Goal: Task Accomplishment & Management: Use online tool/utility

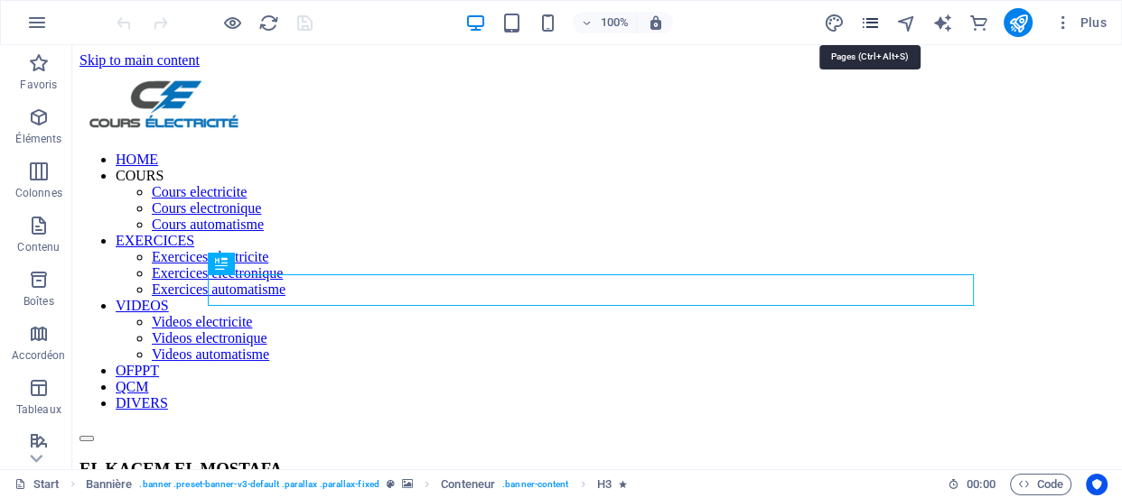
click at [875, 26] on icon "pages" at bounding box center [869, 23] width 21 height 21
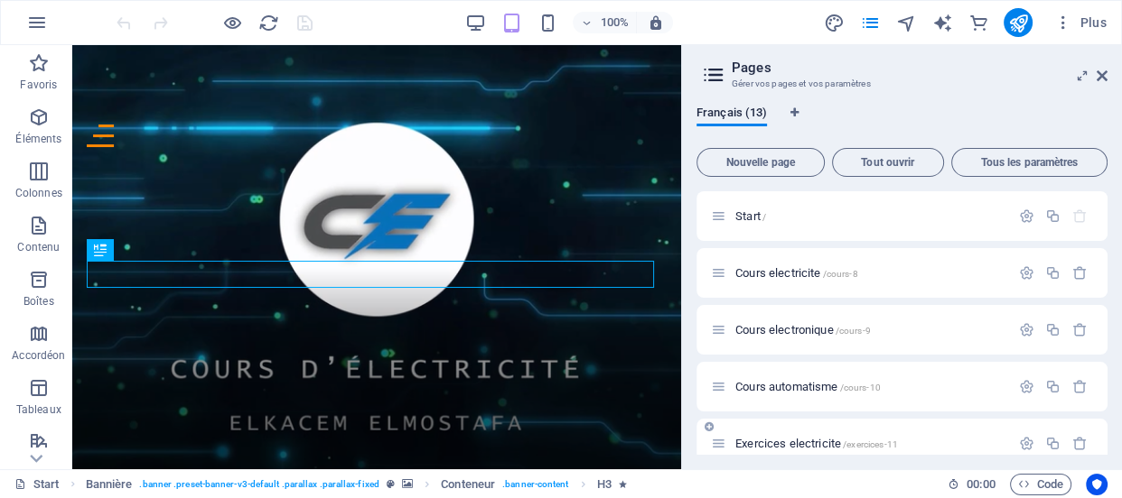
click at [810, 443] on span "Exercices electricite /exercices-11" at bounding box center [816, 444] width 163 height 14
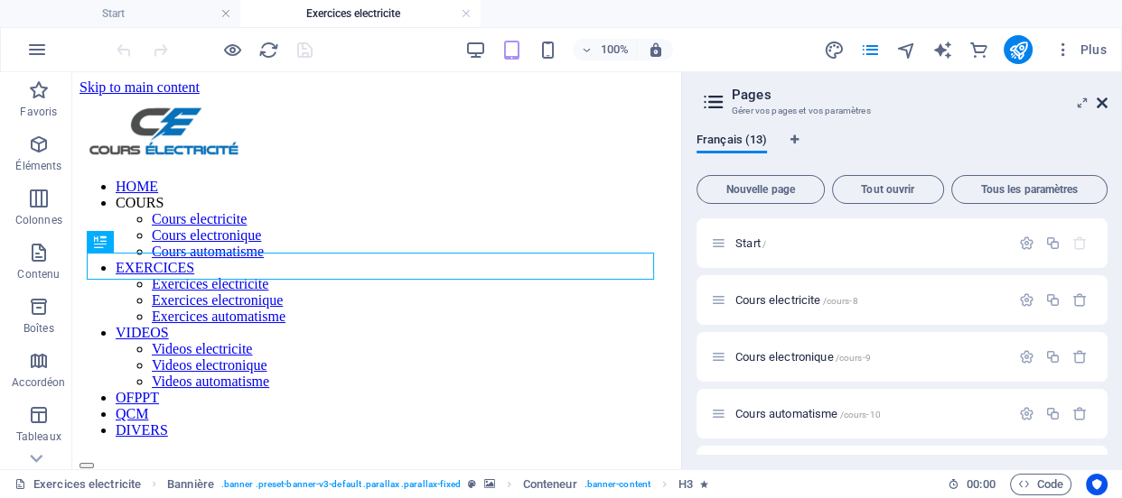
click at [1102, 104] on icon at bounding box center [1101, 103] width 11 height 14
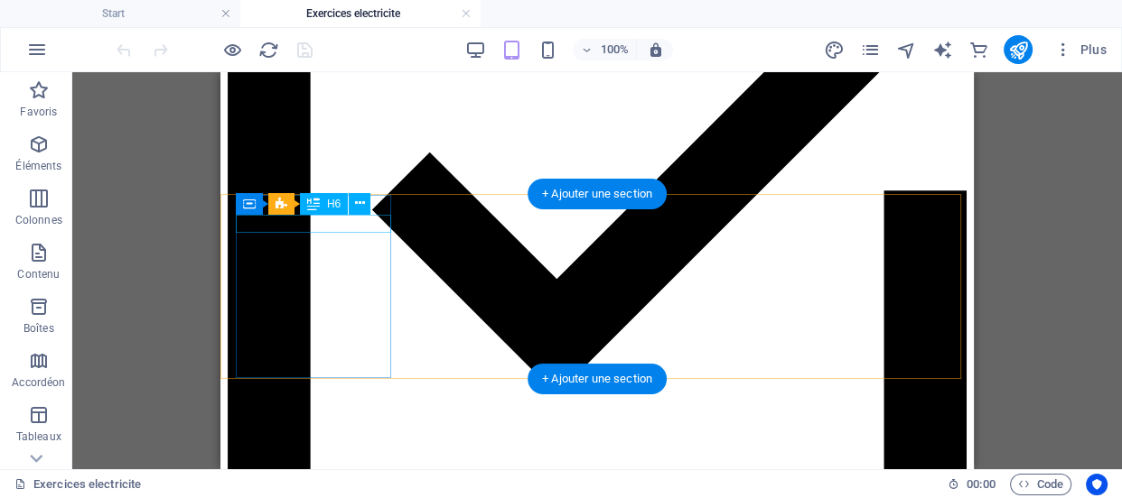
scroll to position [2406, 0]
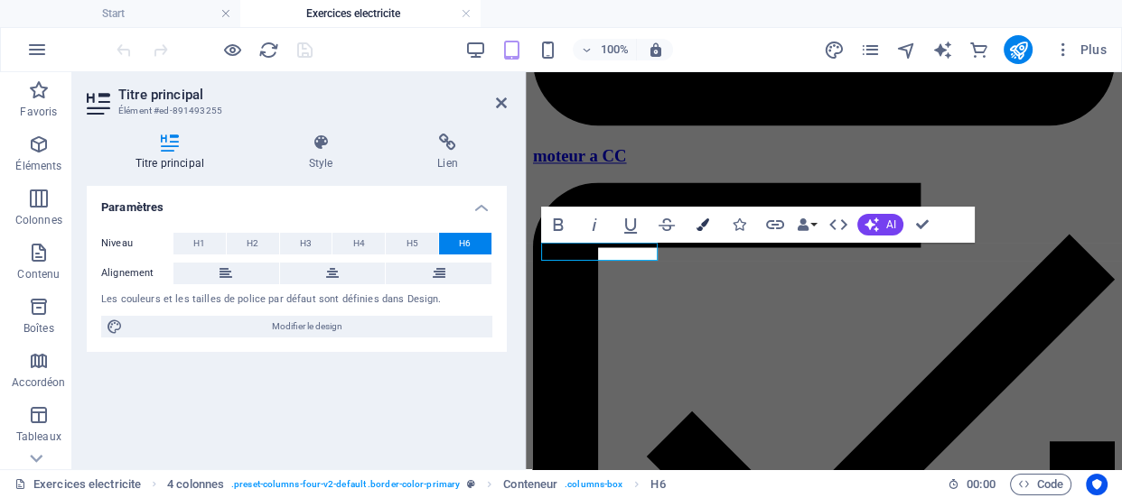
click at [698, 225] on icon "button" at bounding box center [702, 225] width 13 height 13
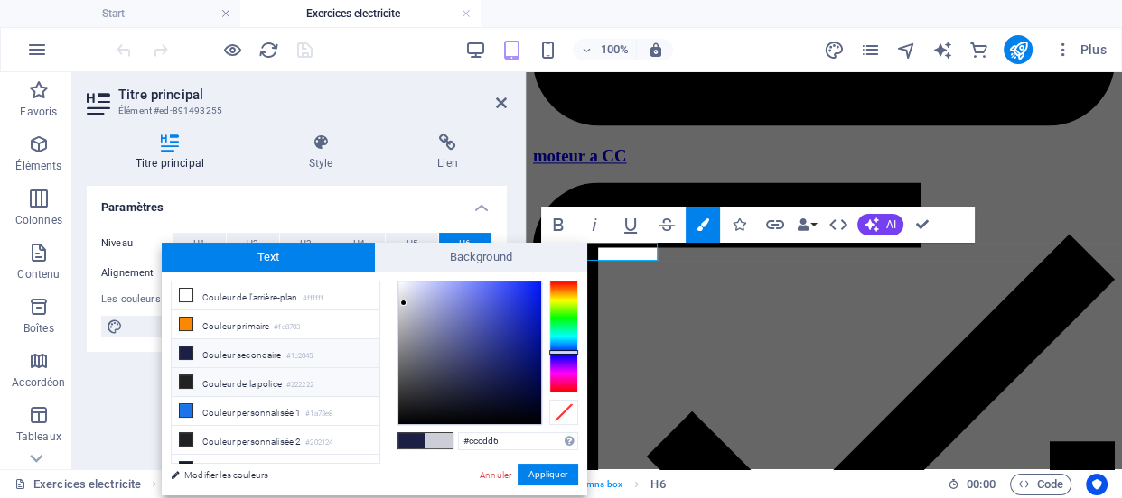
click at [325, 381] on li "Couleur de la police #222222" at bounding box center [276, 382] width 208 height 29
type input "#222222"
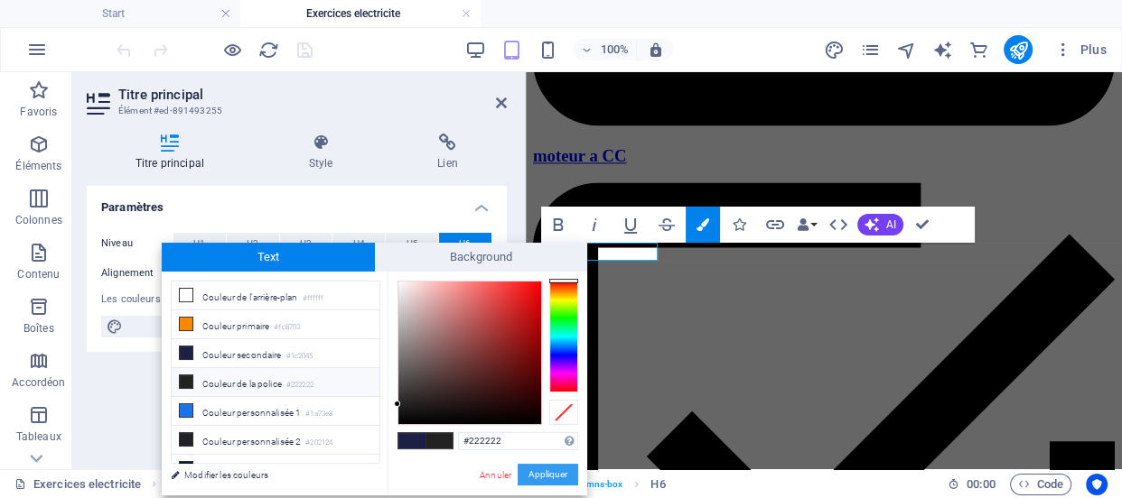
click at [558, 474] on button "Appliquer" at bounding box center [547, 475] width 61 height 22
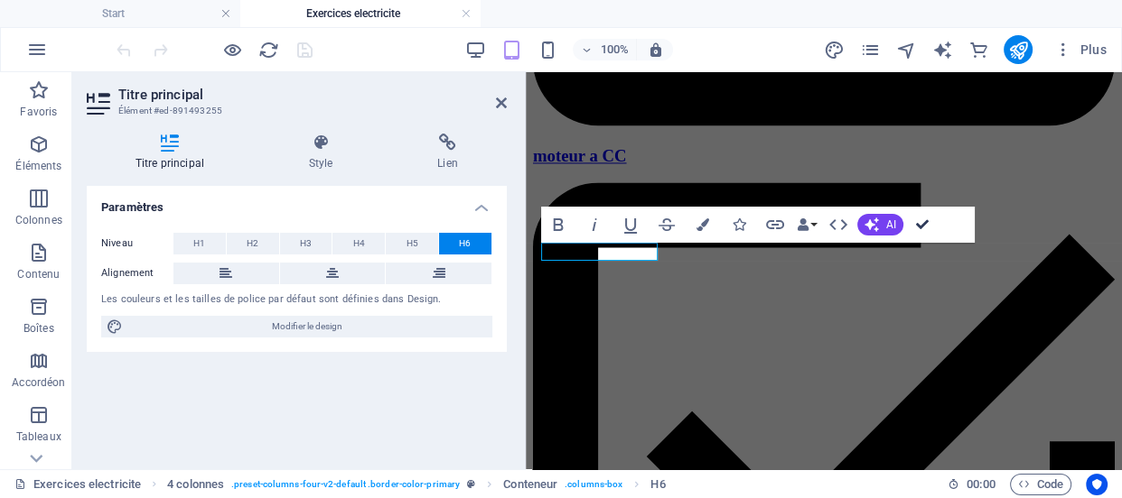
scroll to position [2406, 0]
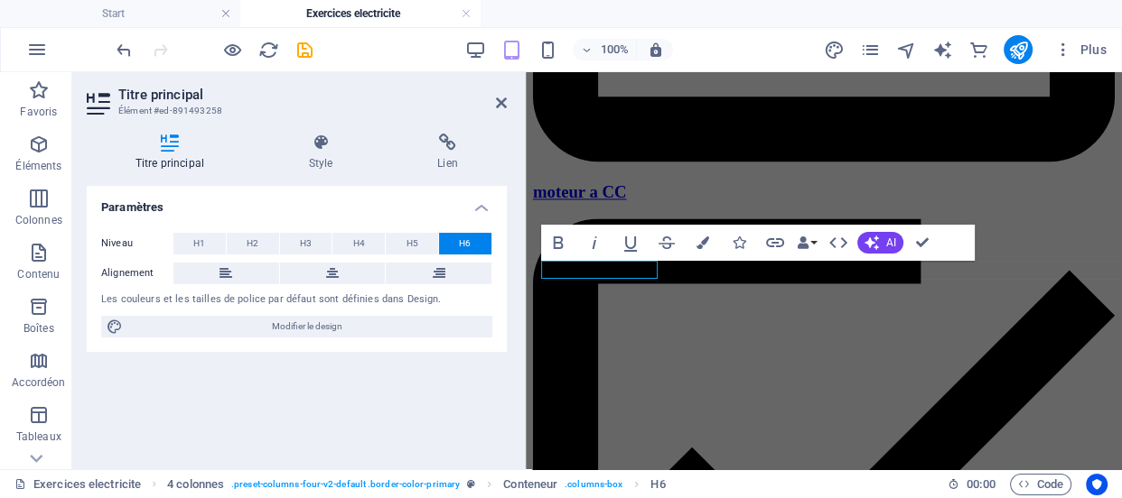
scroll to position [2442, 0]
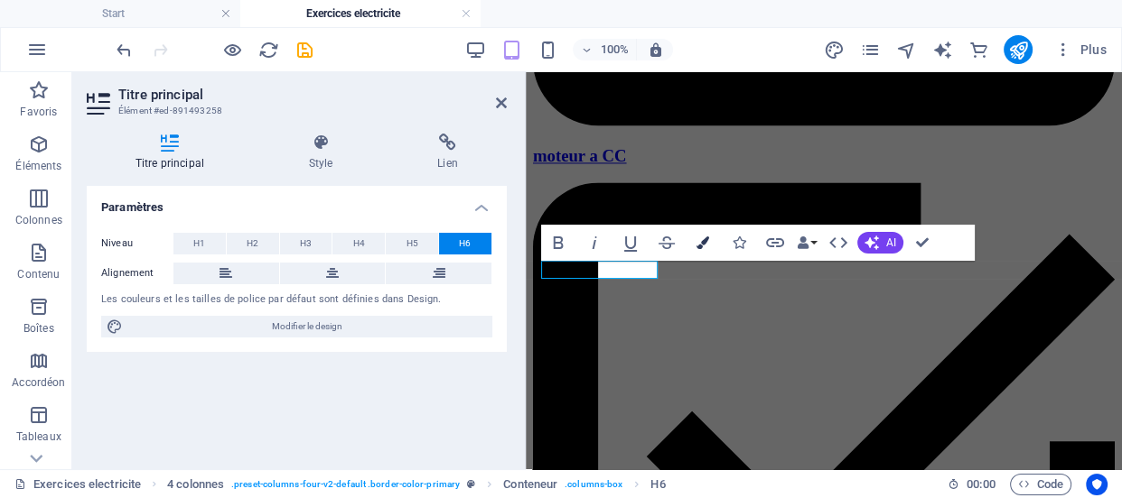
click at [703, 245] on icon "button" at bounding box center [702, 243] width 13 height 13
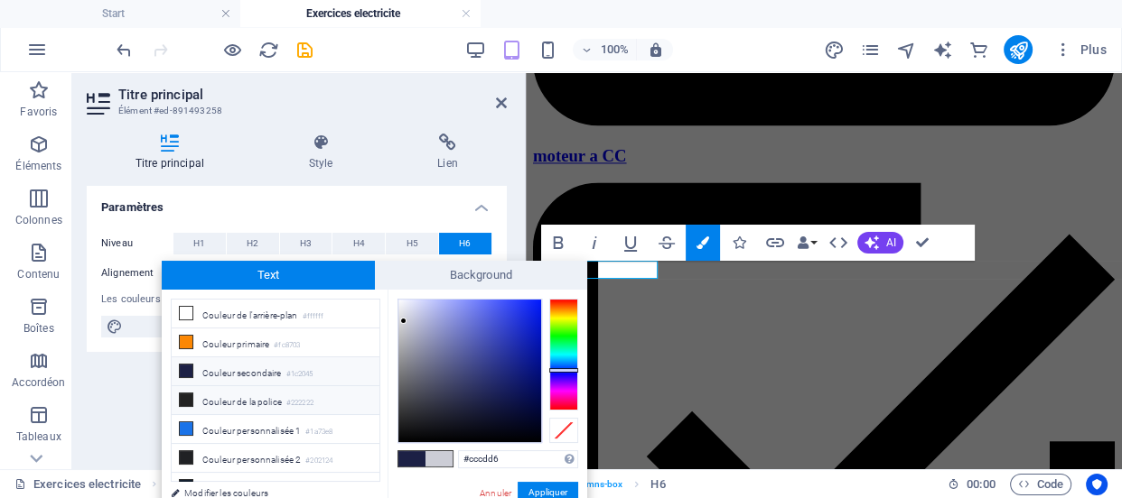
click at [278, 406] on li "Couleur de la police #222222" at bounding box center [276, 401] width 208 height 29
type input "#222222"
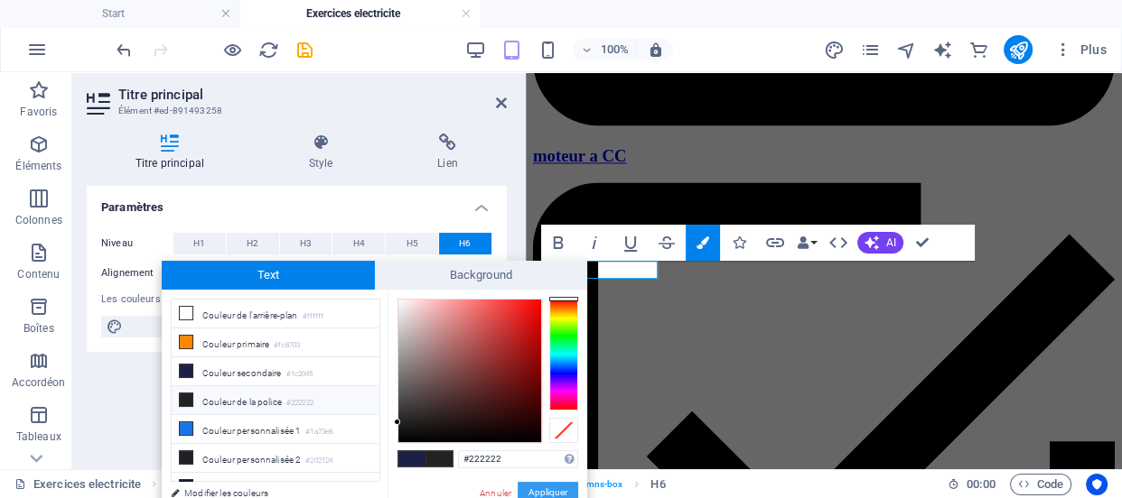
click at [529, 487] on button "Appliquer" at bounding box center [547, 493] width 61 height 22
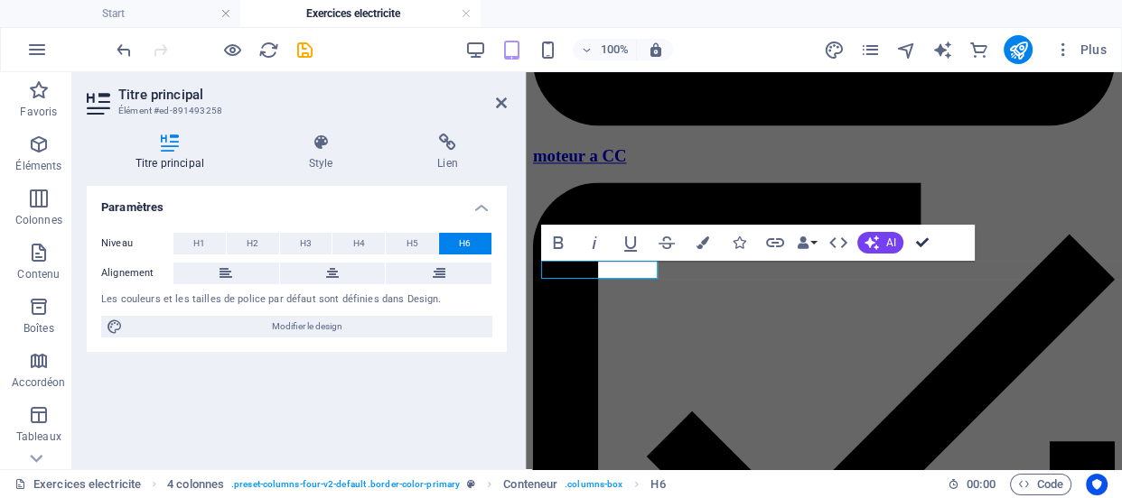
scroll to position [2406, 0]
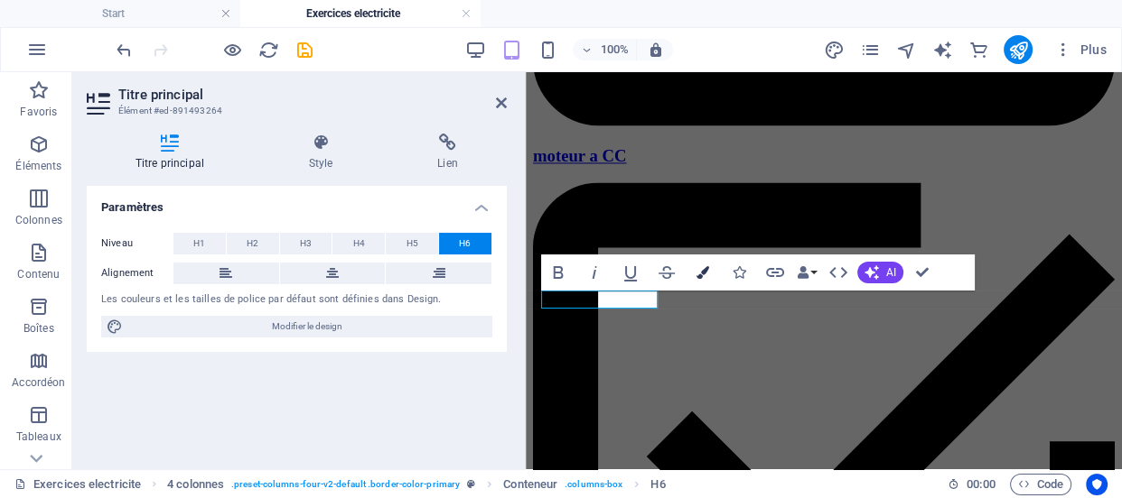
click at [701, 270] on icon "button" at bounding box center [702, 272] width 13 height 13
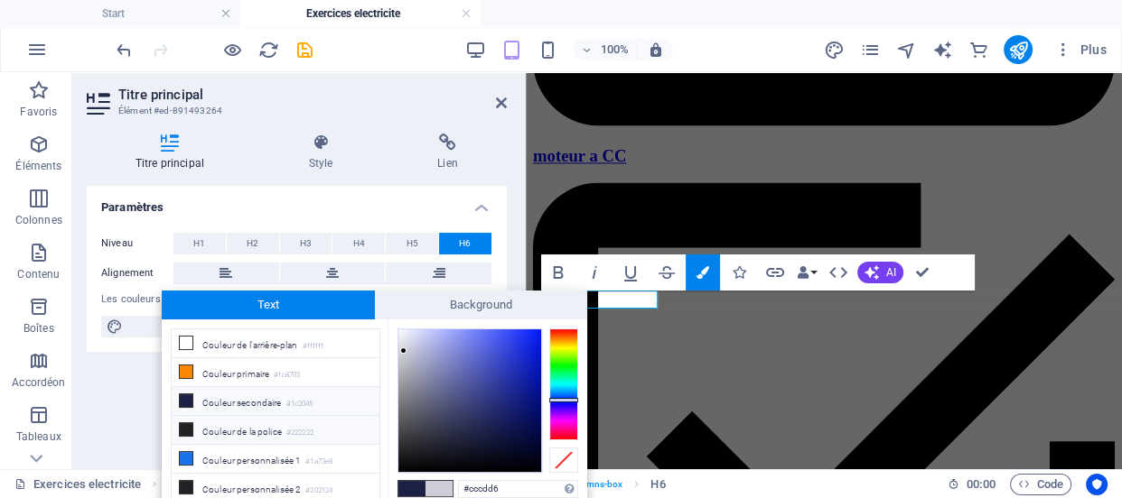
click at [340, 428] on li "Couleur de la police #222222" at bounding box center [276, 430] width 208 height 29
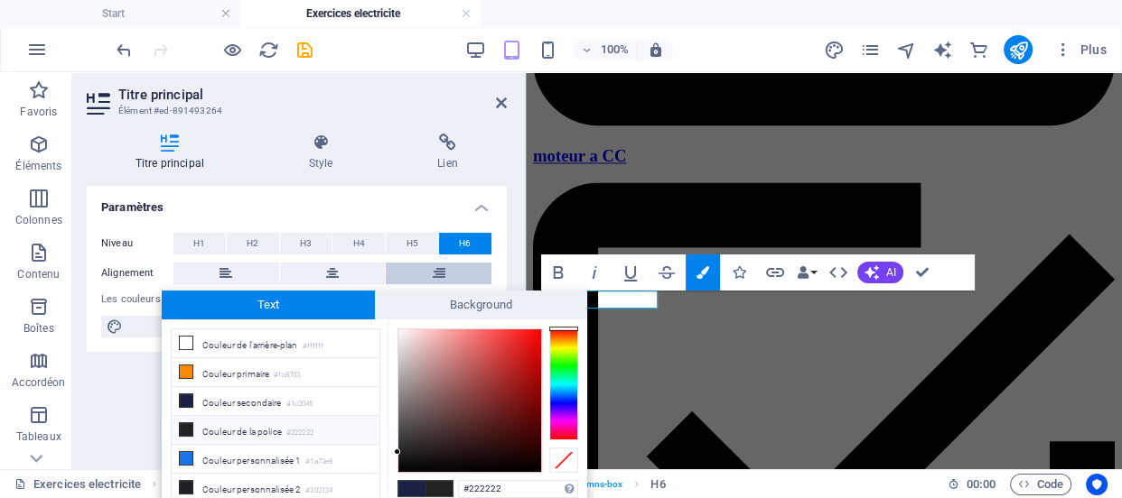
drag, startPoint x: 386, startPoint y: 311, endPoint x: 386, endPoint y: 264, distance: 47.0
click at [386, 264] on body "[DOMAIN_NAME] Start Exercices electricite Favoris Éléments Colonnes Contenu Boî…" at bounding box center [561, 249] width 1122 height 498
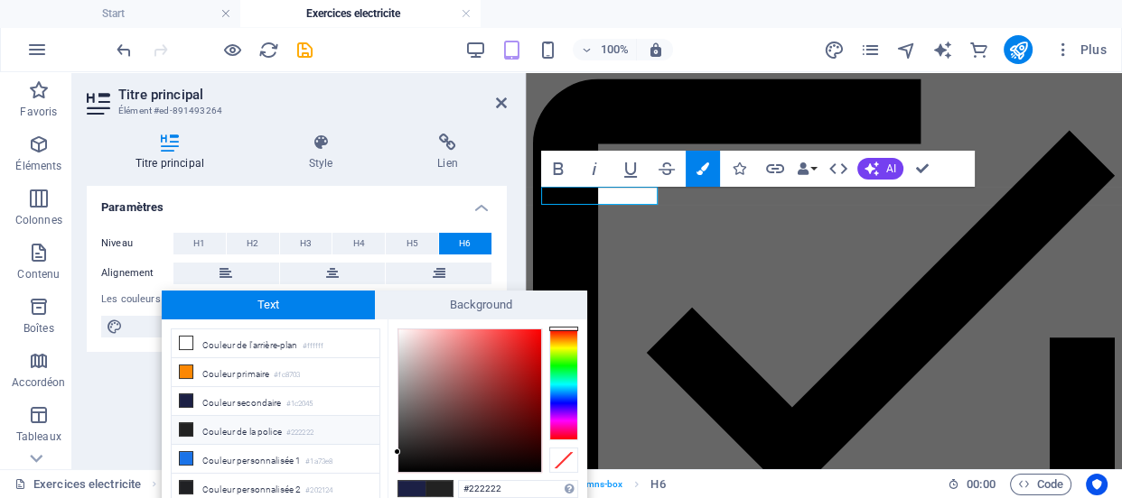
scroll to position [2538, 0]
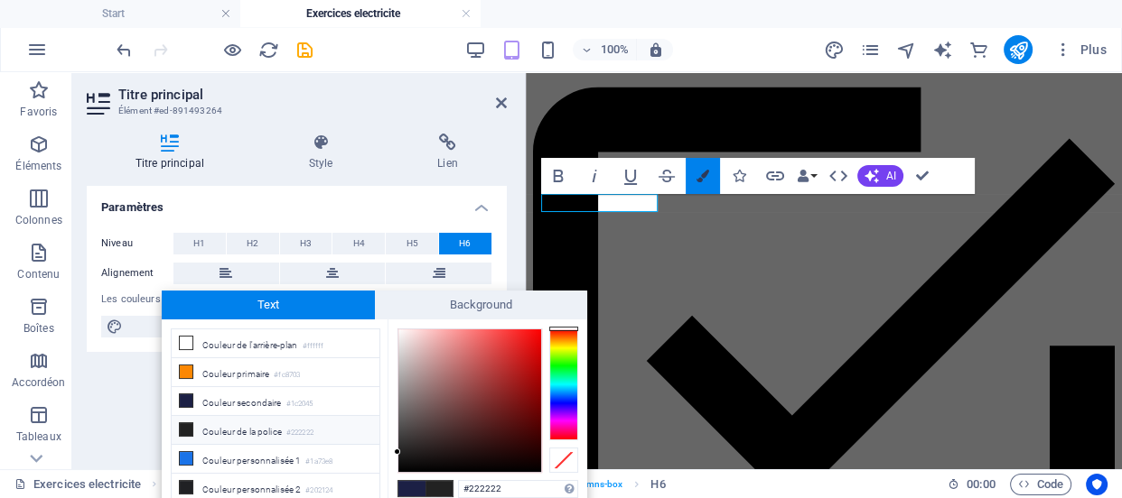
click at [700, 181] on icon "button" at bounding box center [702, 176] width 13 height 13
type input "#cccdd6"
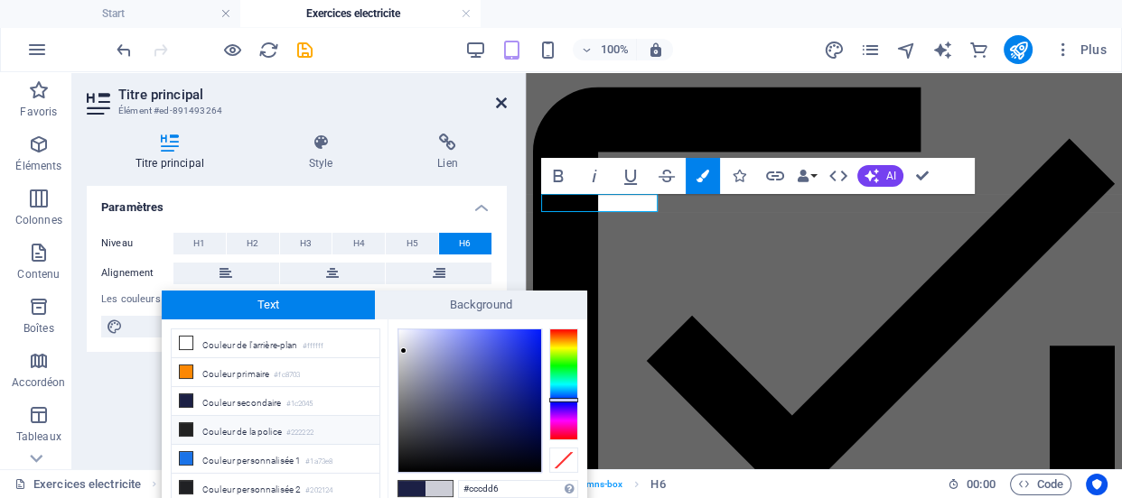
click at [498, 105] on icon at bounding box center [501, 103] width 11 height 14
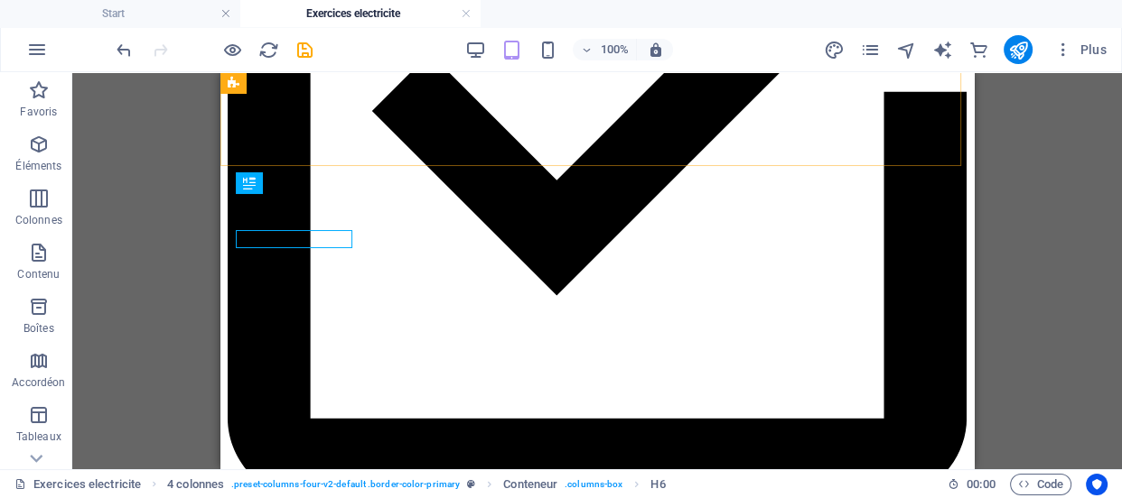
scroll to position [2501, 0]
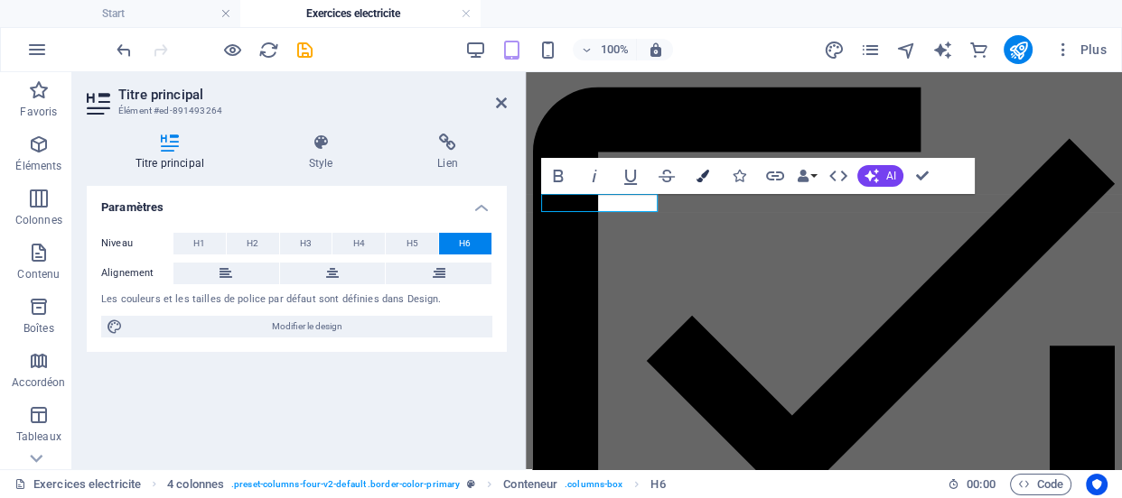
click at [698, 172] on icon "button" at bounding box center [702, 176] width 13 height 13
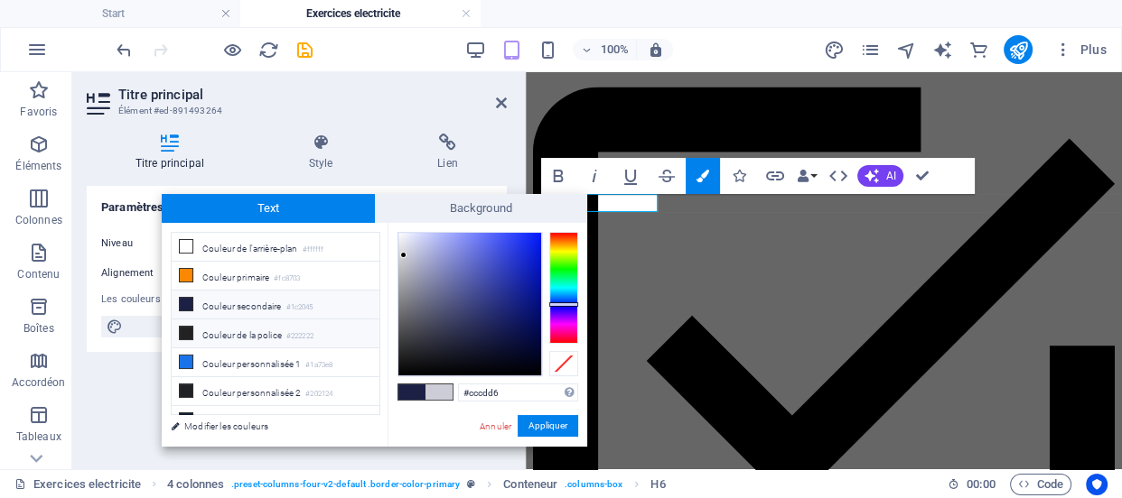
click at [310, 333] on small "#222222" at bounding box center [299, 337] width 27 height 13
type input "#222222"
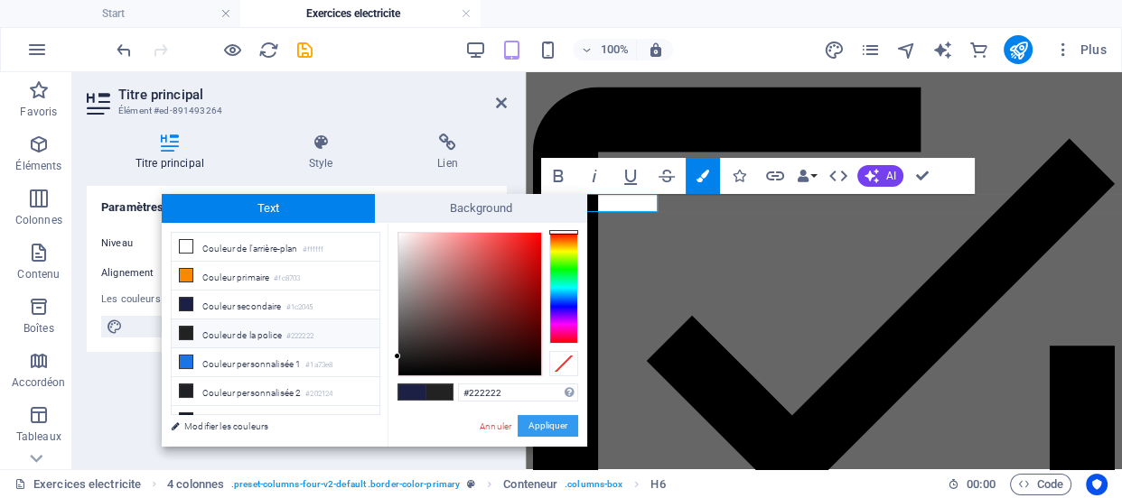
click at [542, 424] on button "Appliquer" at bounding box center [547, 426] width 61 height 22
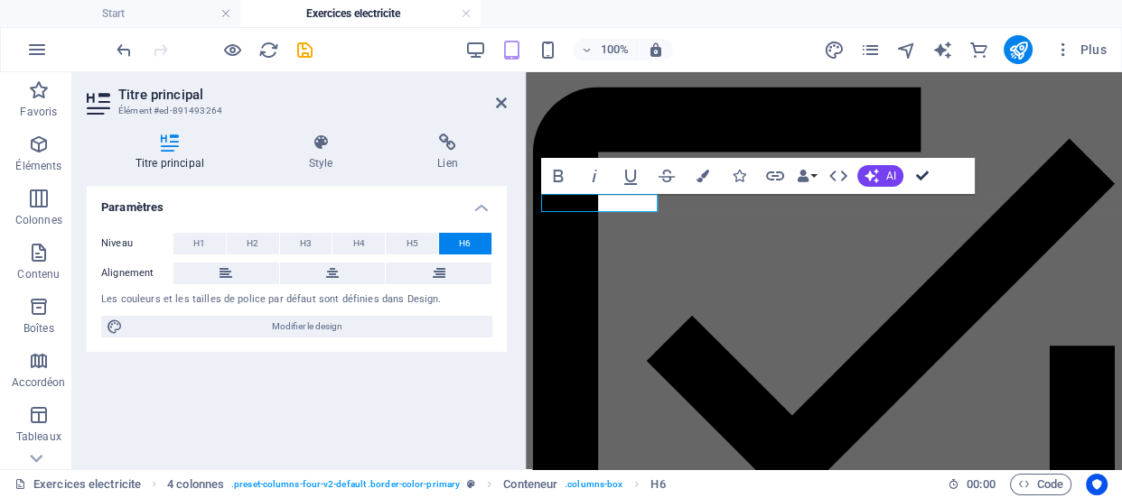
scroll to position [2501, 0]
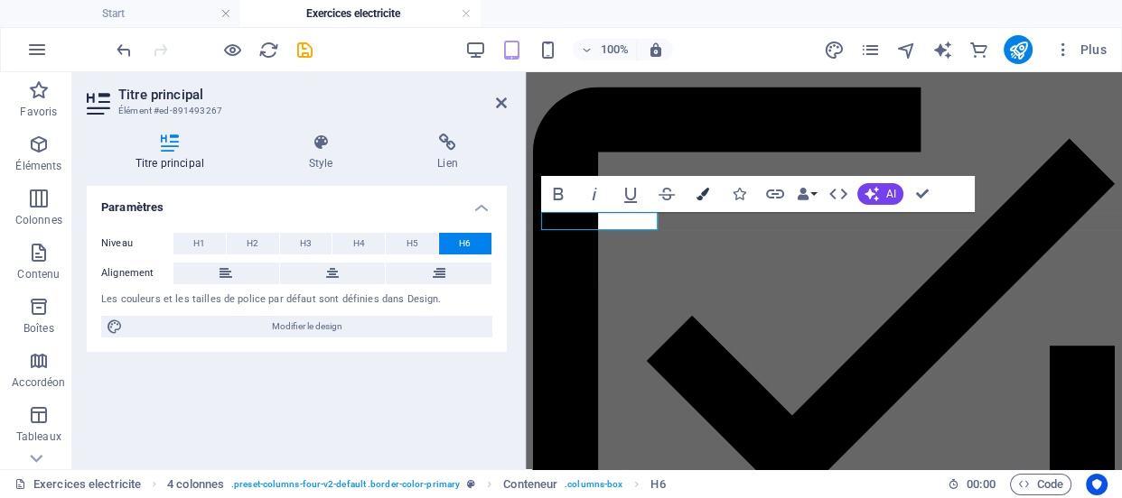
click at [703, 192] on icon "button" at bounding box center [702, 194] width 13 height 13
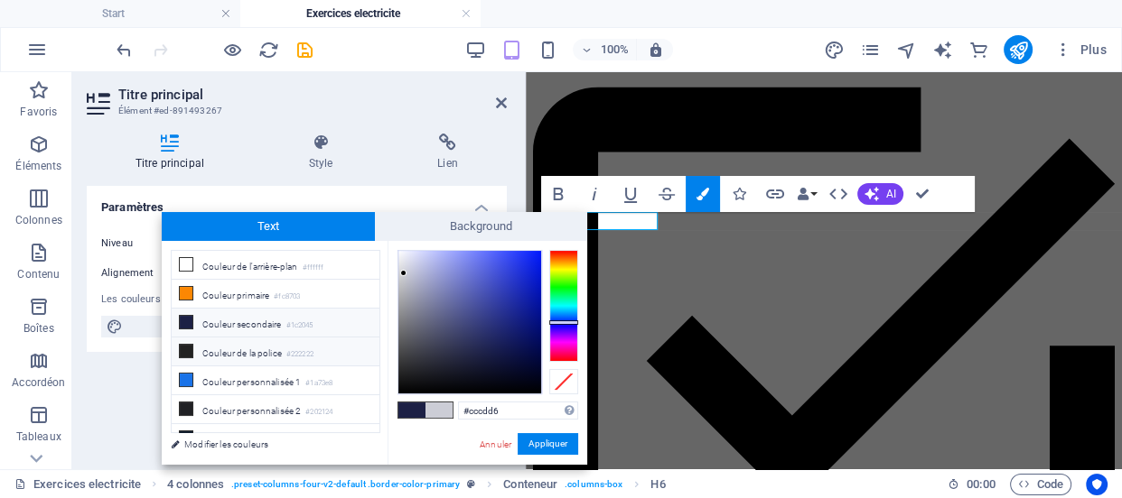
click at [270, 350] on li "Couleur de la police #222222" at bounding box center [276, 352] width 208 height 29
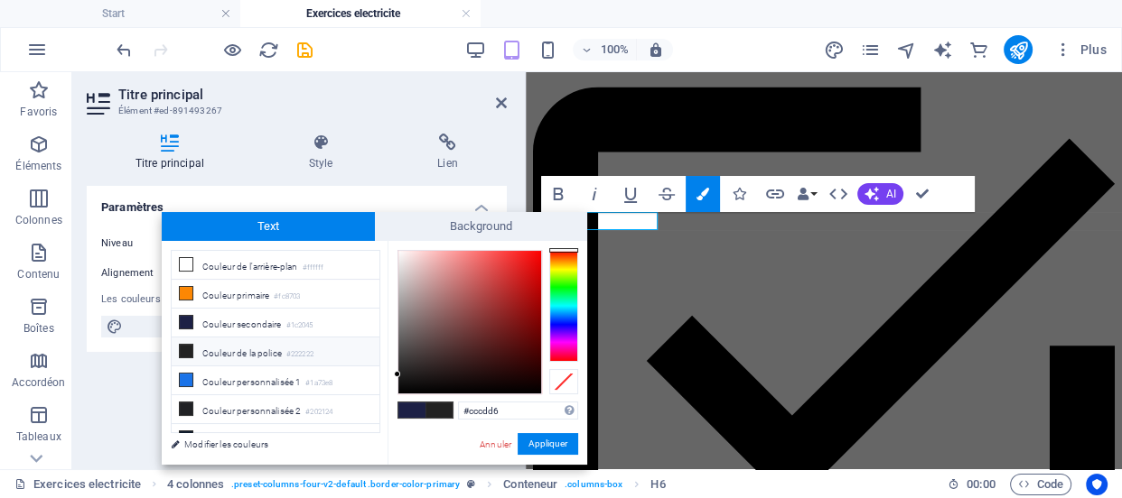
type input "#222222"
click at [557, 442] on button "Appliquer" at bounding box center [547, 444] width 61 height 22
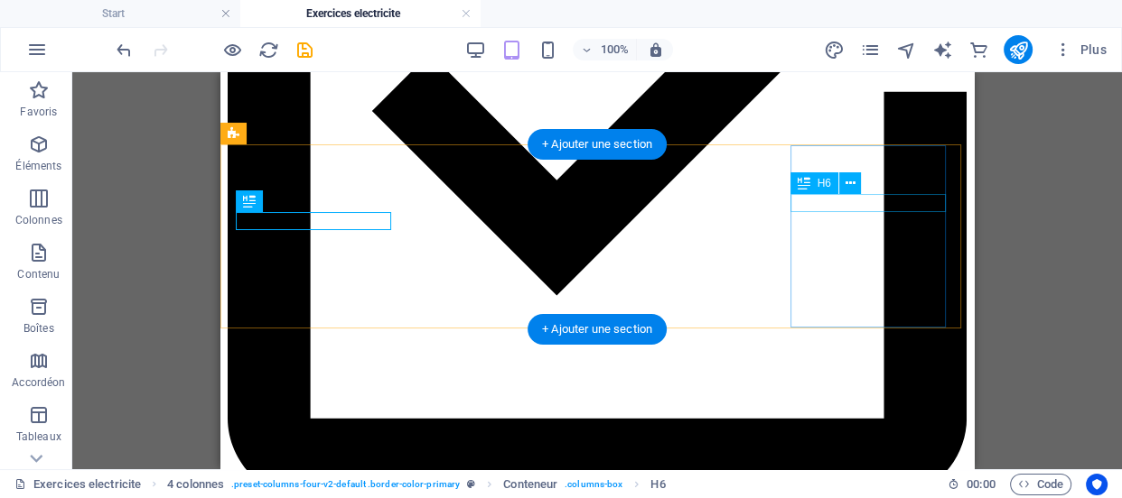
scroll to position [2501, 0]
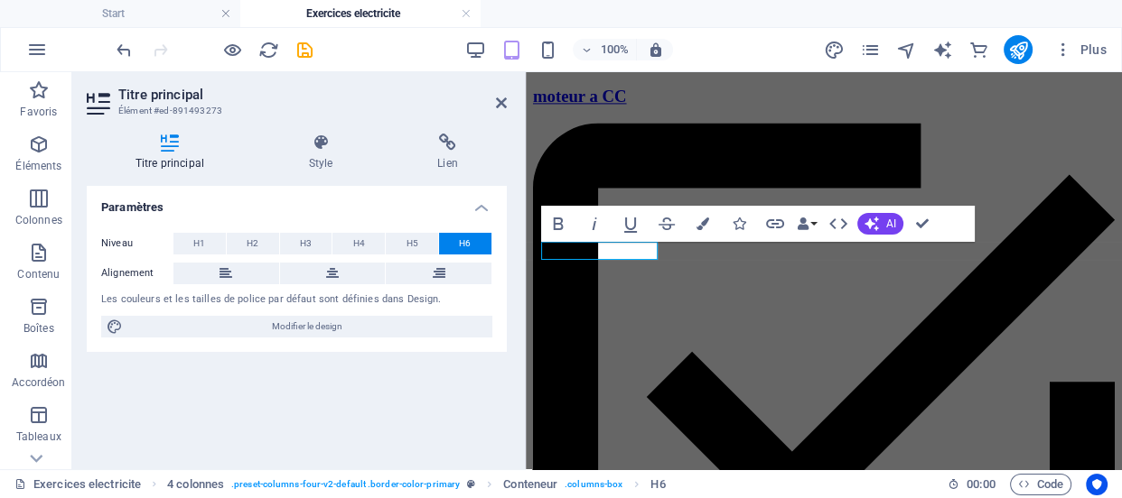
scroll to position [2538, 0]
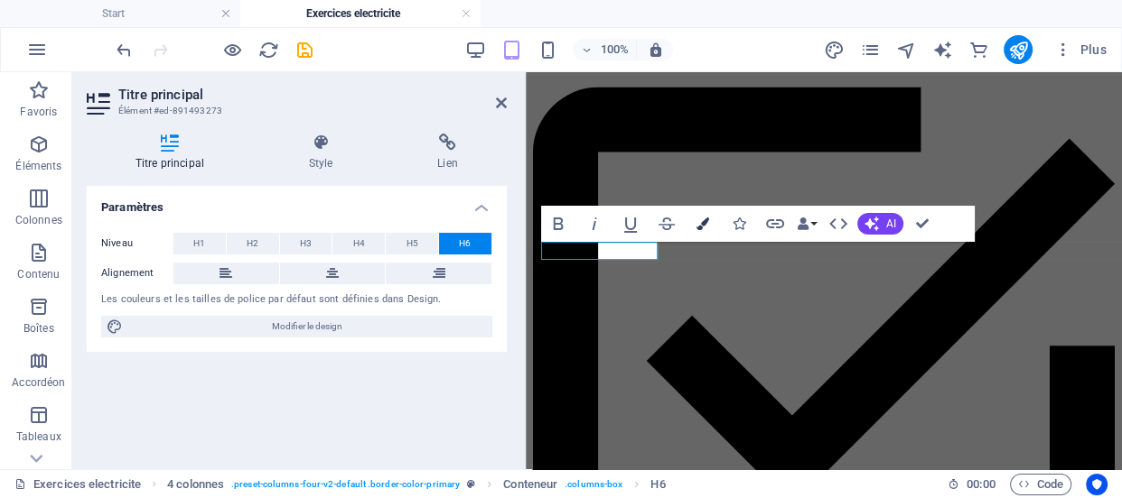
click at [698, 229] on icon "button" at bounding box center [702, 224] width 13 height 13
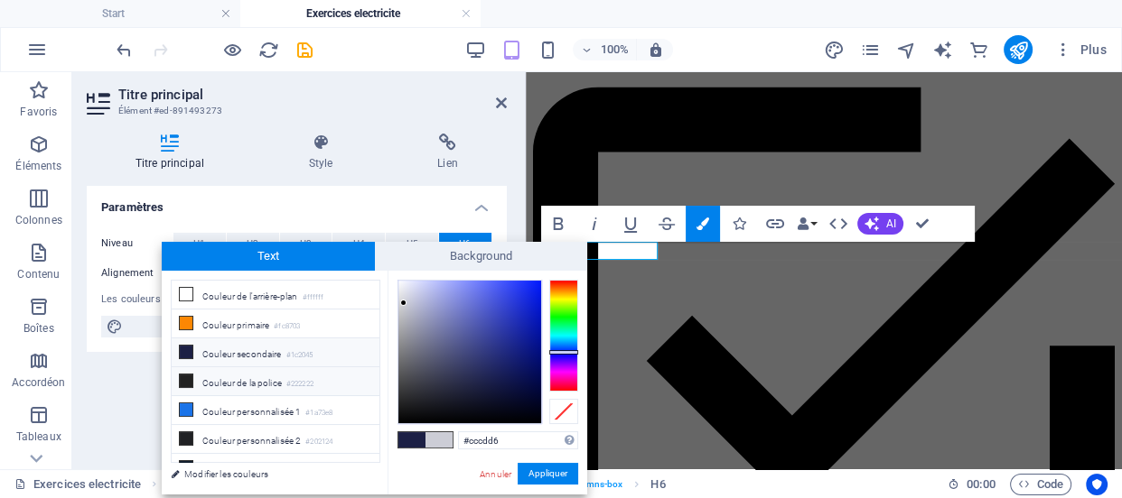
click at [303, 381] on small "#222222" at bounding box center [299, 384] width 27 height 13
type input "#222222"
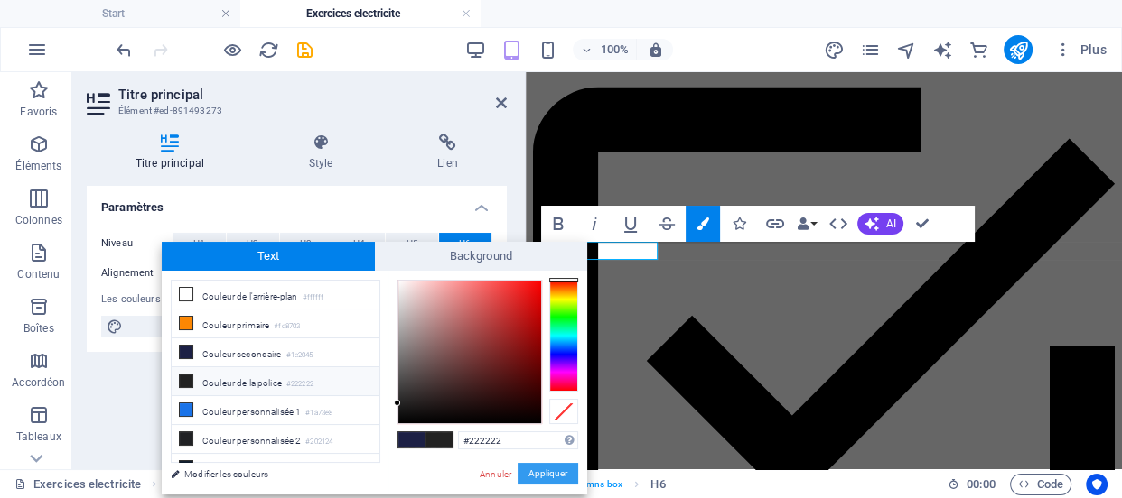
click at [543, 470] on button "Appliquer" at bounding box center [547, 474] width 61 height 22
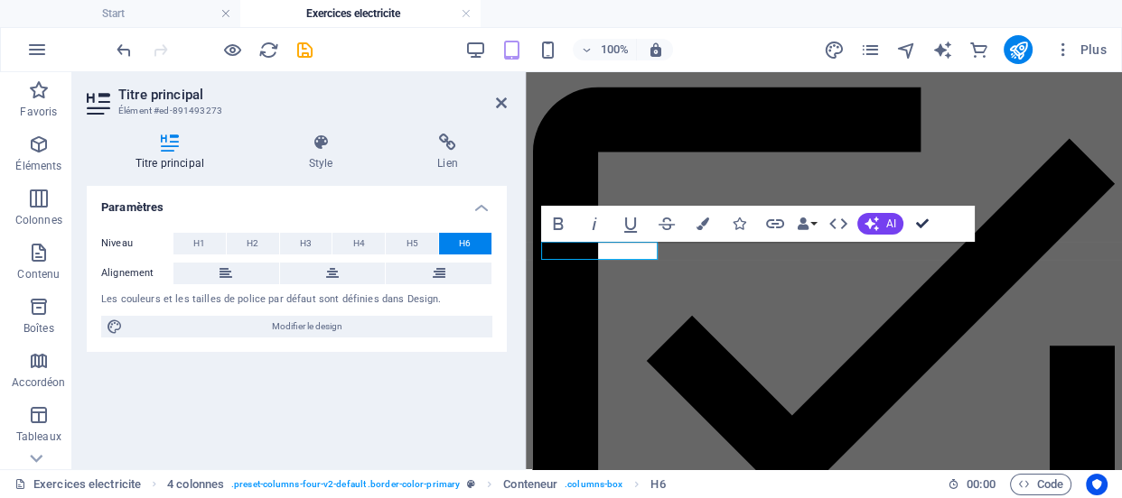
scroll to position [2501, 0]
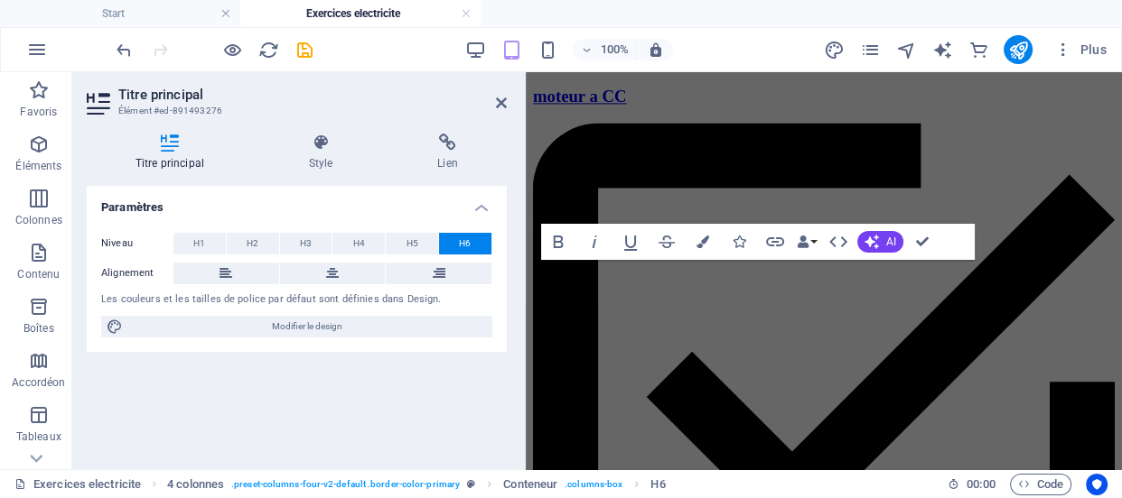
scroll to position [2538, 0]
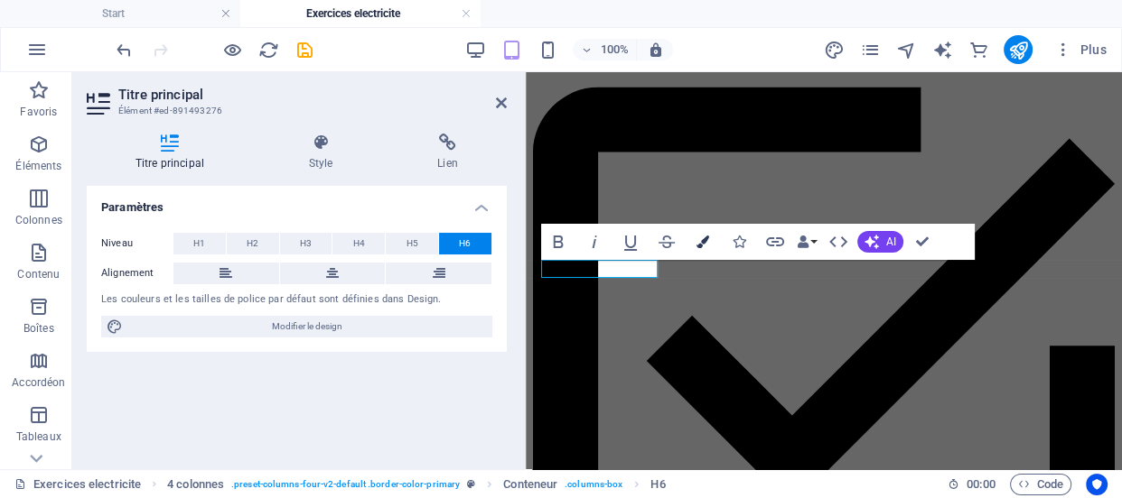
click at [698, 239] on icon "button" at bounding box center [702, 242] width 13 height 13
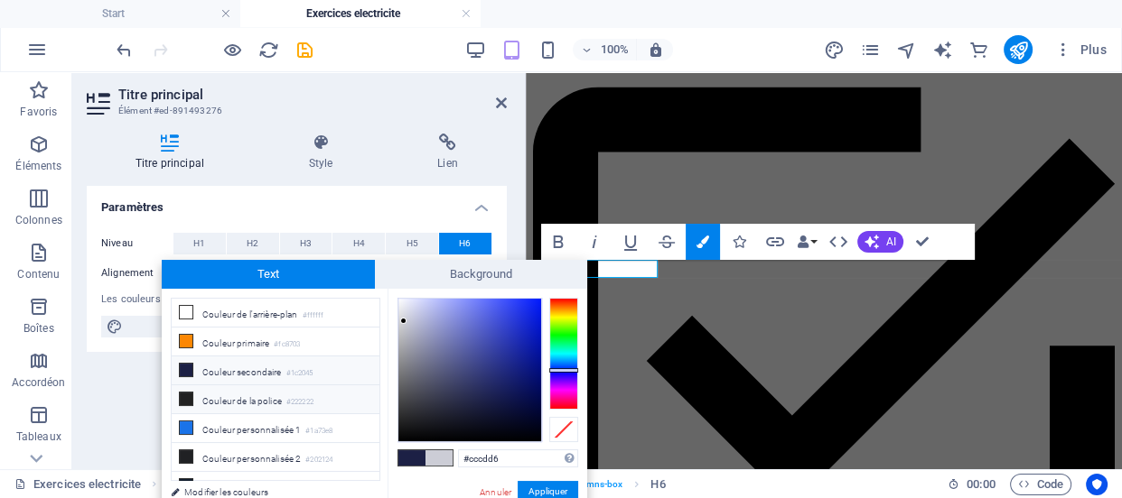
click at [323, 397] on li "Couleur de la police #222222" at bounding box center [276, 400] width 208 height 29
type input "#222222"
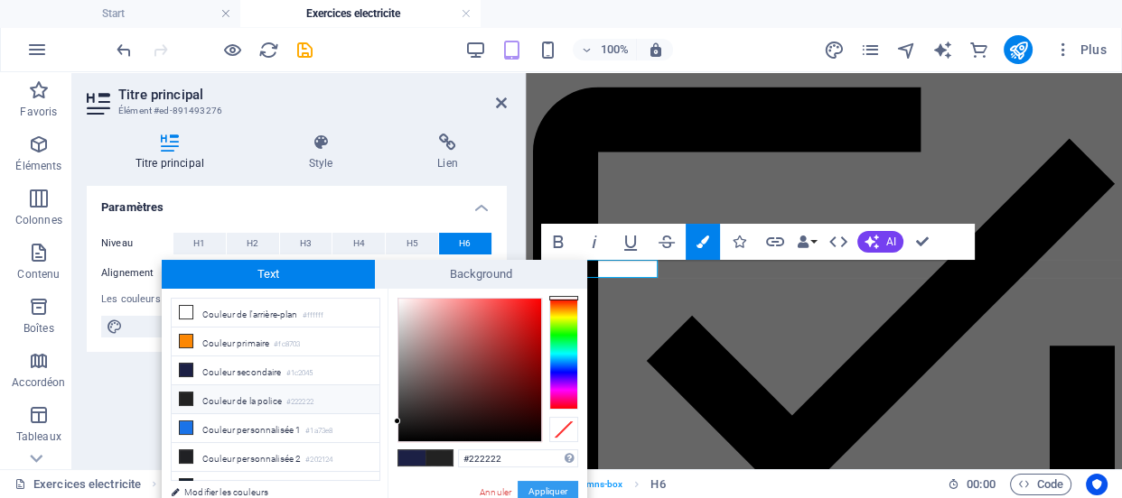
click at [542, 484] on button "Appliquer" at bounding box center [547, 492] width 61 height 22
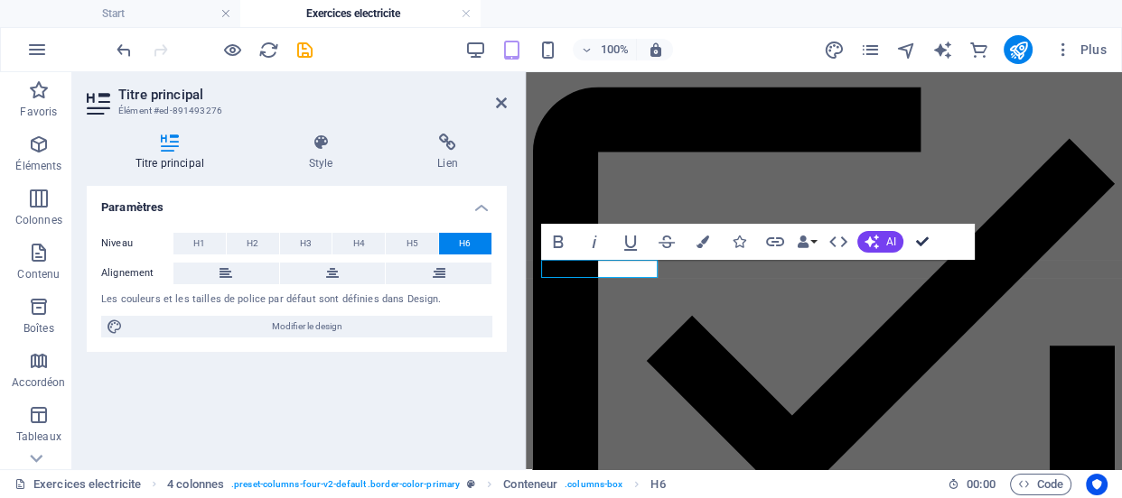
scroll to position [2501, 0]
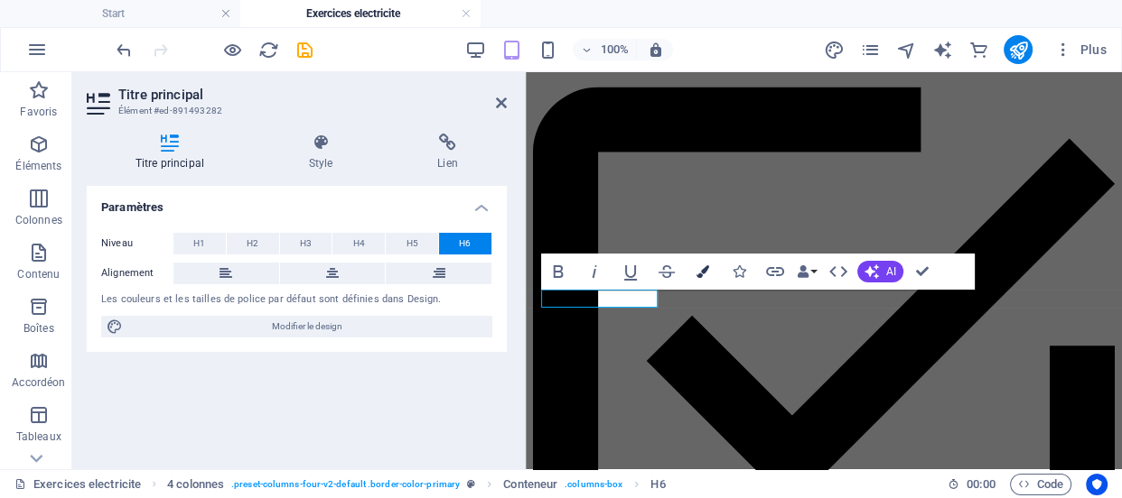
click at [699, 275] on icon "button" at bounding box center [702, 271] width 13 height 13
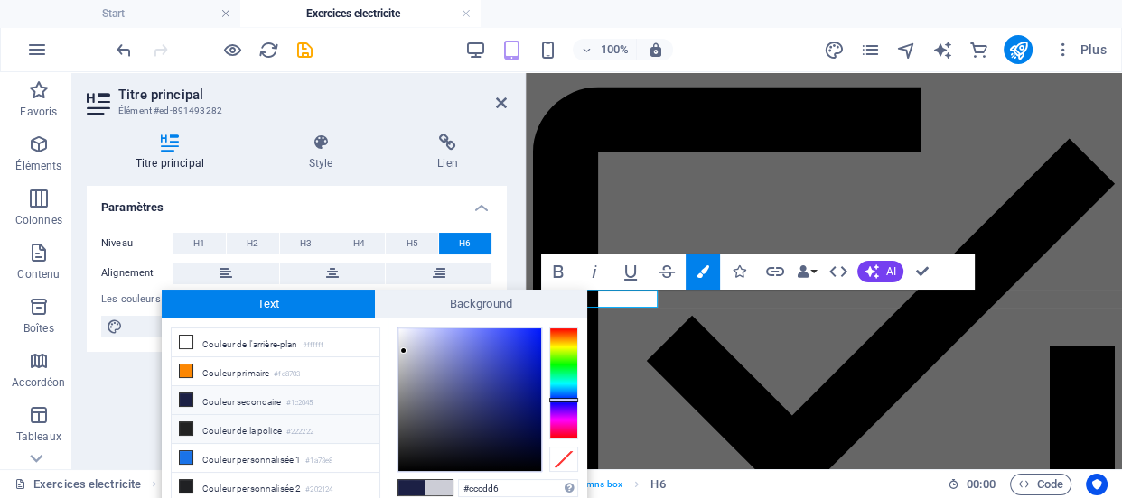
click at [320, 425] on li "Couleur de la police #222222" at bounding box center [276, 429] width 208 height 29
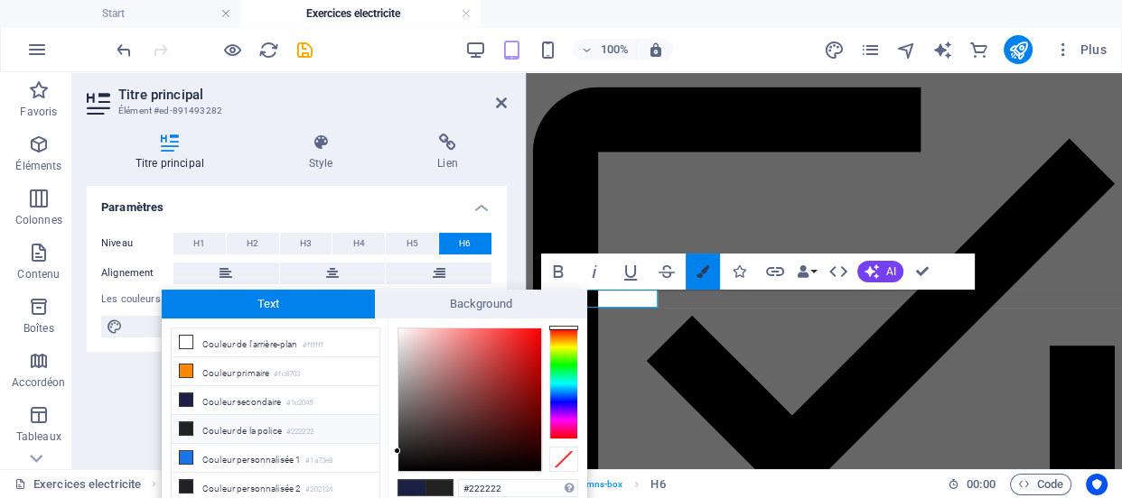
click at [706, 280] on button "Colors" at bounding box center [702, 272] width 34 height 36
type input "#cccdd6"
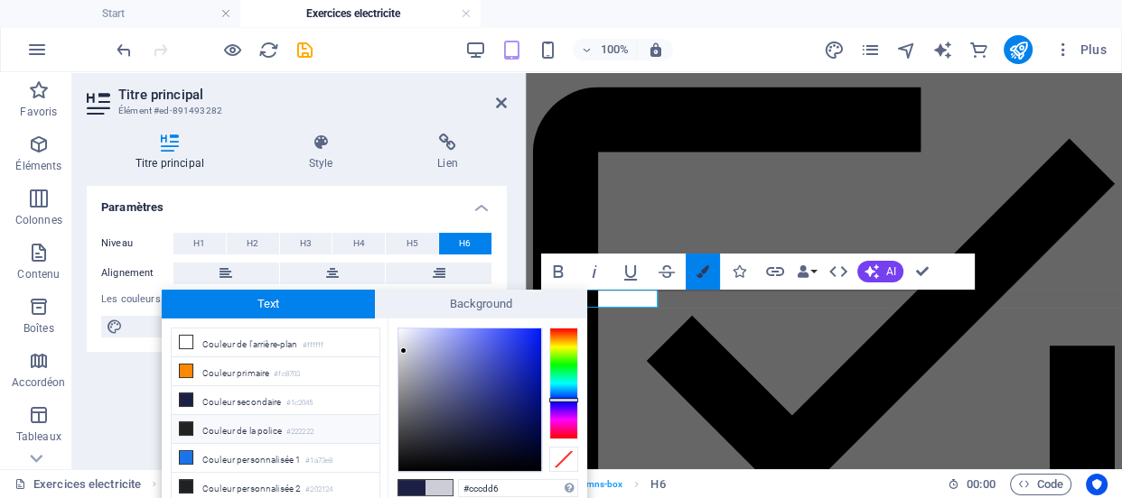
click at [706, 280] on button "Colors" at bounding box center [702, 272] width 34 height 36
click at [502, 107] on icon at bounding box center [501, 103] width 11 height 14
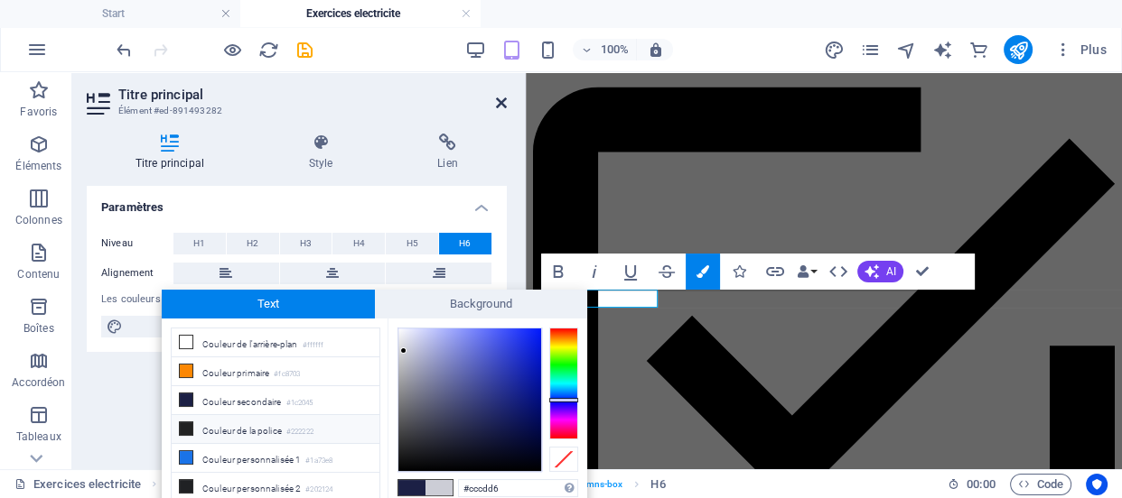
scroll to position [2501, 0]
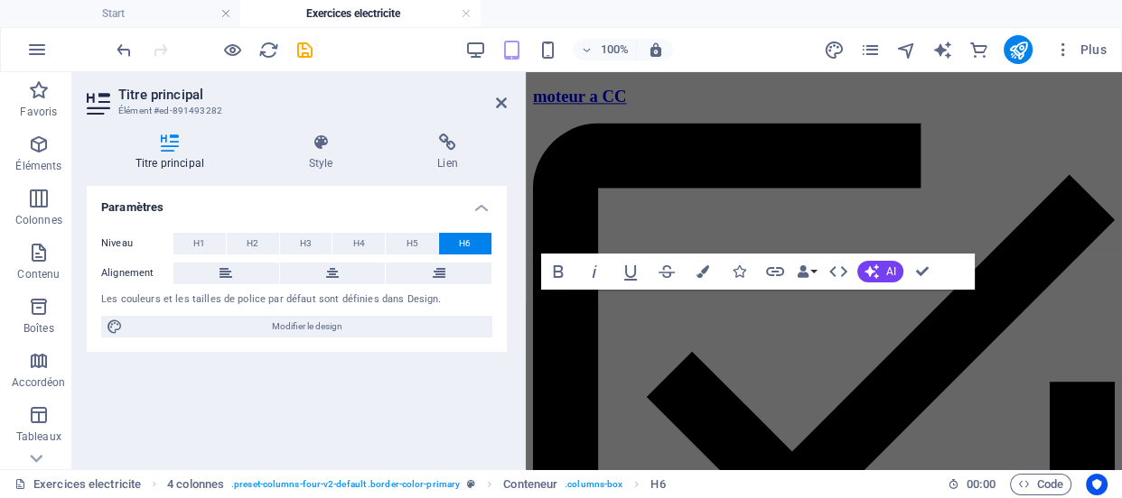
scroll to position [2538, 0]
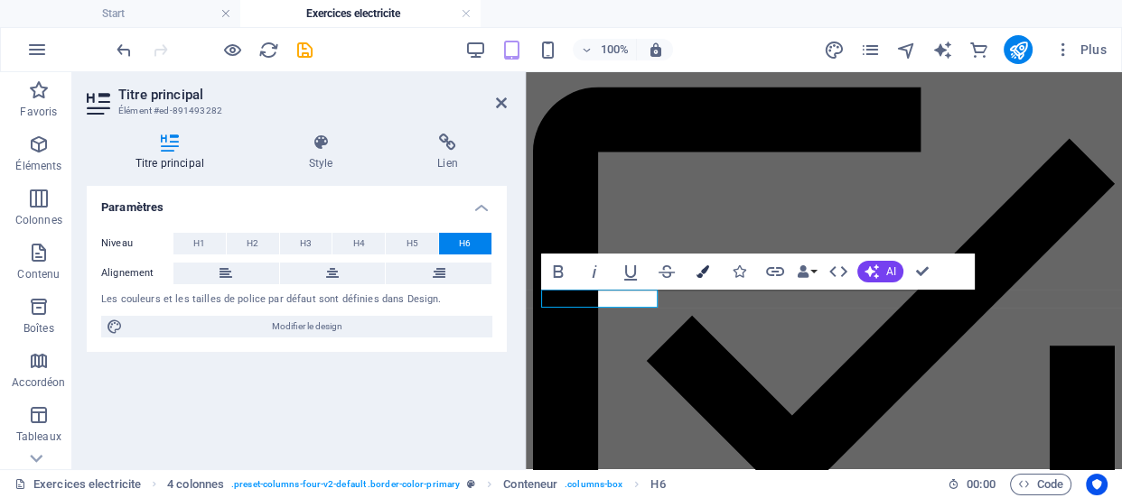
click at [704, 270] on icon "button" at bounding box center [702, 271] width 13 height 13
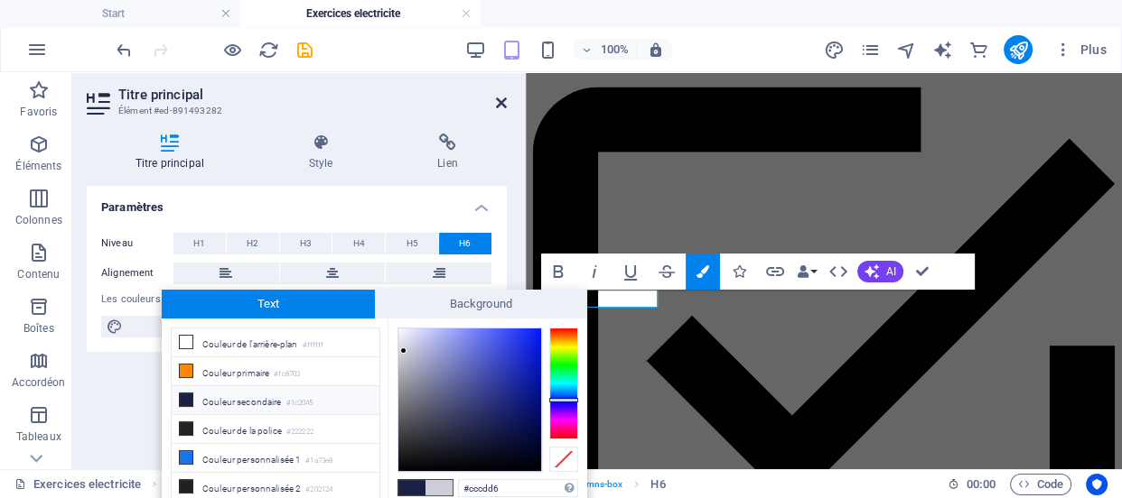
click at [497, 103] on icon at bounding box center [501, 103] width 11 height 14
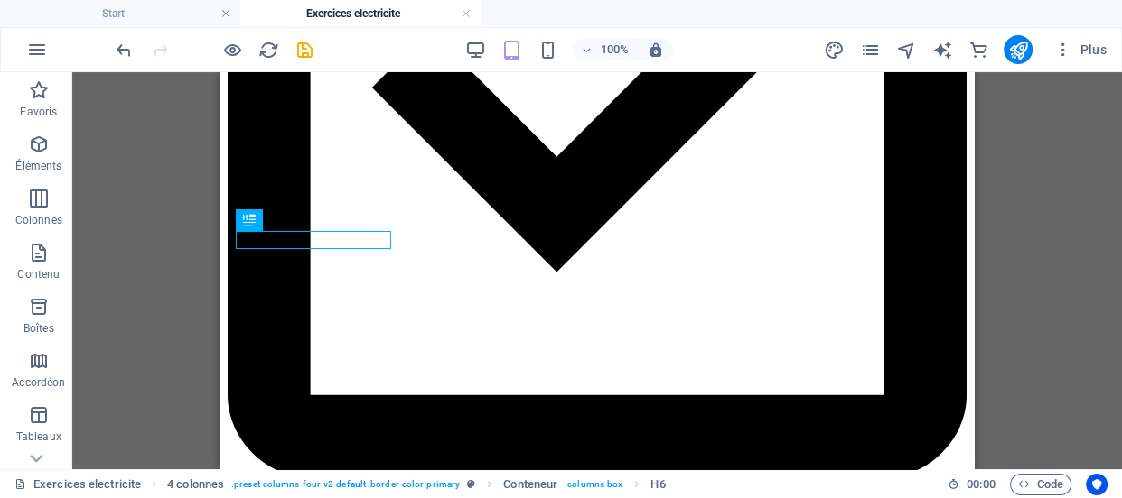
scroll to position [2576, 0]
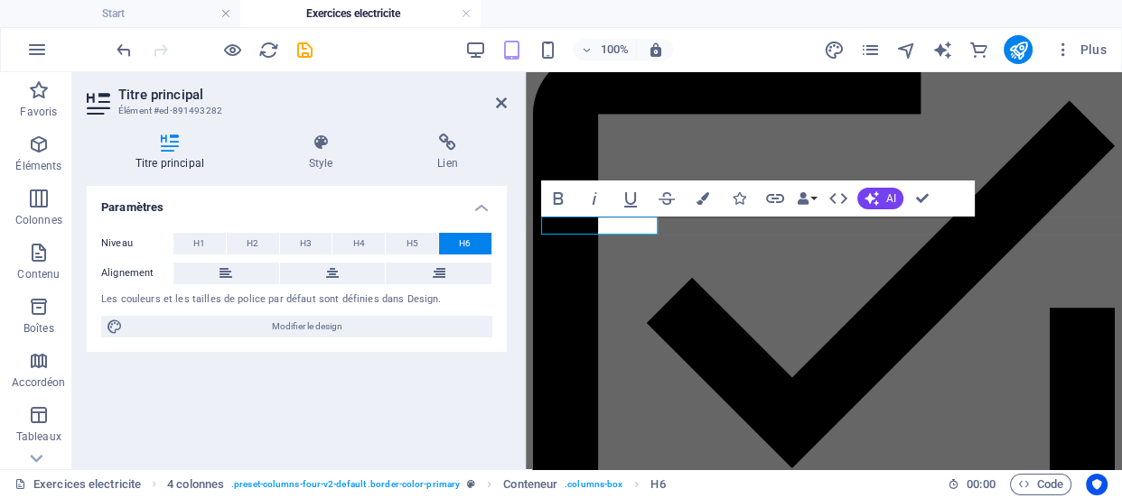
scroll to position [2612, 0]
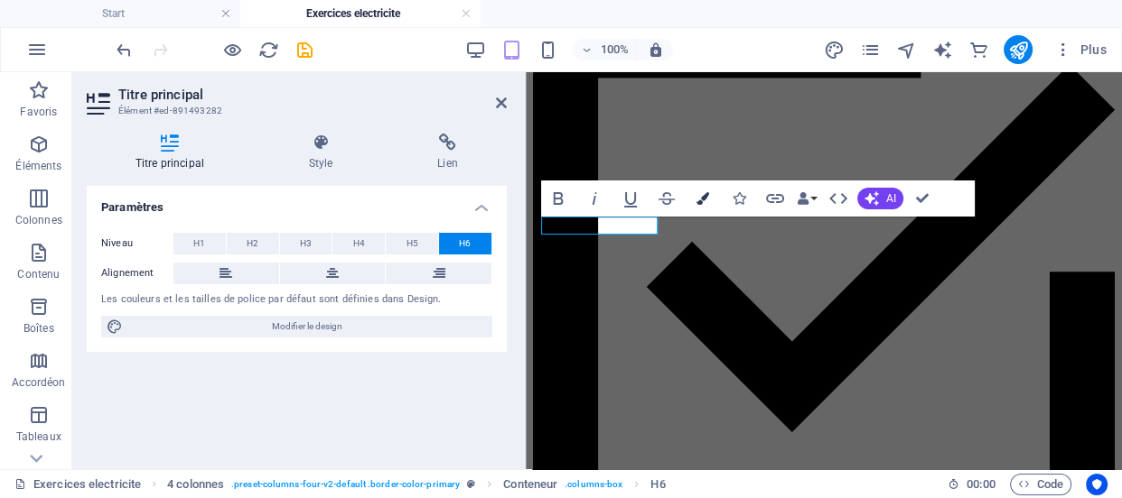
click at [699, 196] on icon "button" at bounding box center [702, 198] width 13 height 13
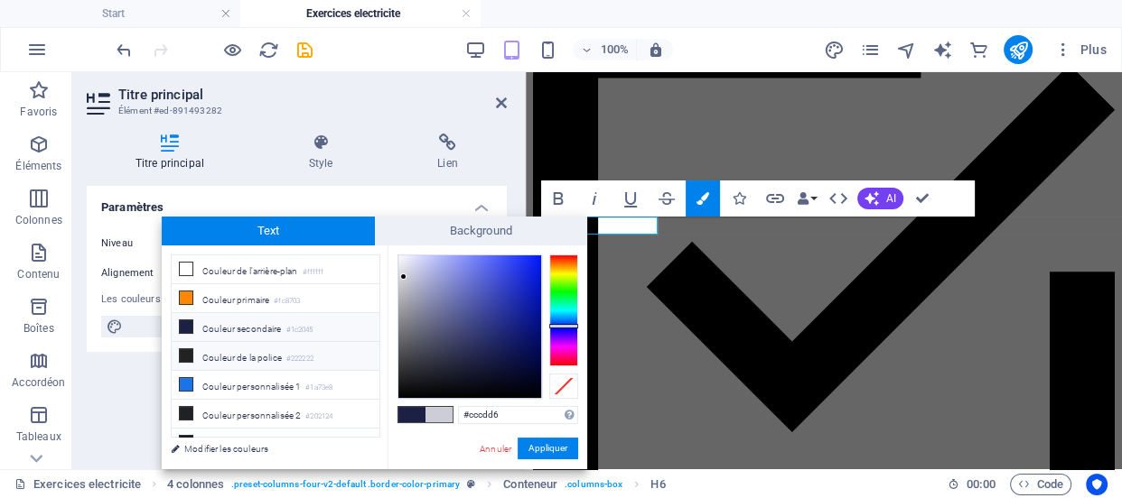
click at [288, 359] on li "Couleur de la police #222222" at bounding box center [276, 356] width 208 height 29
type input "#222222"
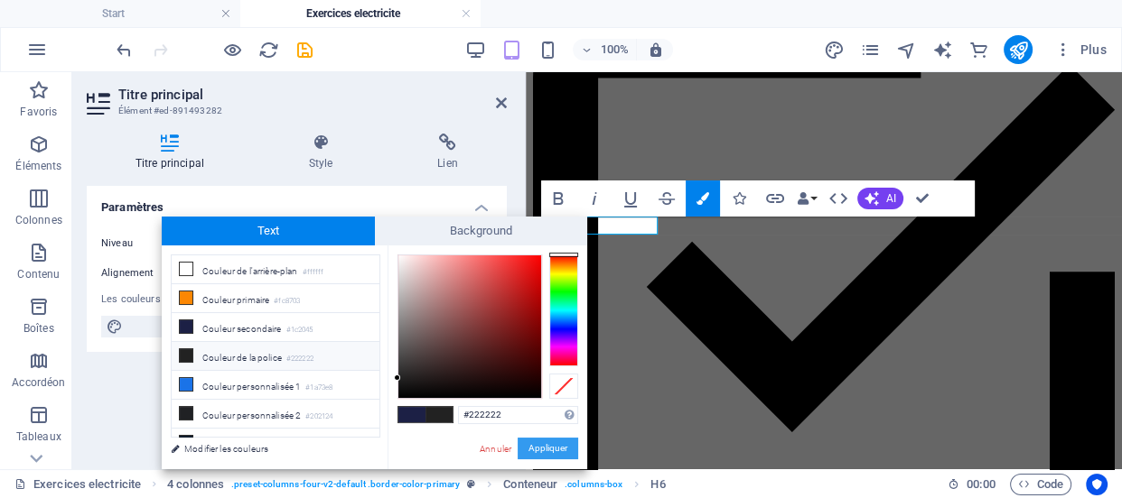
click at [536, 443] on button "Appliquer" at bounding box center [547, 449] width 61 height 22
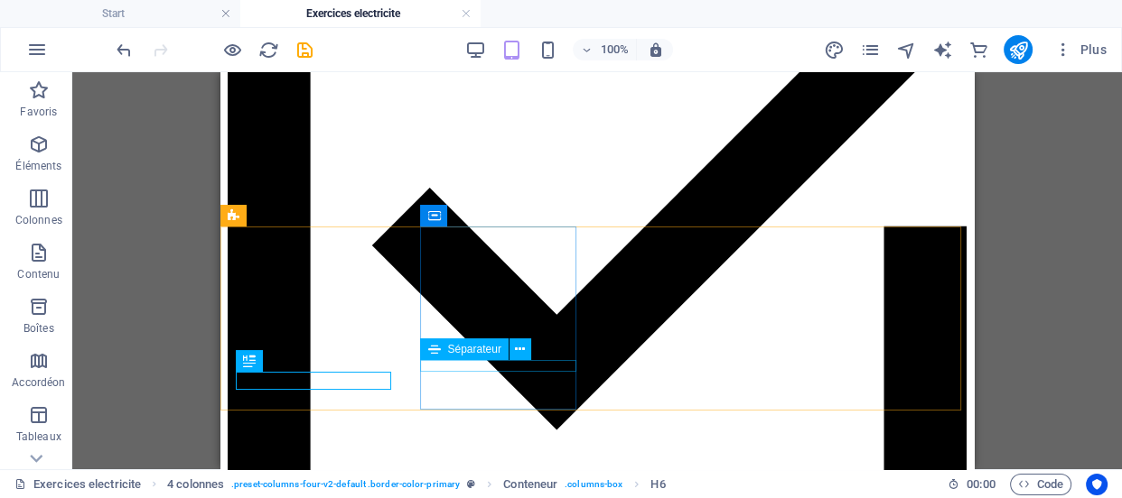
scroll to position [2401, 0]
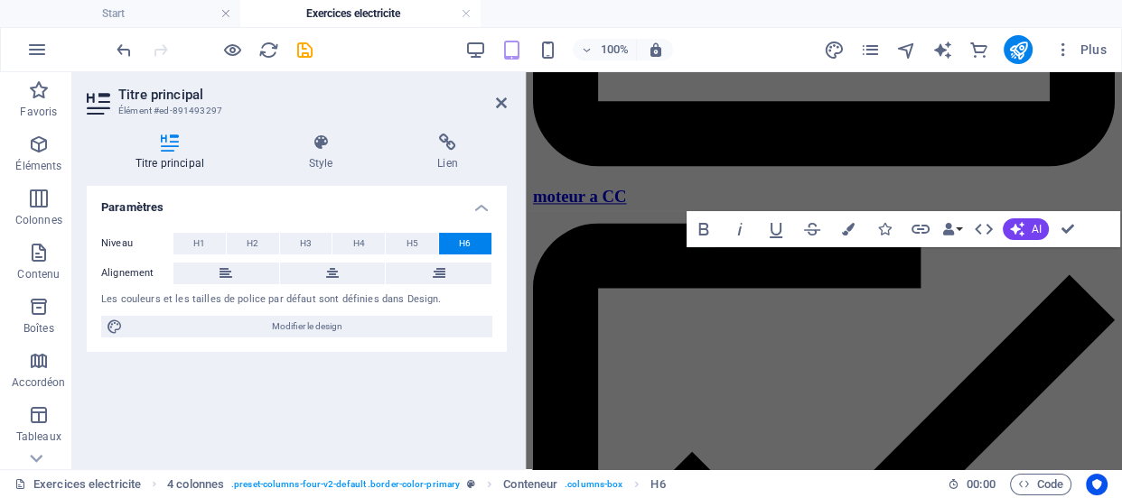
scroll to position [2437, 0]
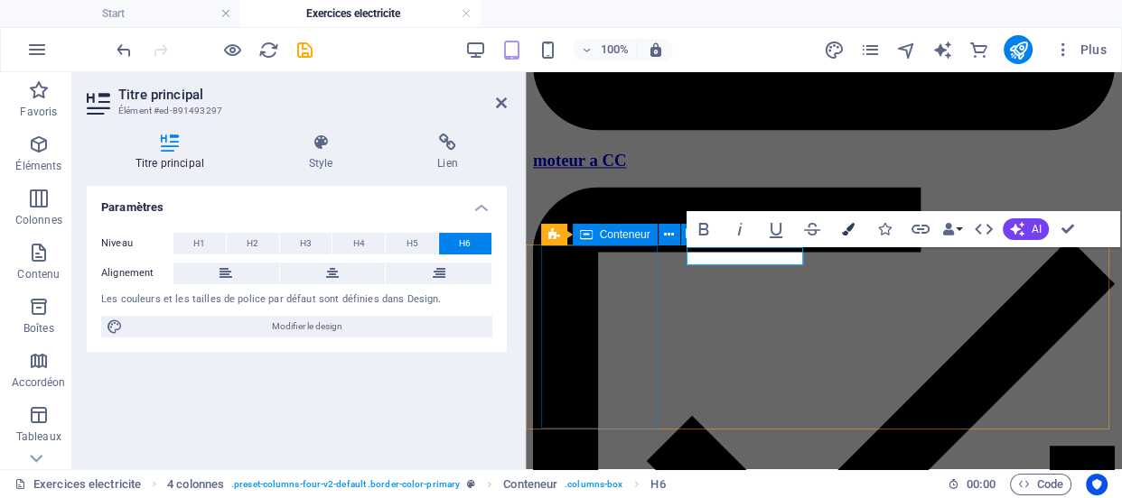
click at [848, 226] on icon "button" at bounding box center [848, 229] width 13 height 13
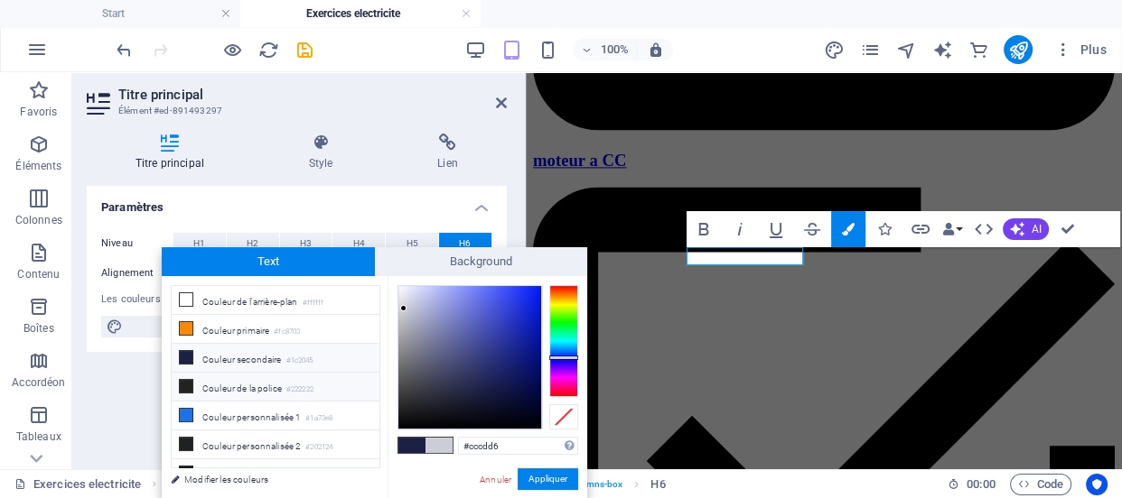
click at [333, 390] on li "Couleur de la police #222222" at bounding box center [276, 387] width 208 height 29
type input "#222222"
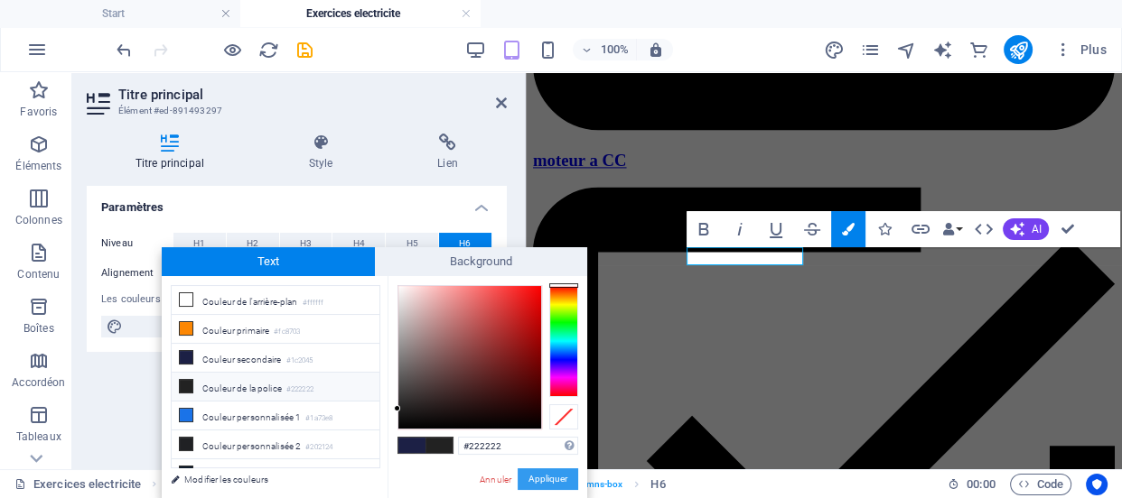
click at [534, 475] on button "Appliquer" at bounding box center [547, 480] width 61 height 22
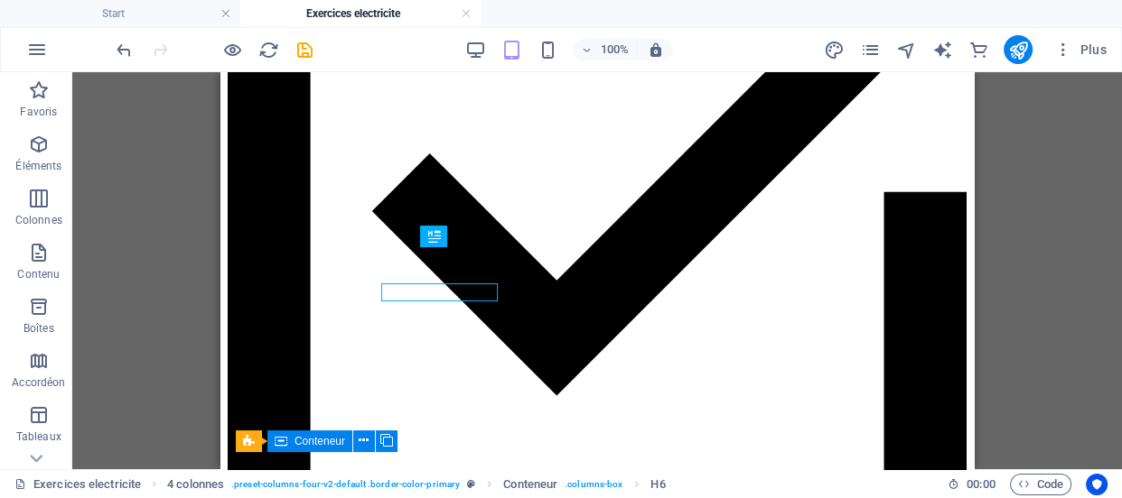
scroll to position [2401, 0]
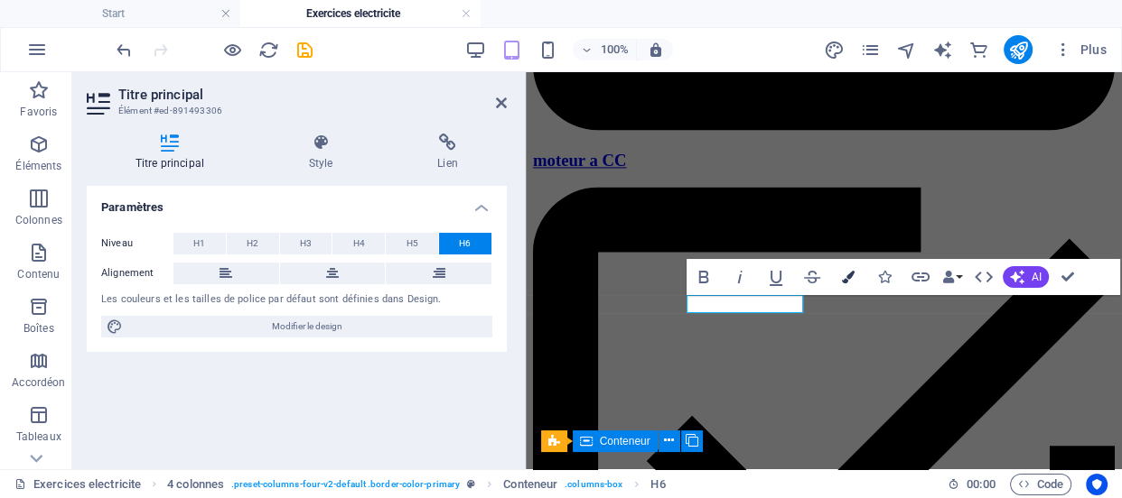
click at [850, 276] on icon "button" at bounding box center [848, 277] width 13 height 13
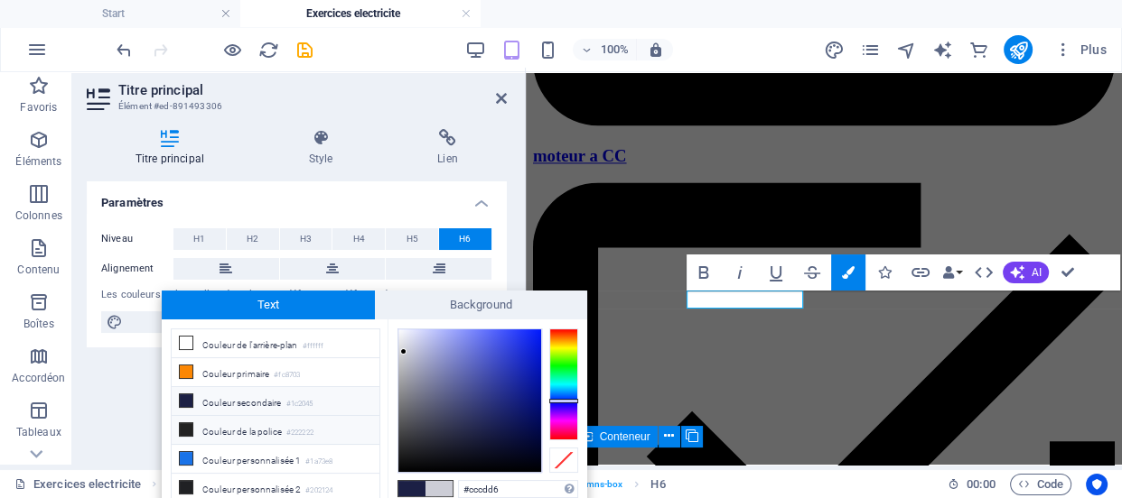
click at [341, 426] on li "Couleur de la police #222222" at bounding box center [276, 430] width 208 height 29
type input "#222222"
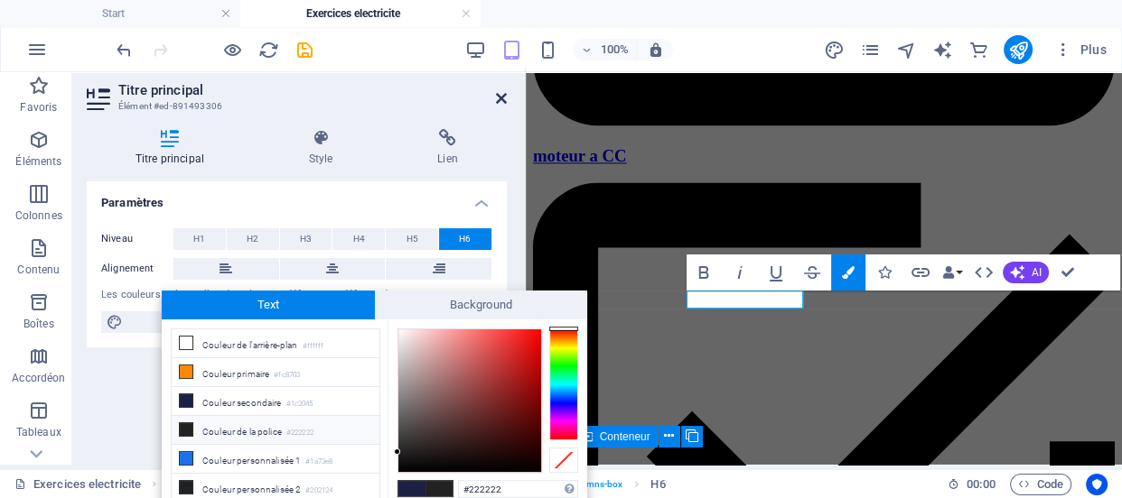
click at [498, 101] on icon at bounding box center [501, 98] width 11 height 14
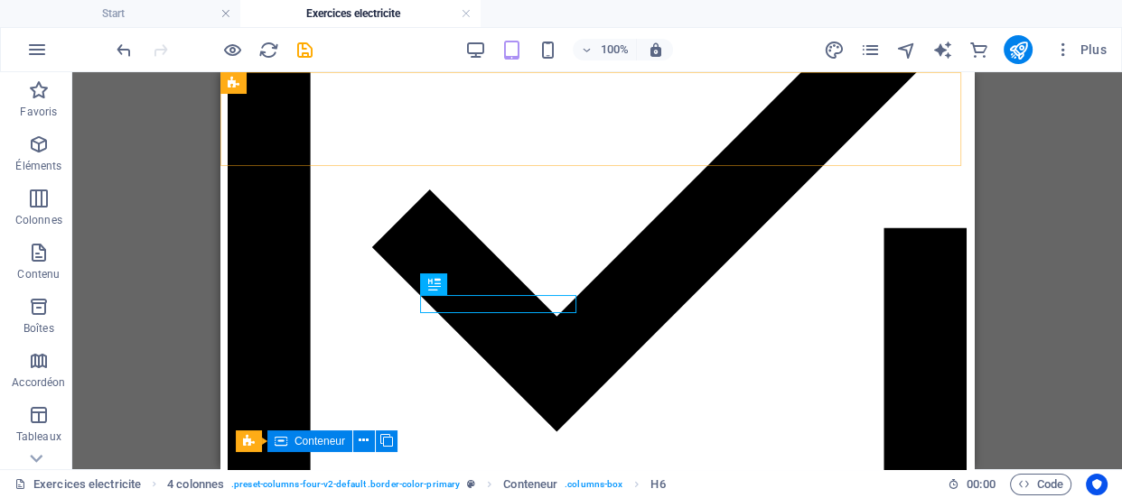
scroll to position [0, 0]
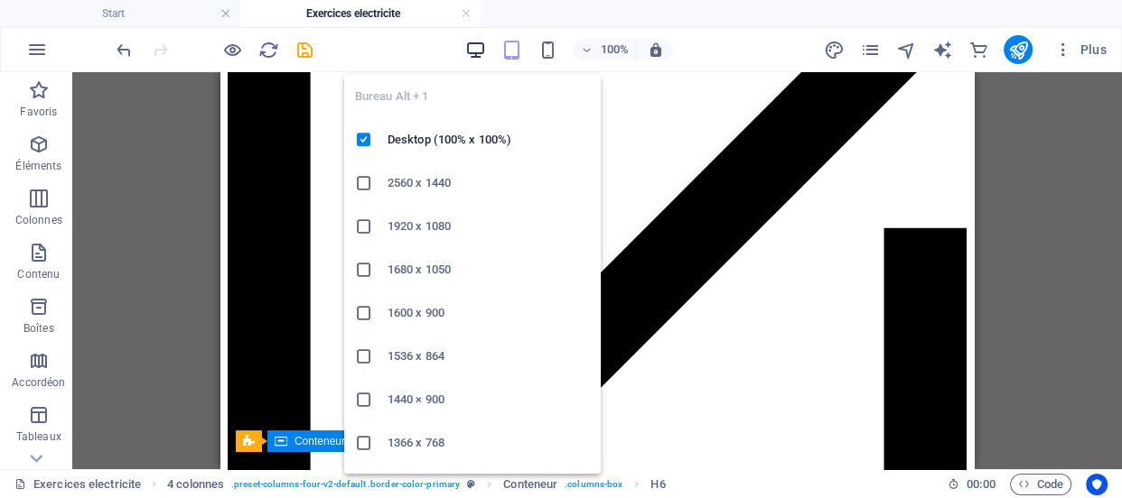
click at [479, 45] on icon "button" at bounding box center [475, 50] width 21 height 21
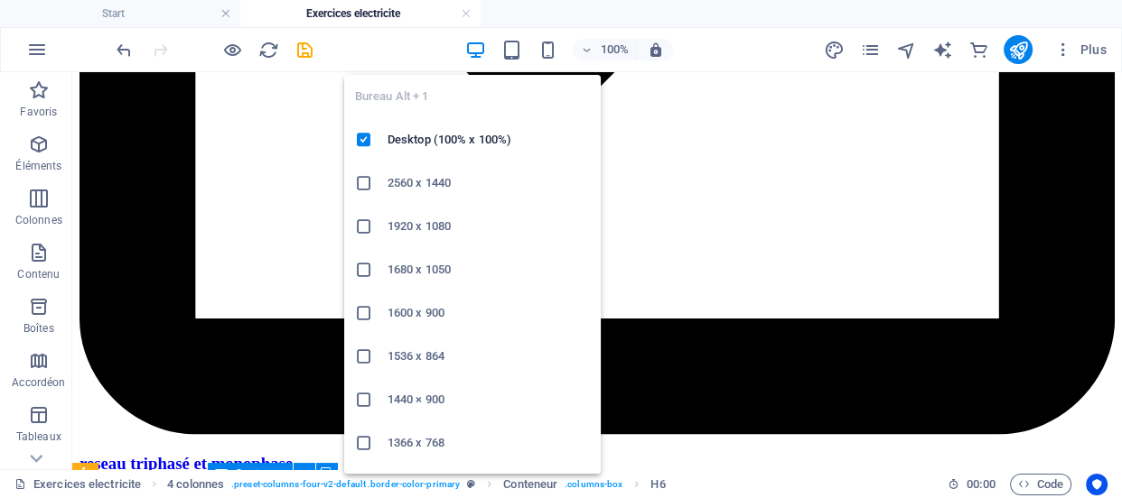
scroll to position [3158, 0]
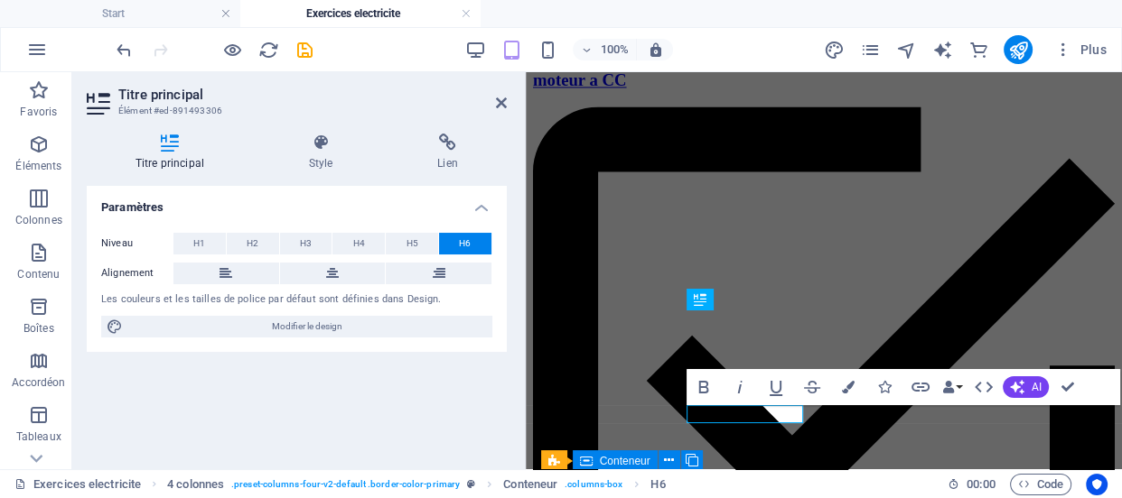
scroll to position [2470, 0]
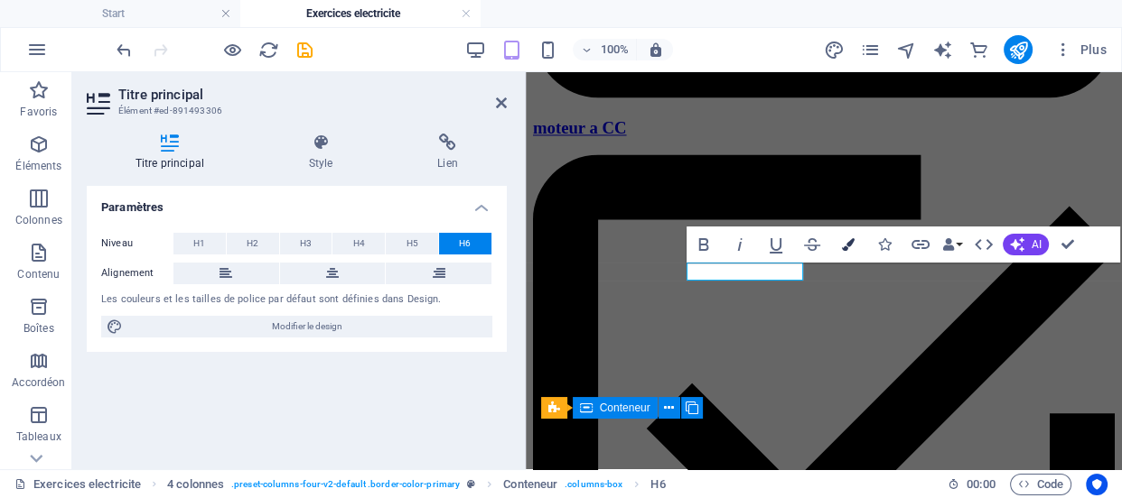
click at [844, 246] on icon "button" at bounding box center [848, 244] width 13 height 13
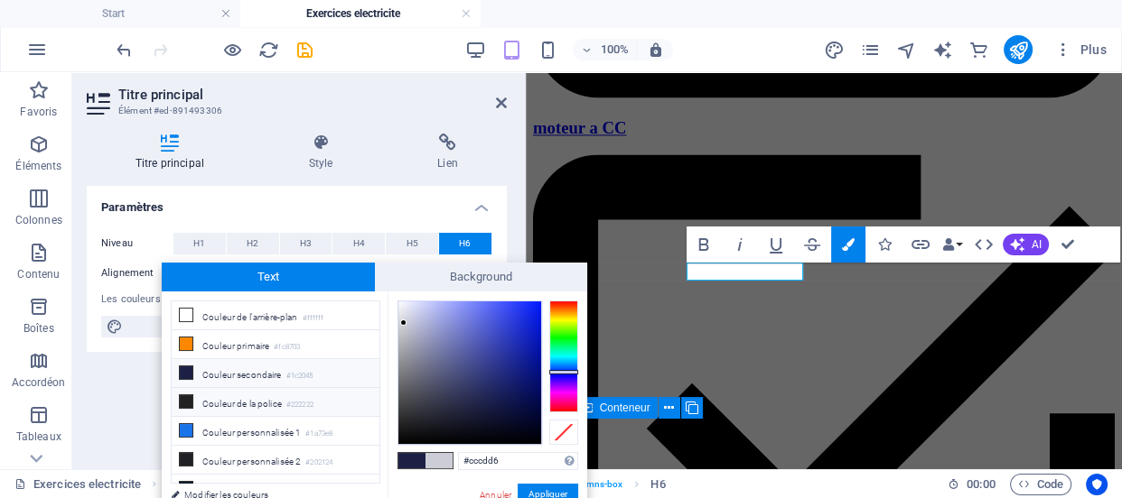
click at [345, 399] on li "Couleur de la police #222222" at bounding box center [276, 402] width 208 height 29
type input "#222222"
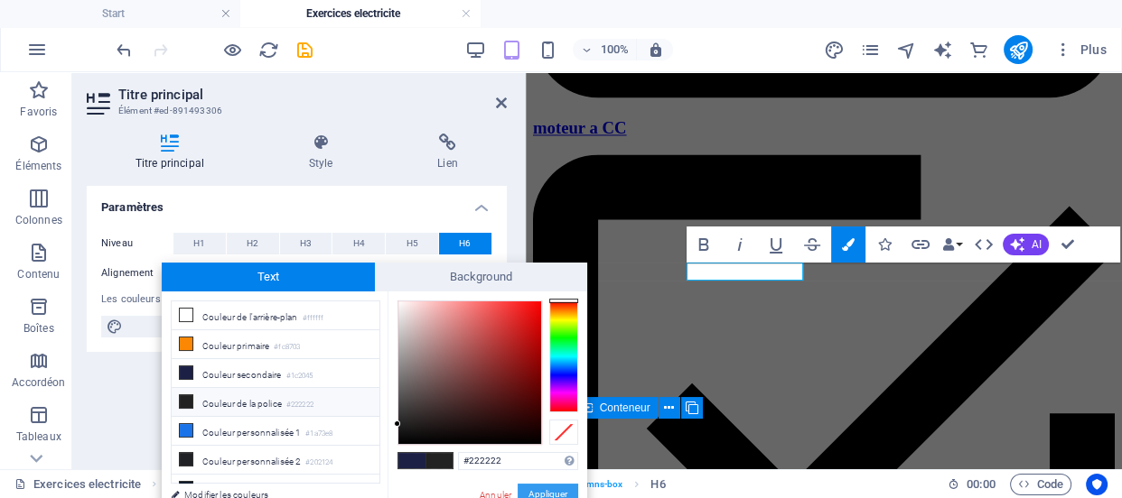
click at [538, 489] on button "Appliquer" at bounding box center [547, 495] width 61 height 22
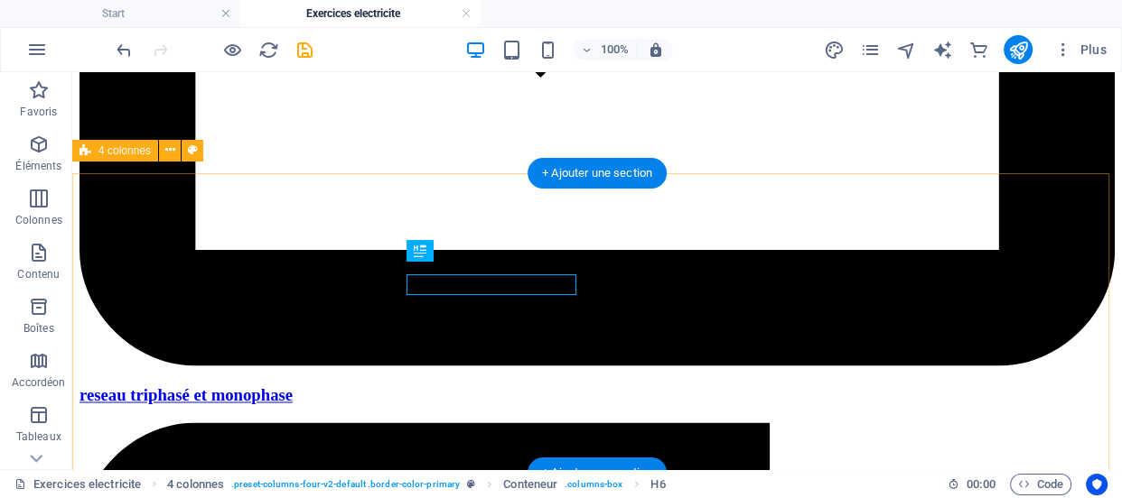
scroll to position [3158, 0]
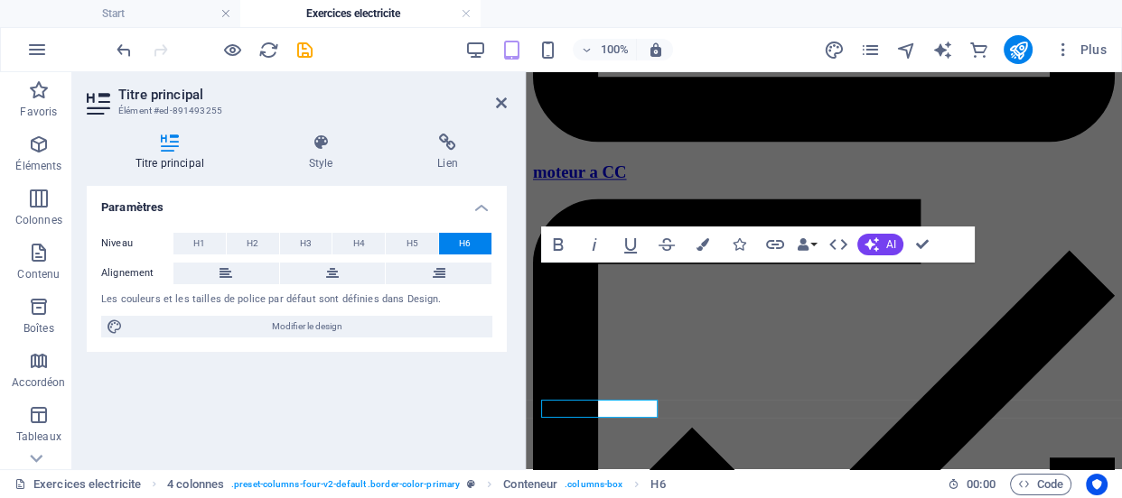
scroll to position [2422, 0]
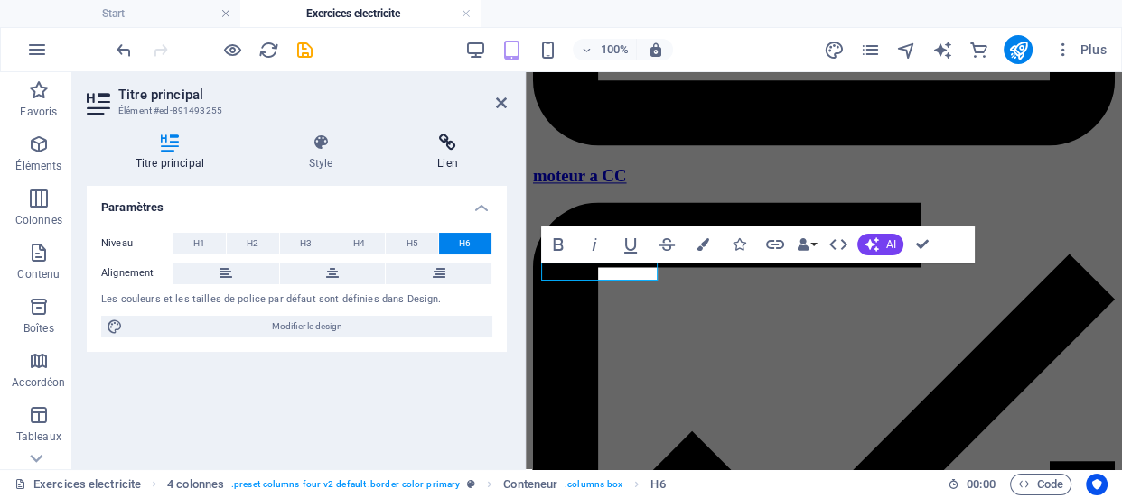
click at [449, 144] on icon at bounding box center [446, 143] width 117 height 18
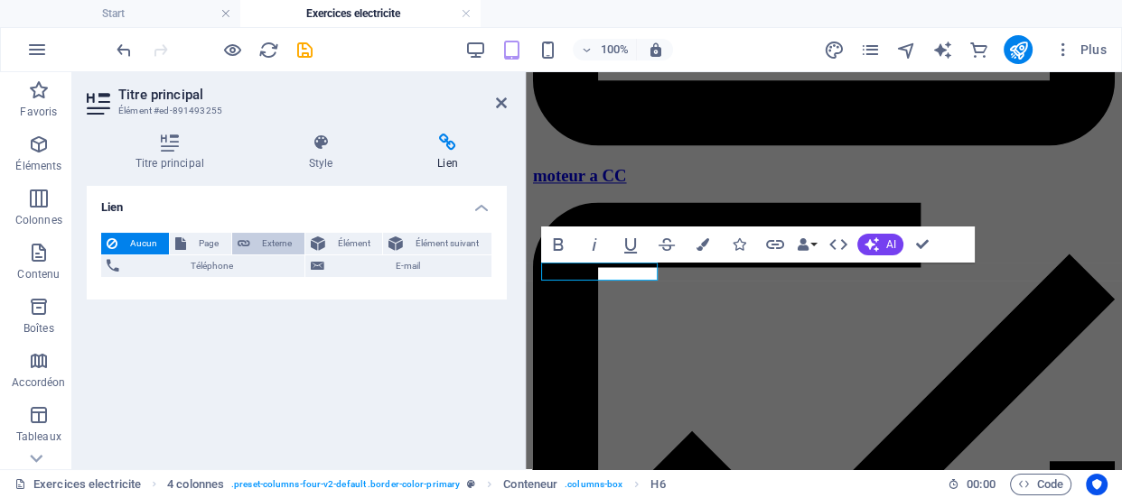
click at [280, 240] on span "Externe" at bounding box center [277, 244] width 43 height 22
select select "blank"
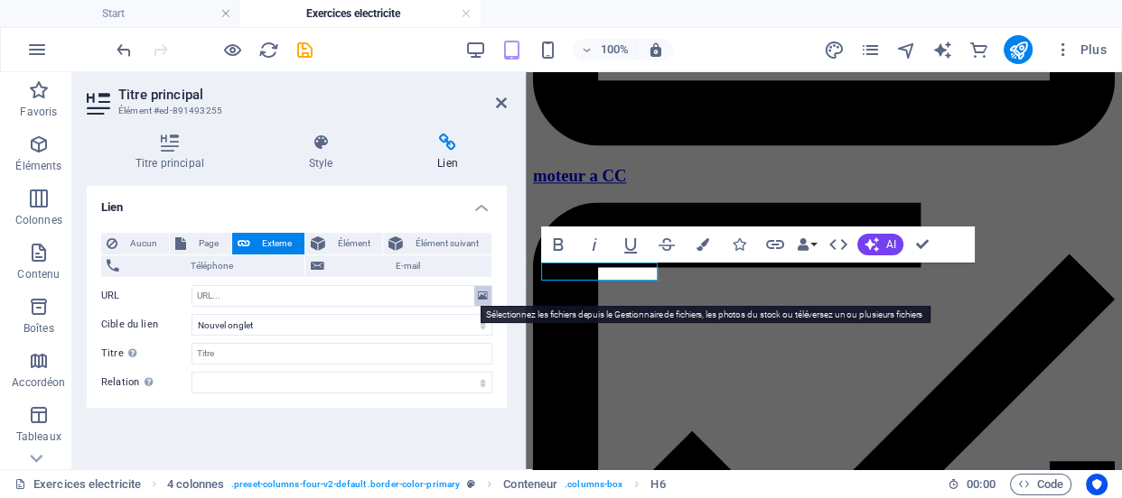
click at [478, 296] on icon at bounding box center [483, 296] width 10 height 20
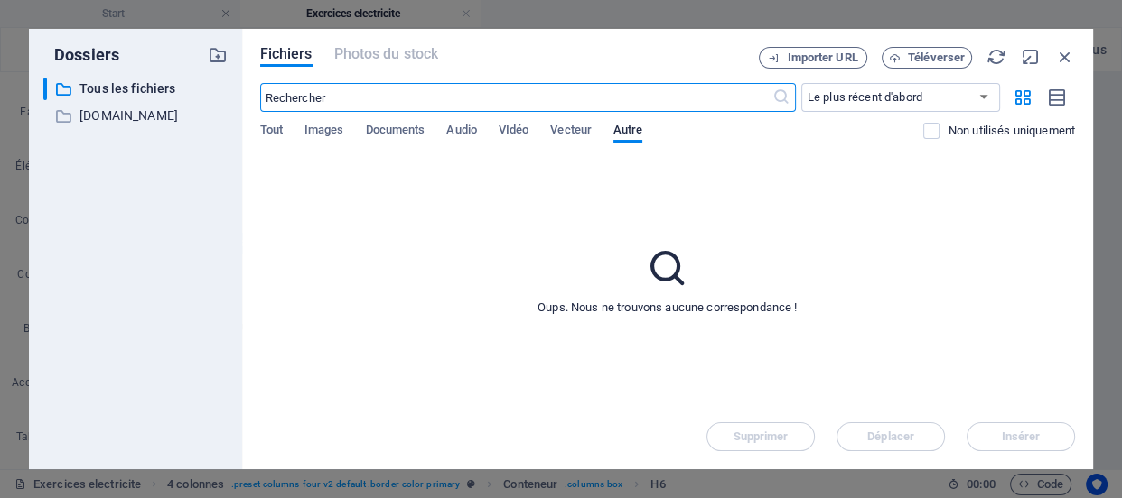
scroll to position [17185, 0]
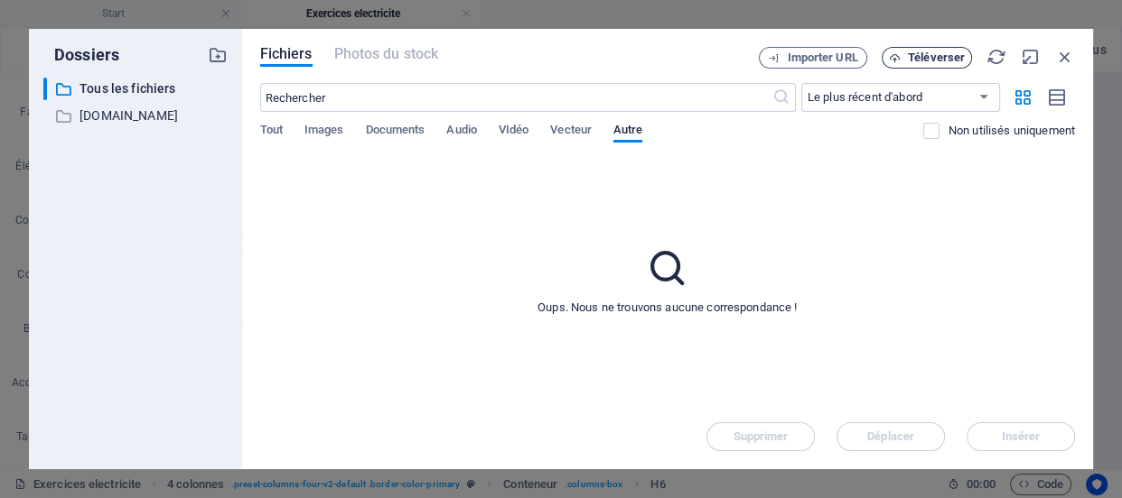
click at [902, 58] on span "Téléverser" at bounding box center [927, 58] width 74 height 12
type input "[URL][DOMAIN_NAME]"
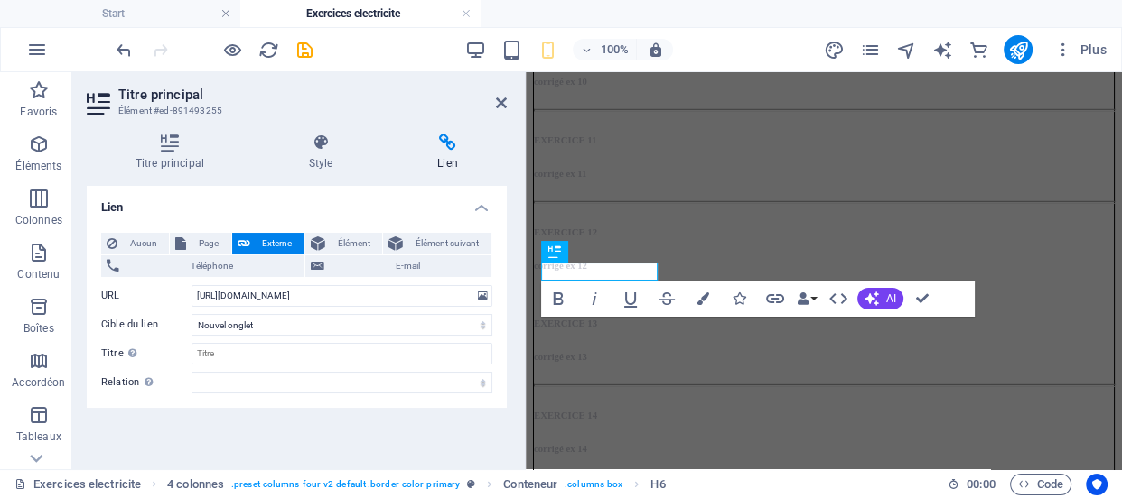
scroll to position [2422, 0]
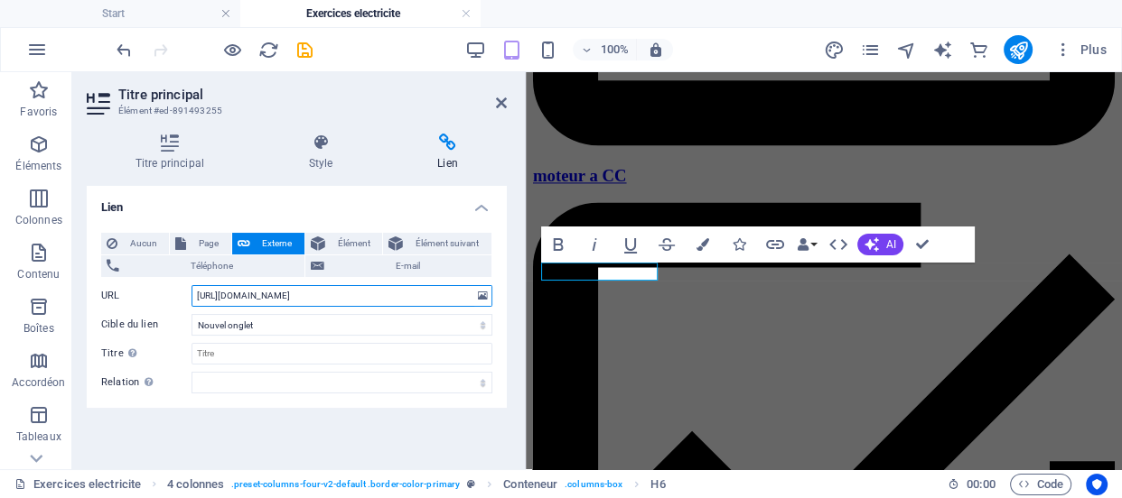
click at [379, 297] on input "[URL][DOMAIN_NAME]" at bounding box center [341, 296] width 301 height 22
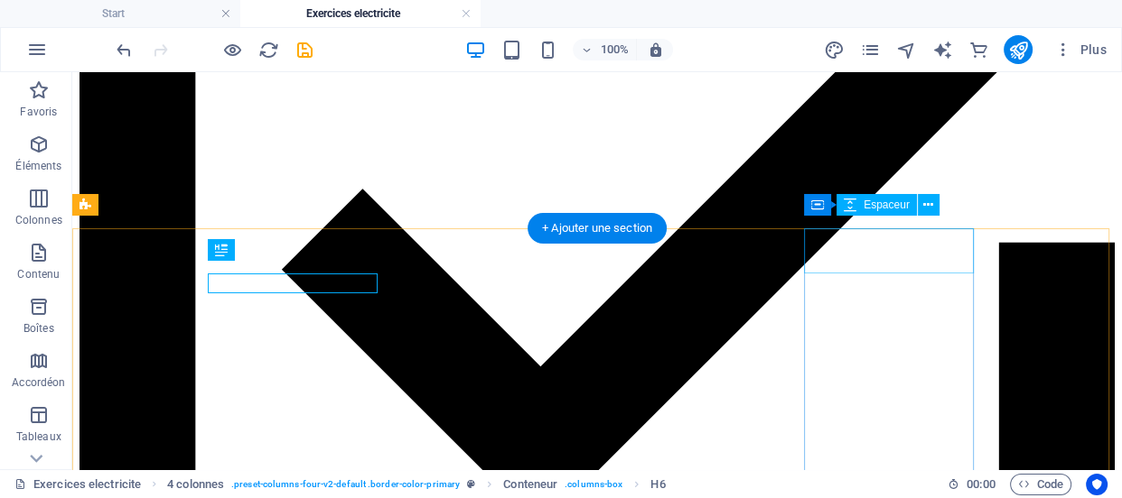
scroll to position [3103, 0]
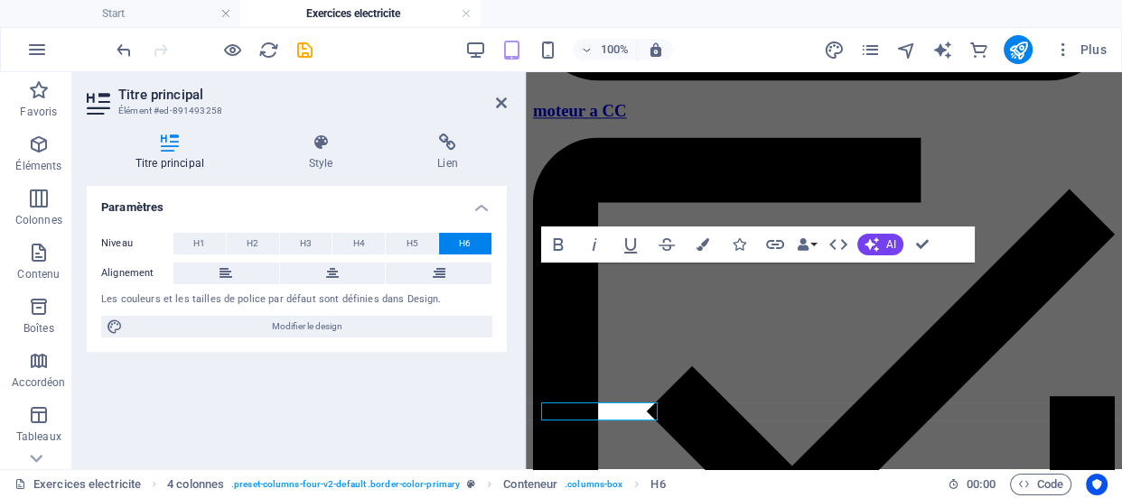
scroll to position [2440, 0]
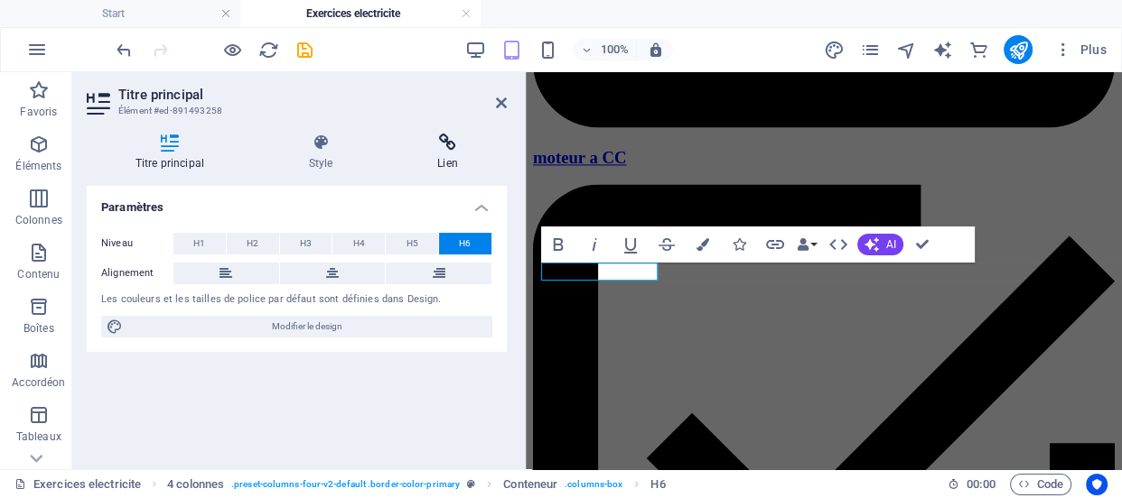
click at [446, 148] on icon at bounding box center [446, 143] width 117 height 18
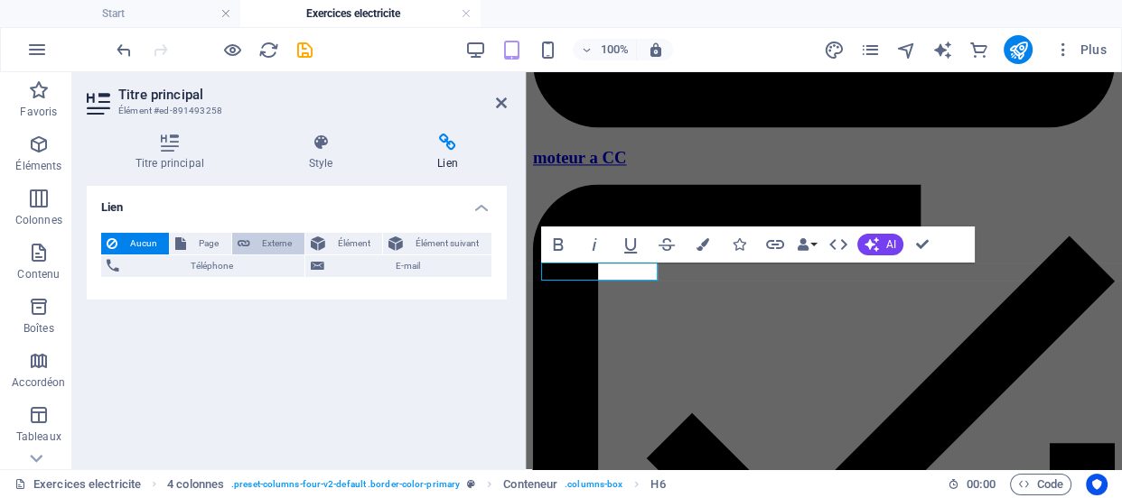
click at [273, 239] on span "Externe" at bounding box center [277, 244] width 43 height 22
select select "blank"
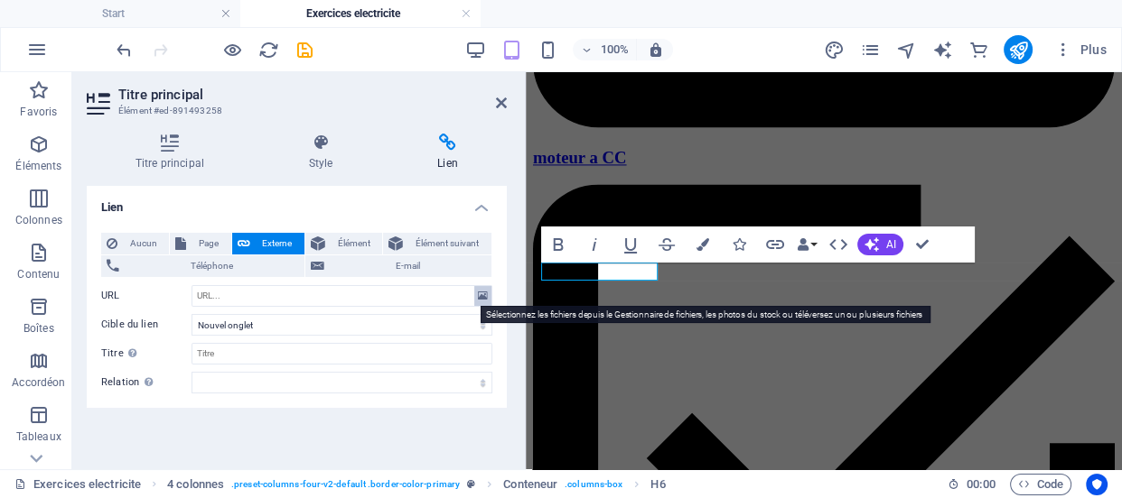
click at [480, 293] on icon at bounding box center [483, 296] width 10 height 20
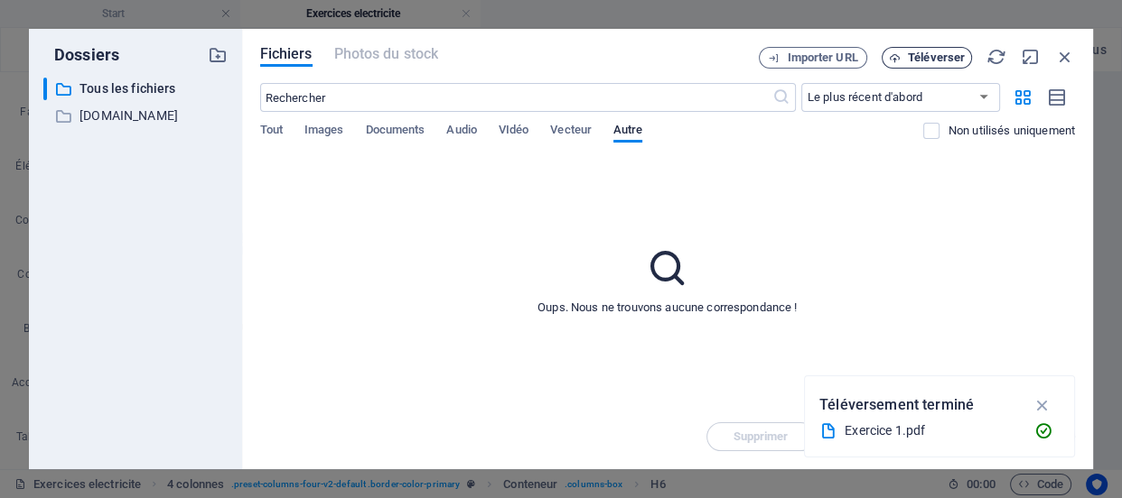
click at [923, 52] on span "Téléverser" at bounding box center [936, 57] width 57 height 11
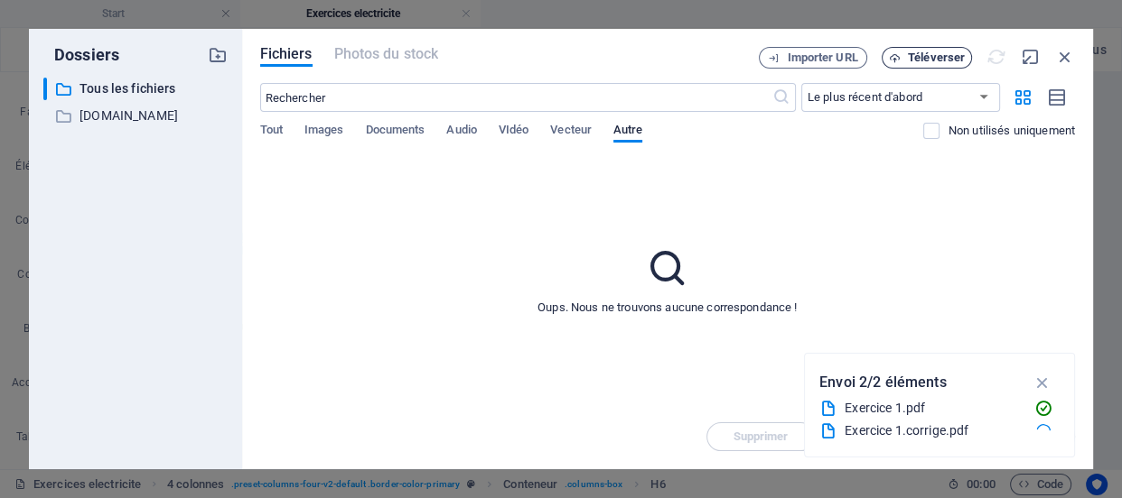
type input "[URL][DOMAIN_NAME]"
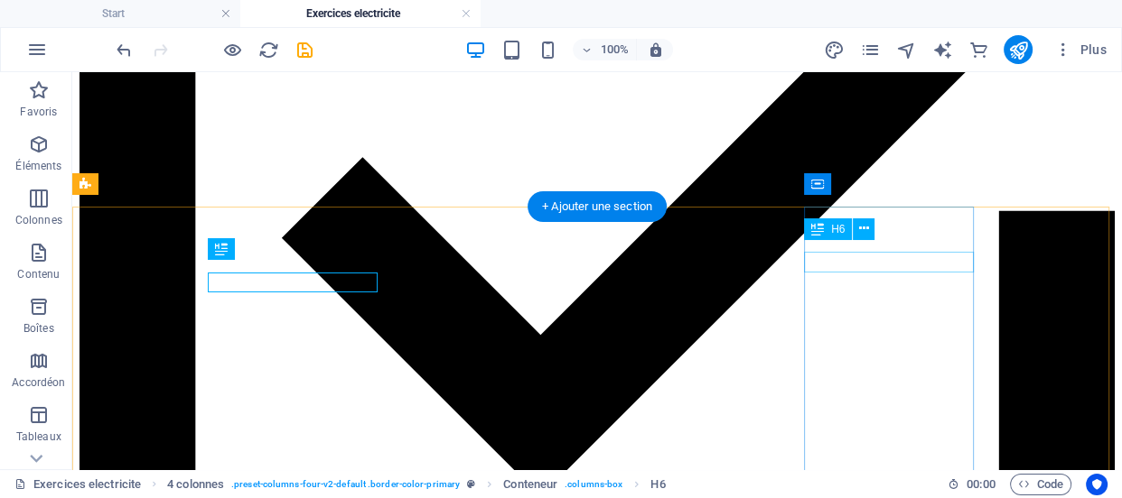
scroll to position [3125, 0]
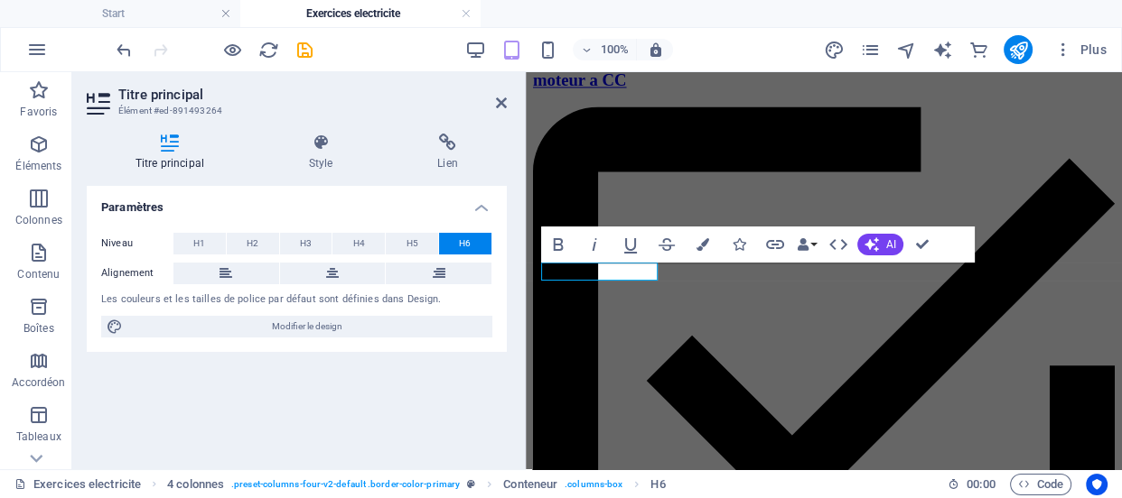
scroll to position [2470, 0]
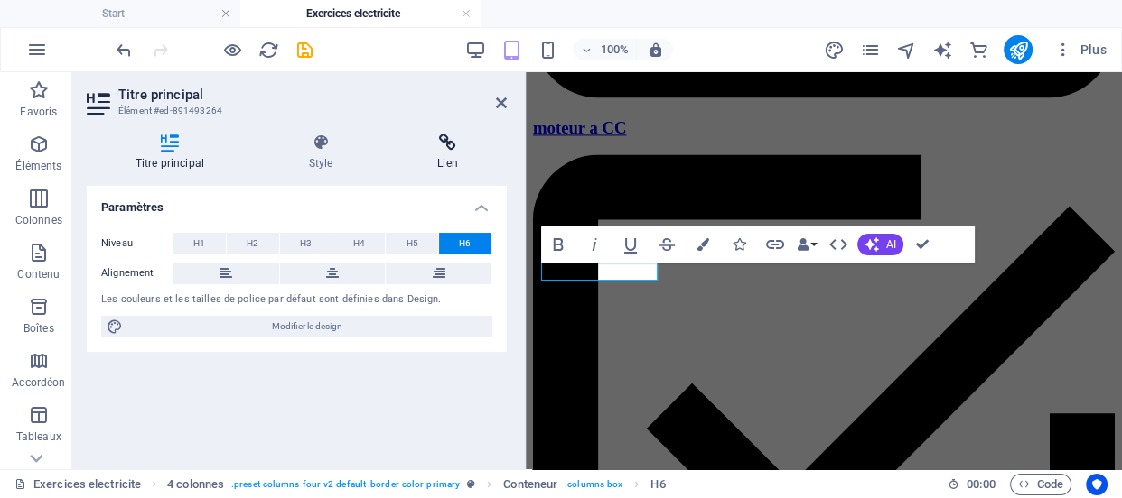
click at [443, 155] on h4 "Lien" at bounding box center [446, 153] width 117 height 38
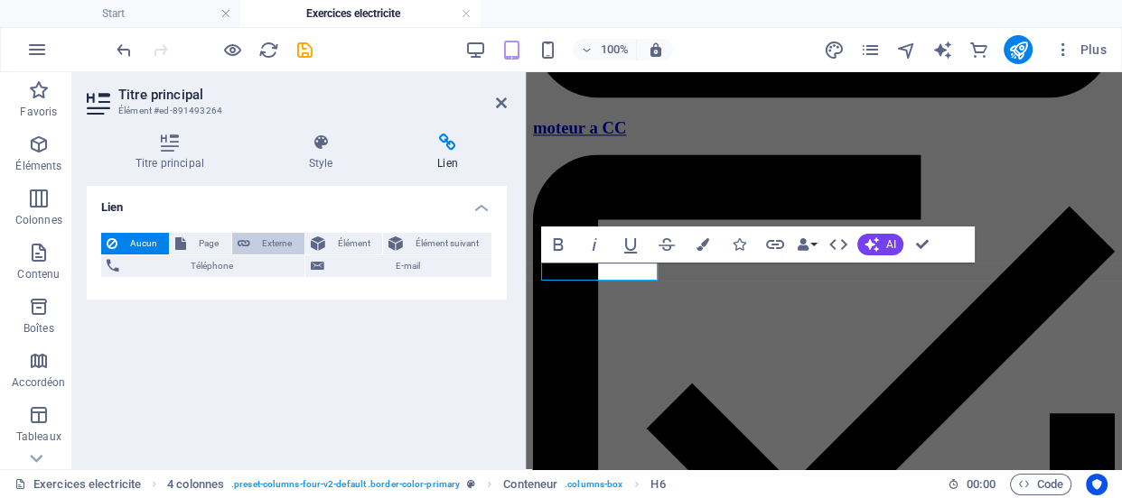
click at [280, 237] on span "Externe" at bounding box center [277, 244] width 43 height 22
select select "blank"
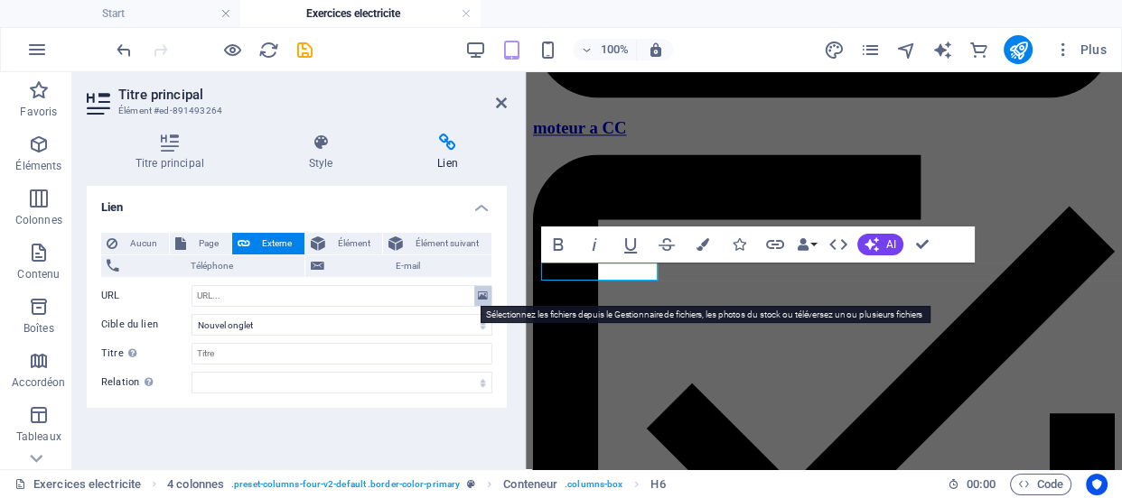
click at [482, 297] on icon at bounding box center [483, 296] width 10 height 20
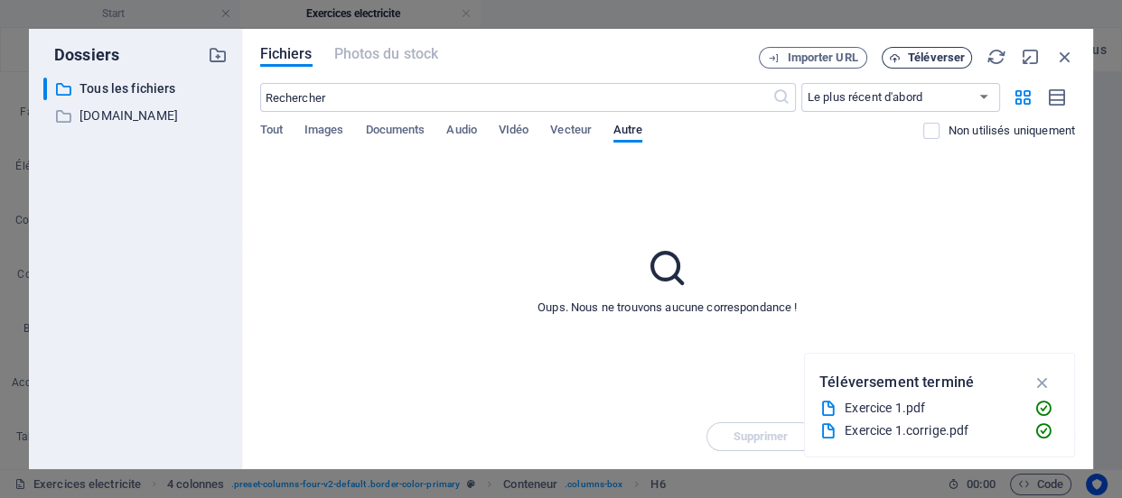
click at [919, 54] on span "Téléverser" at bounding box center [936, 57] width 57 height 11
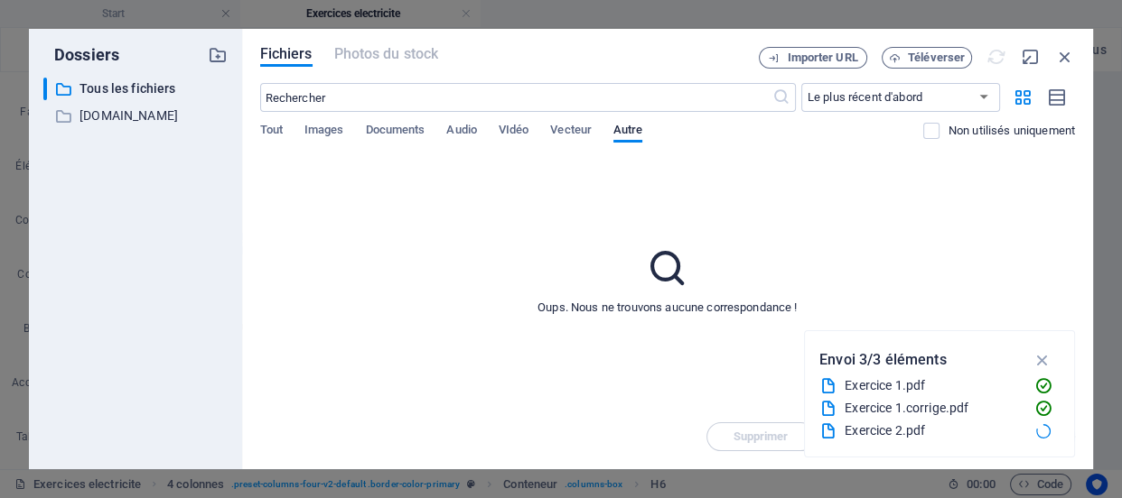
type input "[URL][DOMAIN_NAME]"
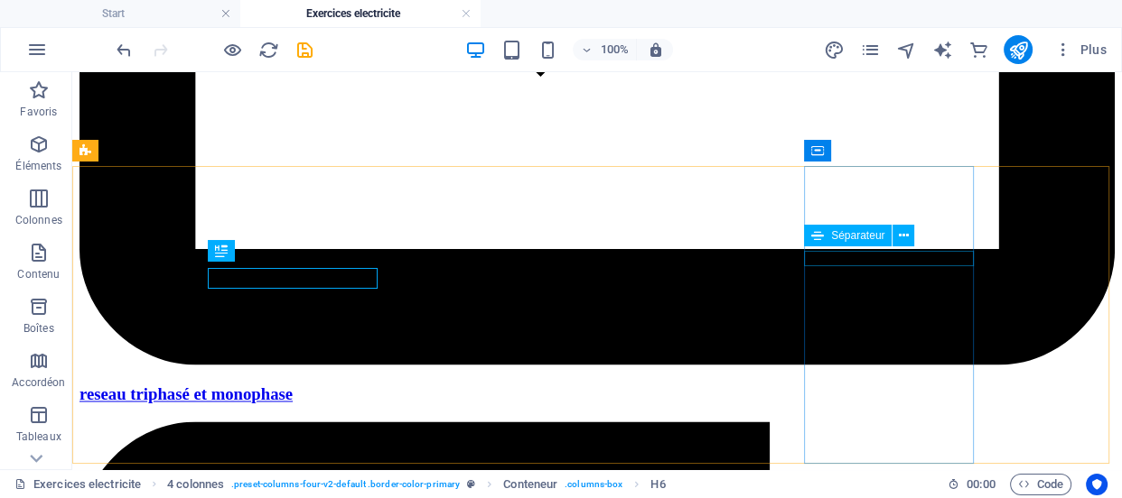
scroll to position [3158, 0]
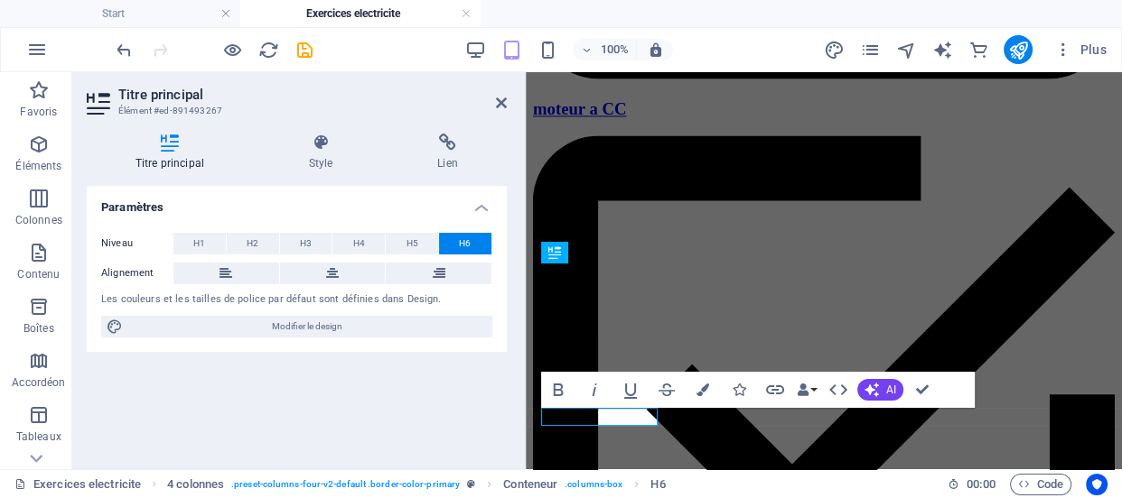
scroll to position [2488, 0]
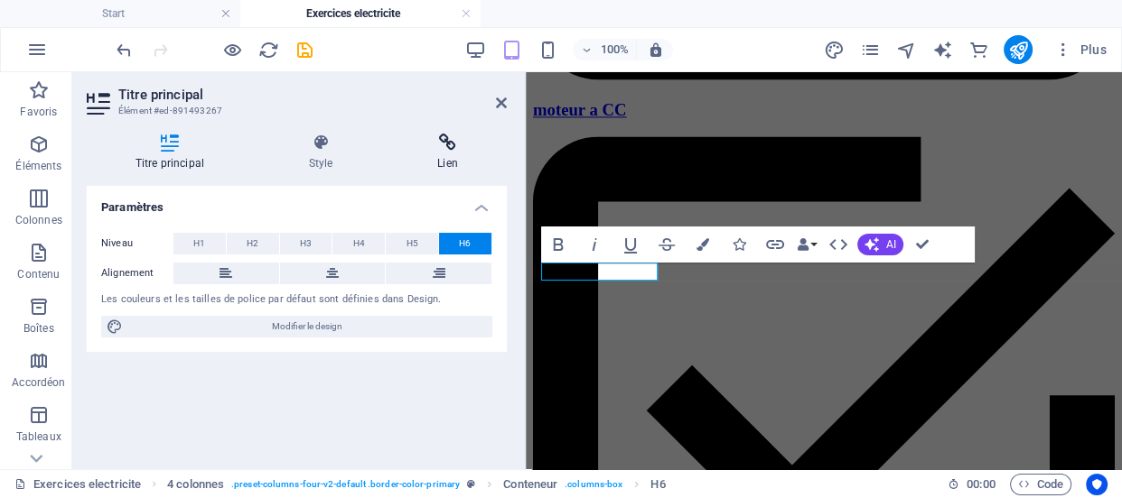
click at [443, 156] on h4 "Lien" at bounding box center [446, 153] width 117 height 38
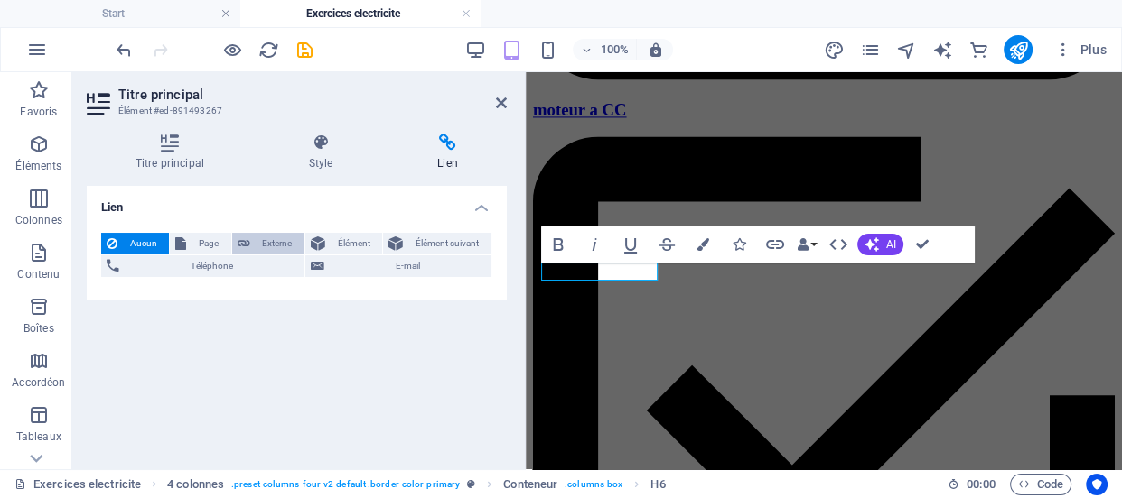
click at [280, 239] on span "Externe" at bounding box center [277, 244] width 43 height 22
select select "blank"
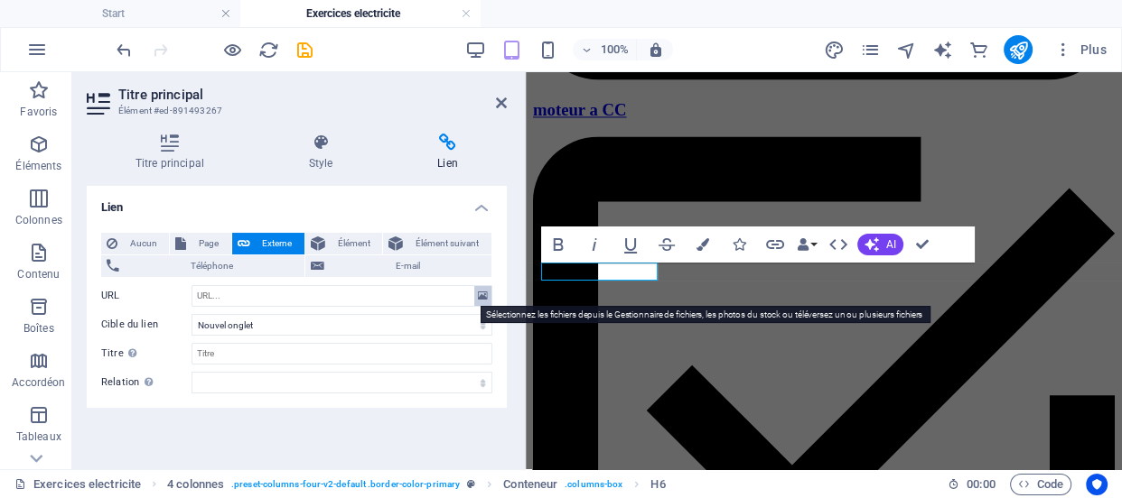
click at [479, 292] on icon at bounding box center [483, 296] width 10 height 20
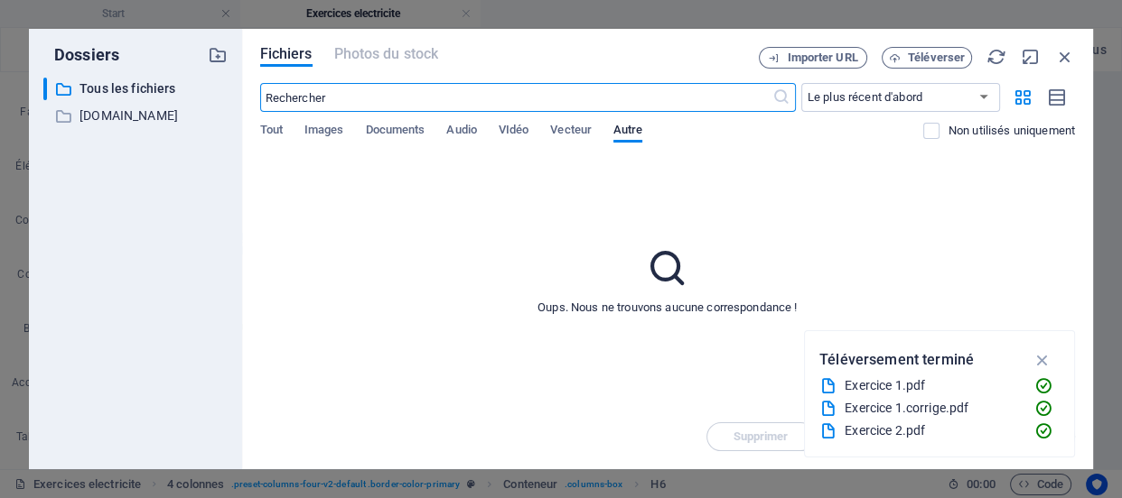
scroll to position [17304, 0]
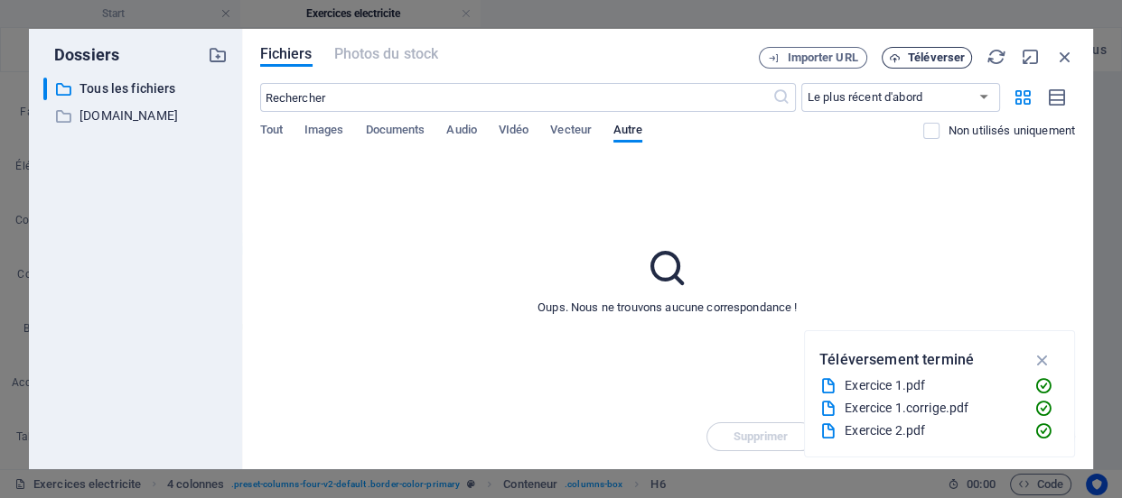
click at [911, 56] on span "Téléverser" at bounding box center [936, 57] width 57 height 11
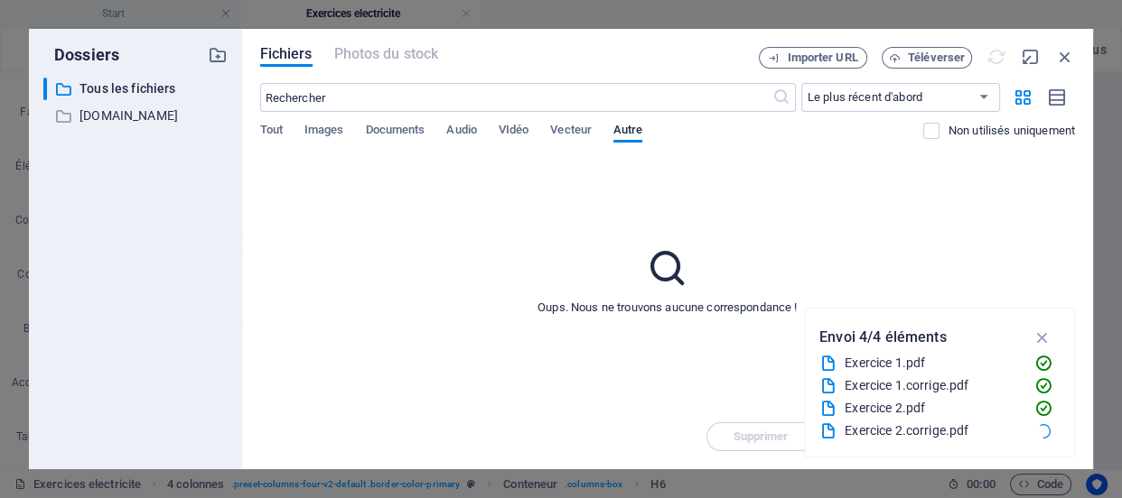
type input "[URL][DOMAIN_NAME]"
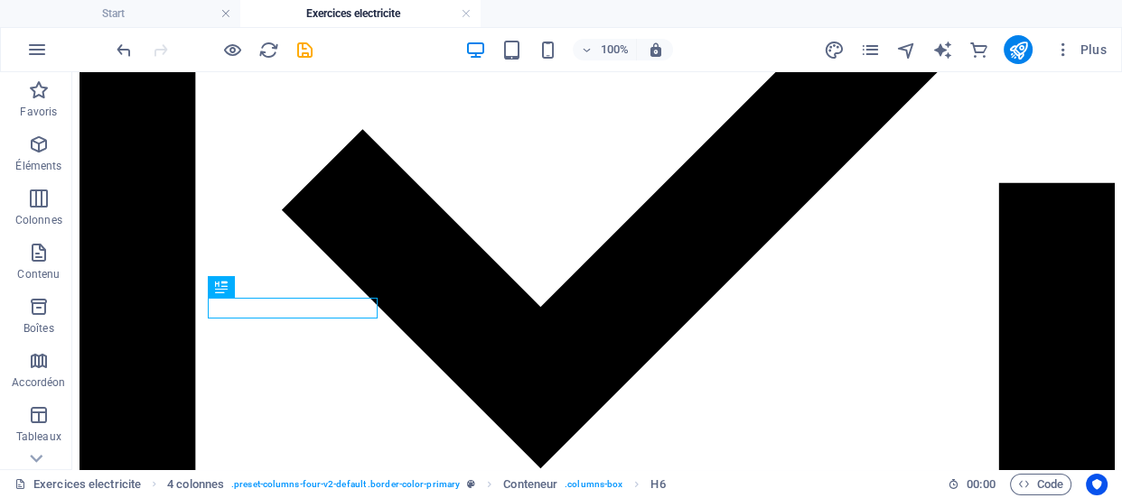
scroll to position [3179, 0]
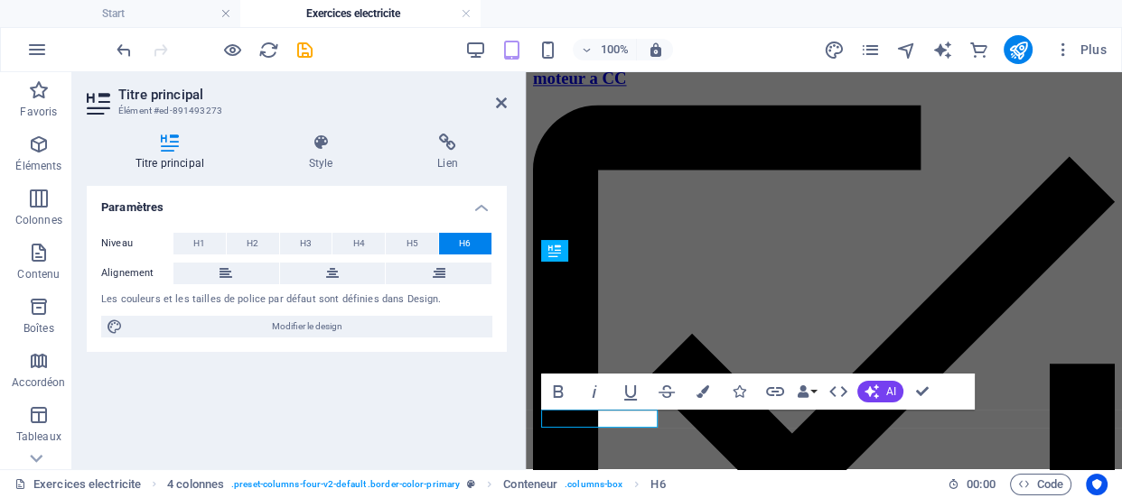
scroll to position [2519, 0]
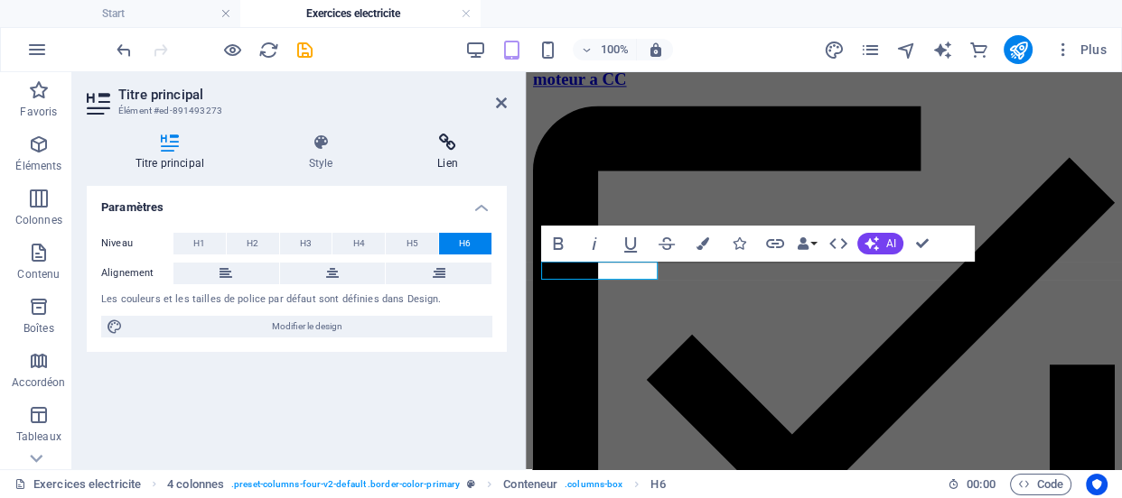
click at [446, 157] on h4 "Lien" at bounding box center [446, 153] width 117 height 38
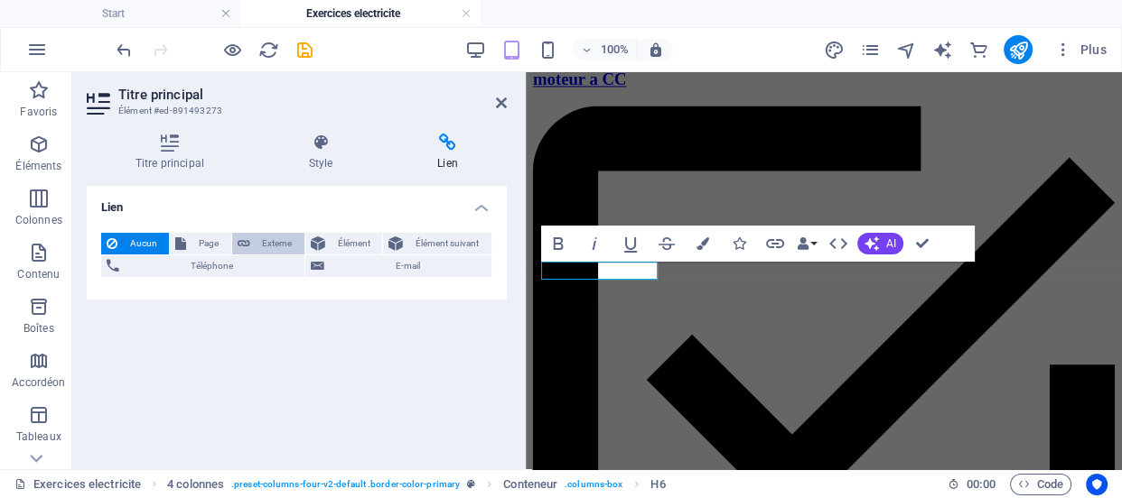
click at [284, 241] on span "Externe" at bounding box center [277, 244] width 43 height 22
select select "blank"
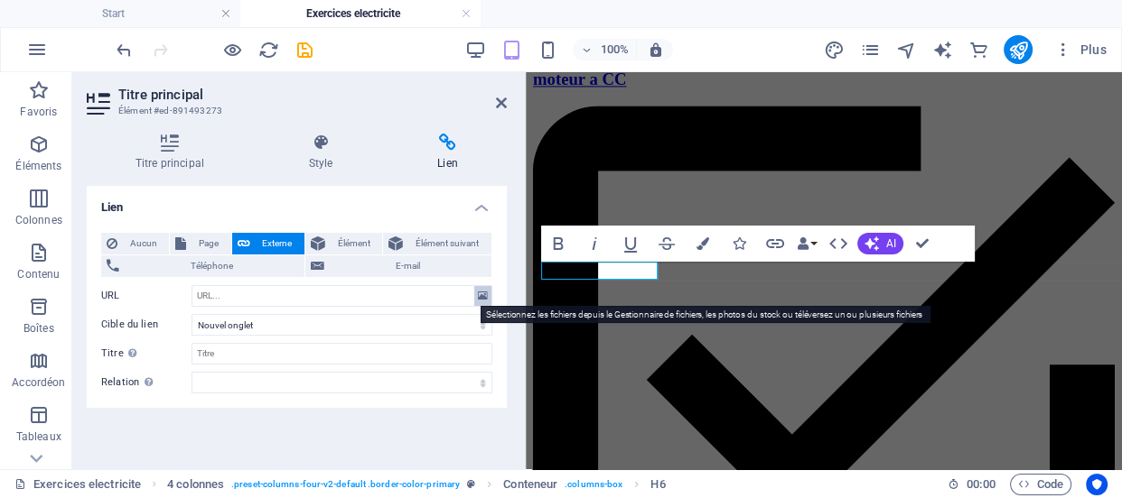
click at [482, 298] on icon at bounding box center [483, 296] width 10 height 20
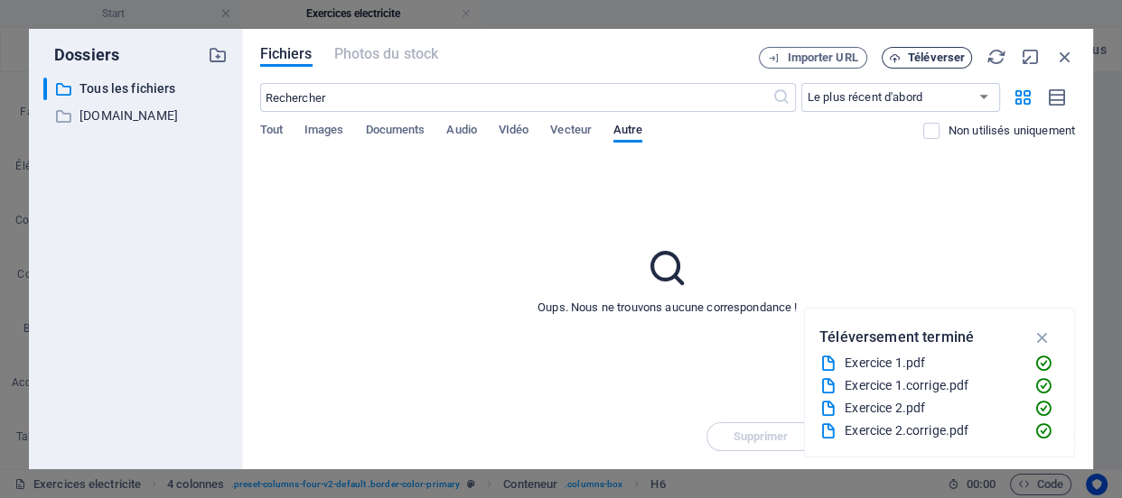
click at [911, 57] on span "Téléverser" at bounding box center [936, 57] width 57 height 11
type input "[URL][DOMAIN_NAME]"
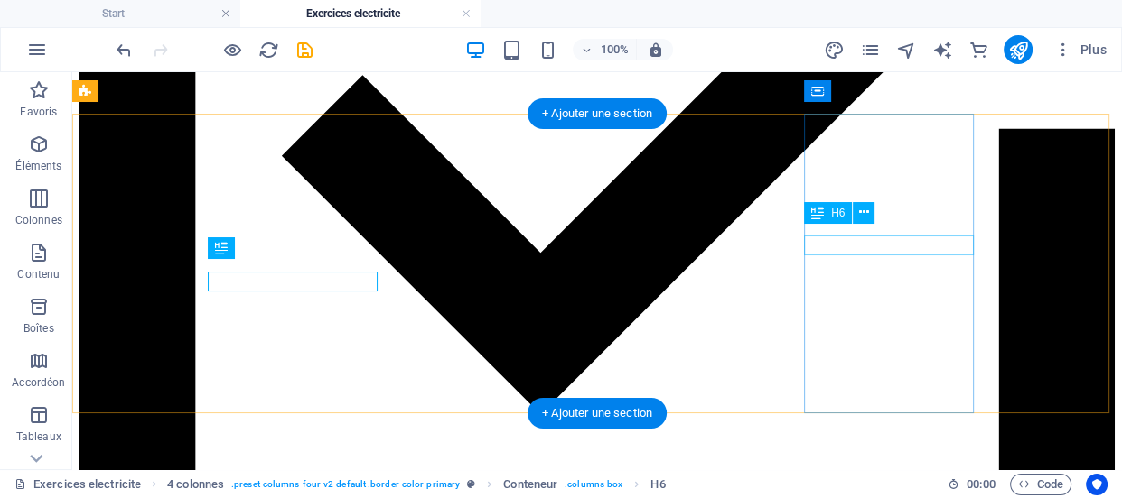
scroll to position [3217, 0]
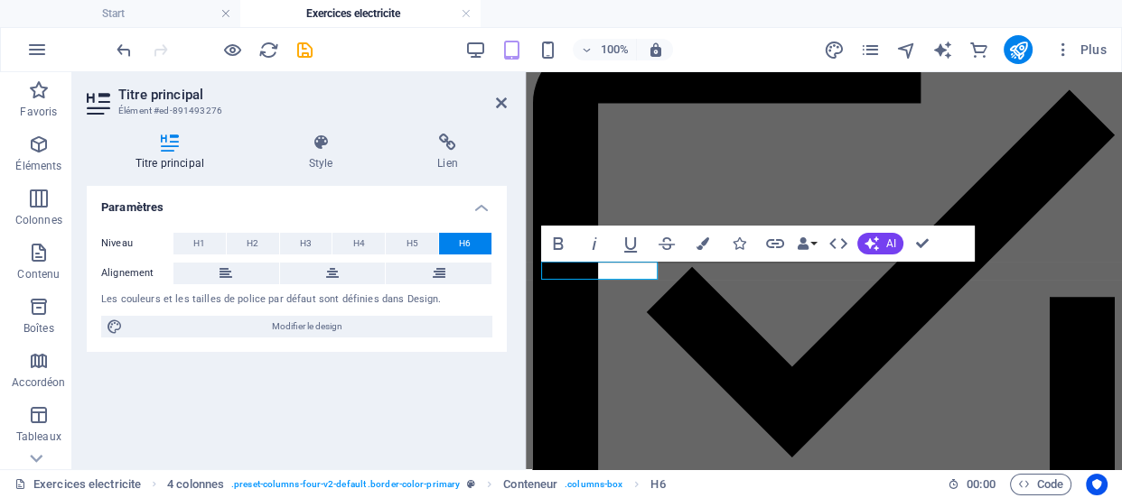
scroll to position [2537, 0]
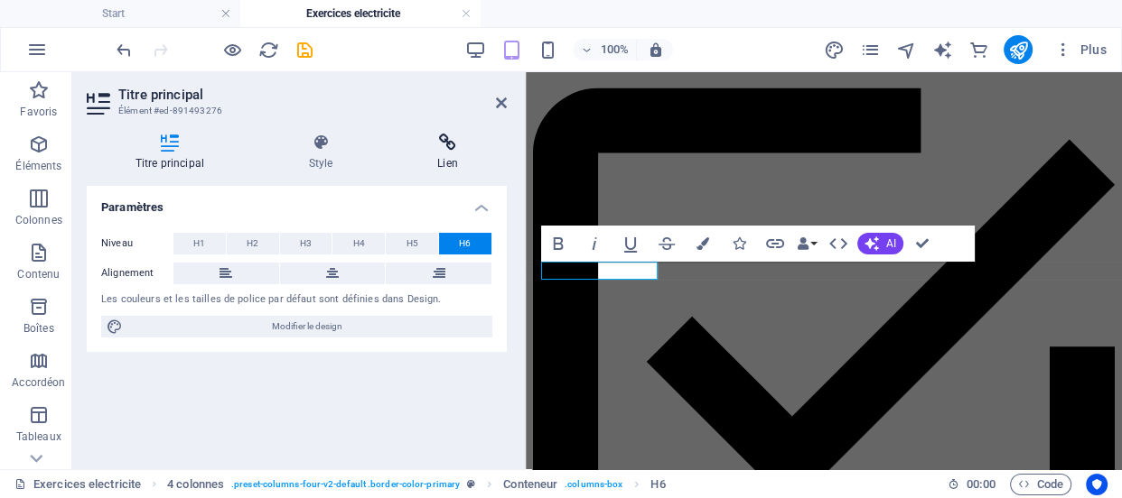
click at [447, 149] on icon at bounding box center [446, 143] width 117 height 18
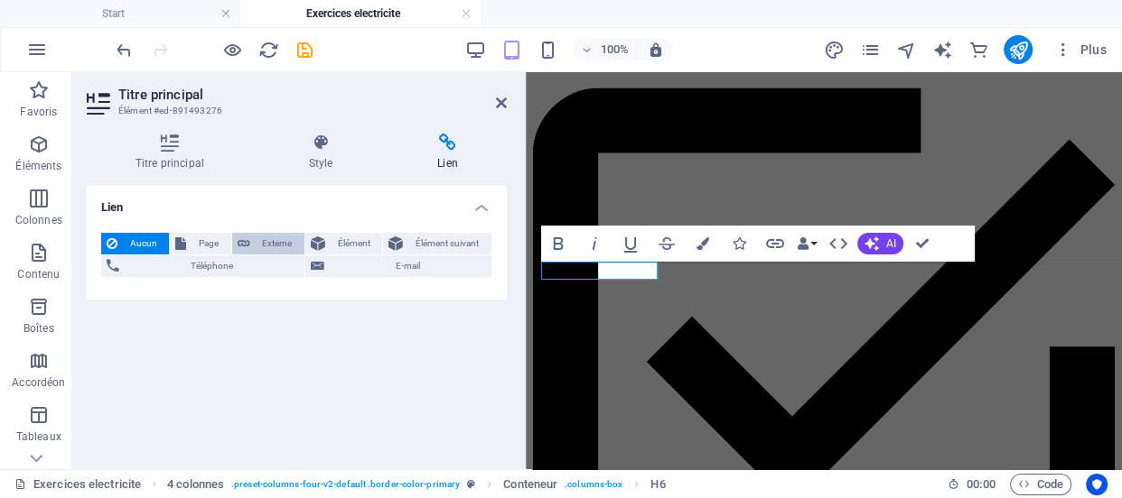
click at [280, 239] on span "Externe" at bounding box center [277, 244] width 43 height 22
select select "blank"
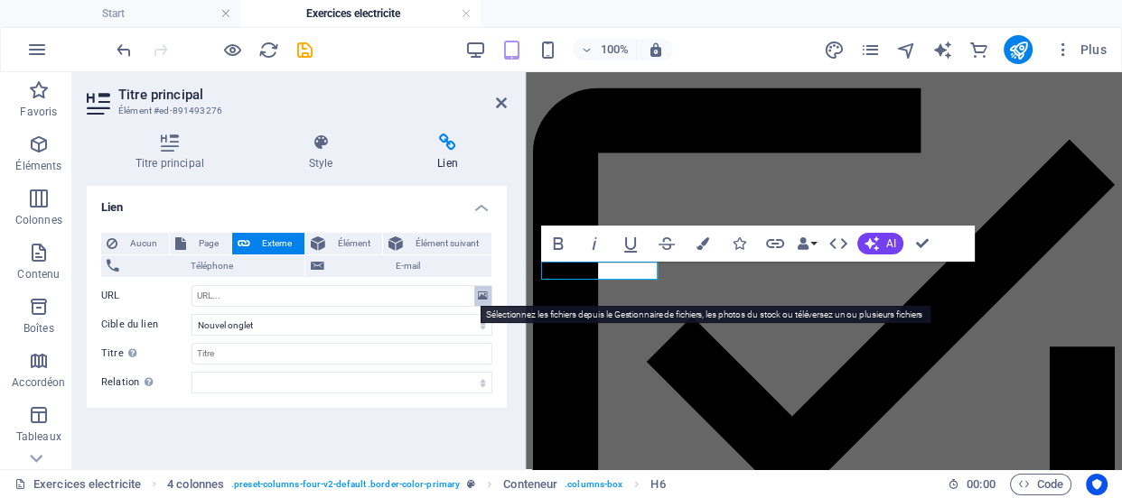
click at [478, 297] on icon at bounding box center [483, 296] width 10 height 20
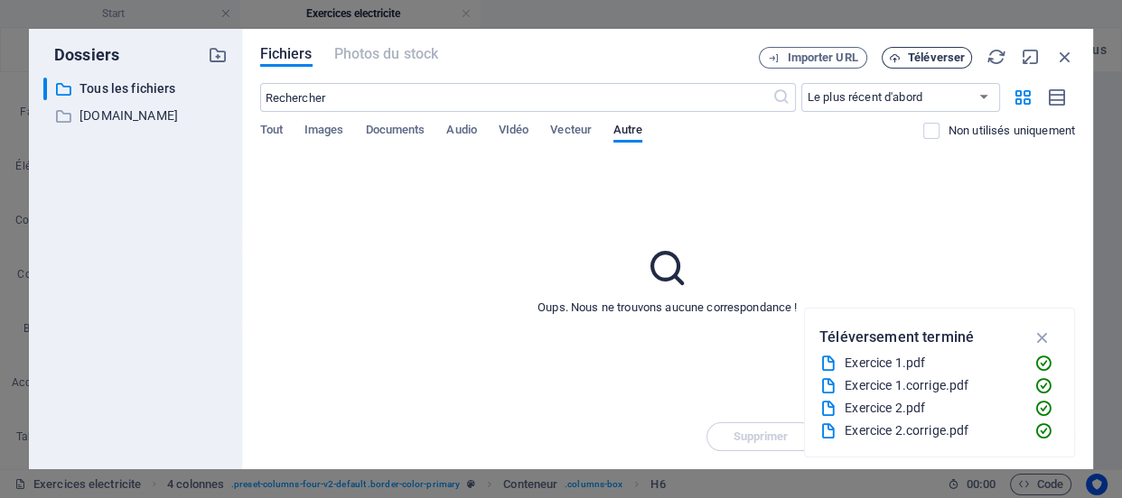
click at [914, 55] on span "Téléverser" at bounding box center [936, 57] width 57 height 11
type input "[URL][DOMAIN_NAME]"
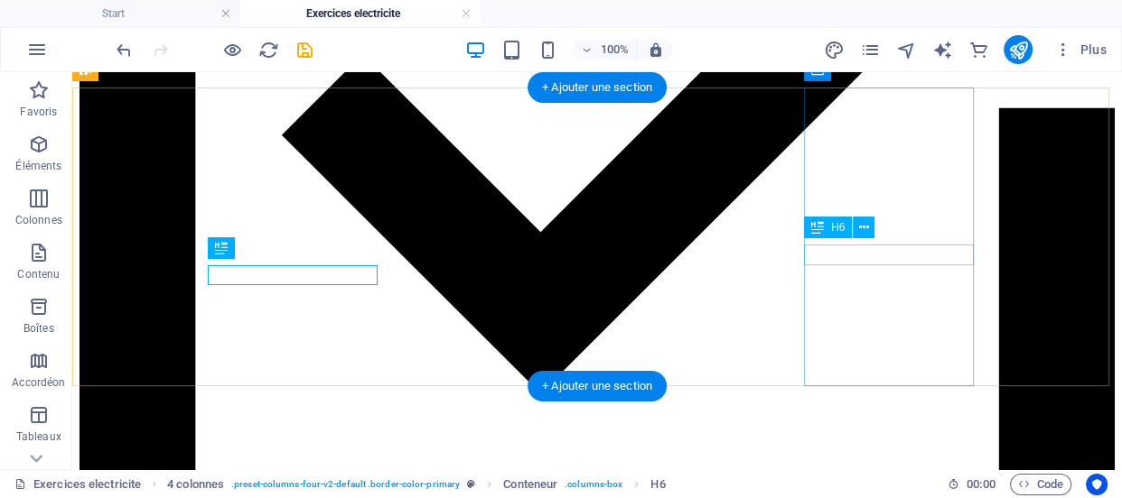
scroll to position [3237, 0]
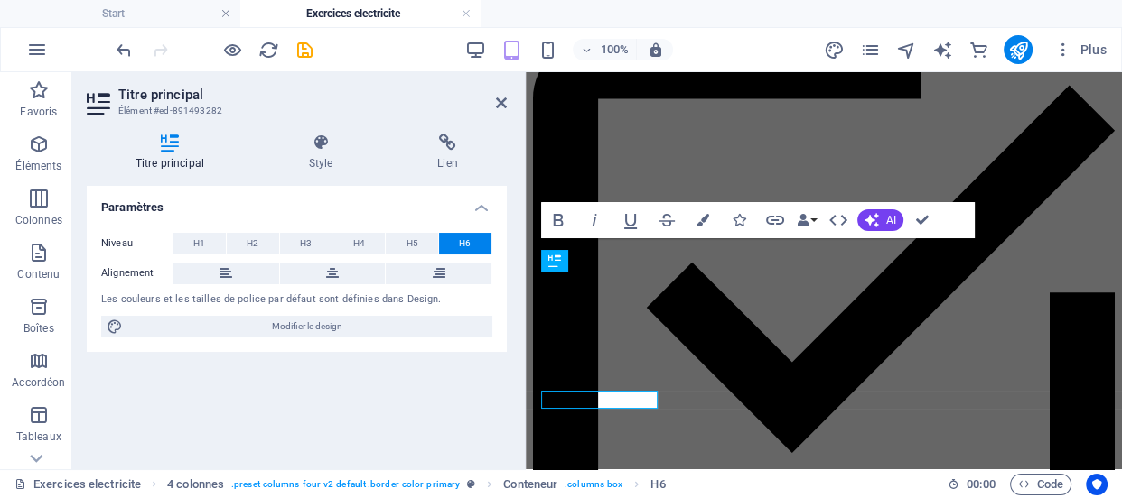
scroll to position [2590, 0]
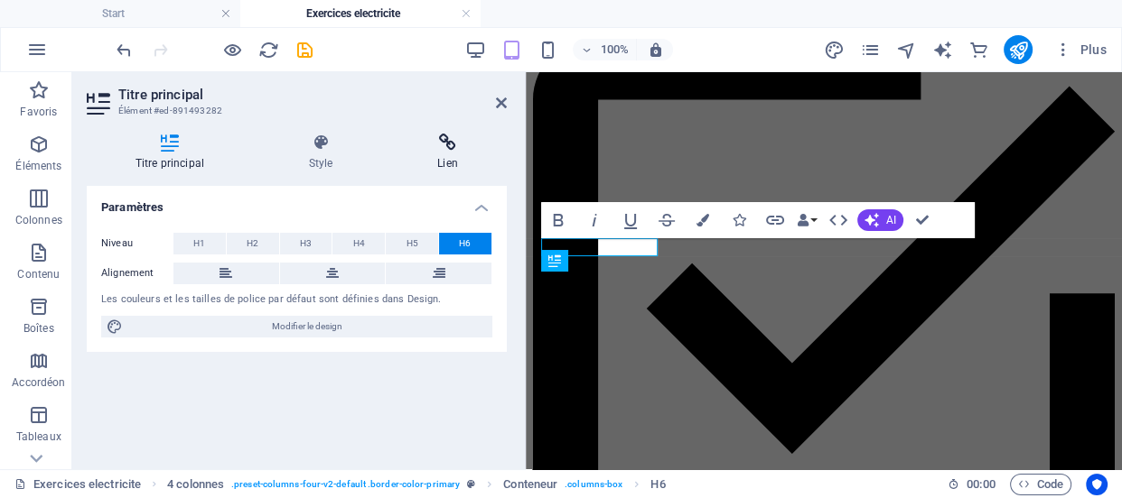
click at [457, 162] on h4 "Lien" at bounding box center [446, 153] width 117 height 38
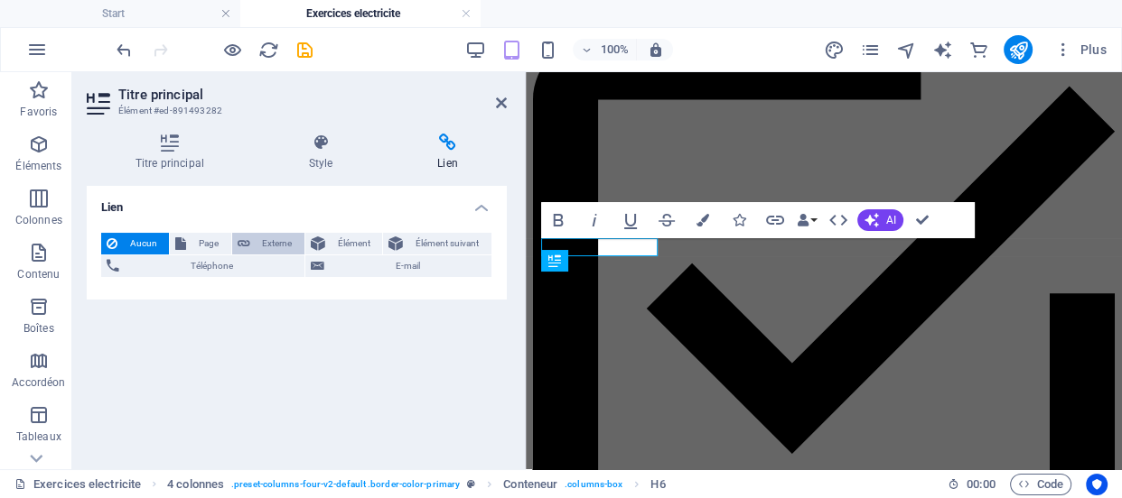
click at [284, 240] on span "Externe" at bounding box center [277, 244] width 43 height 22
select select "blank"
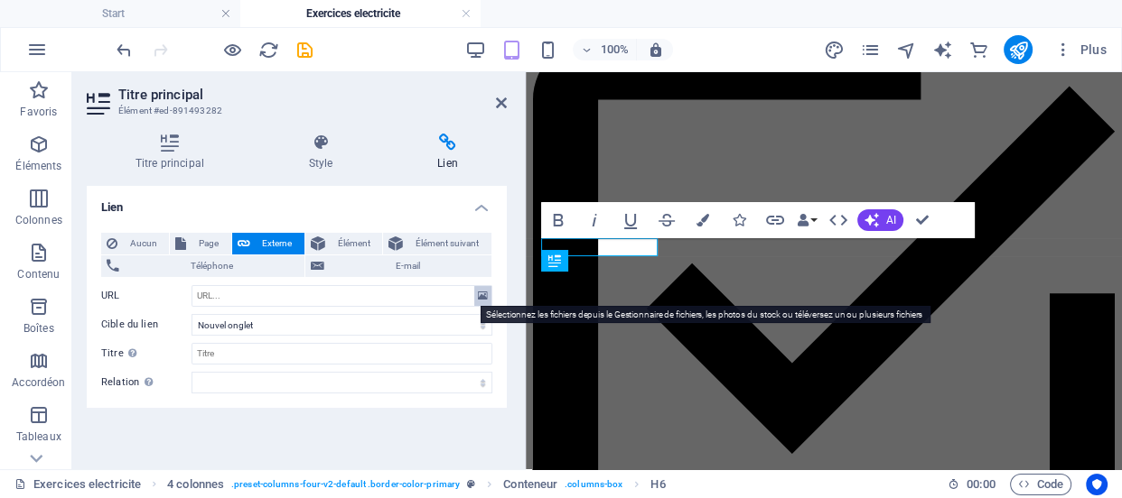
click at [484, 297] on button at bounding box center [482, 296] width 17 height 20
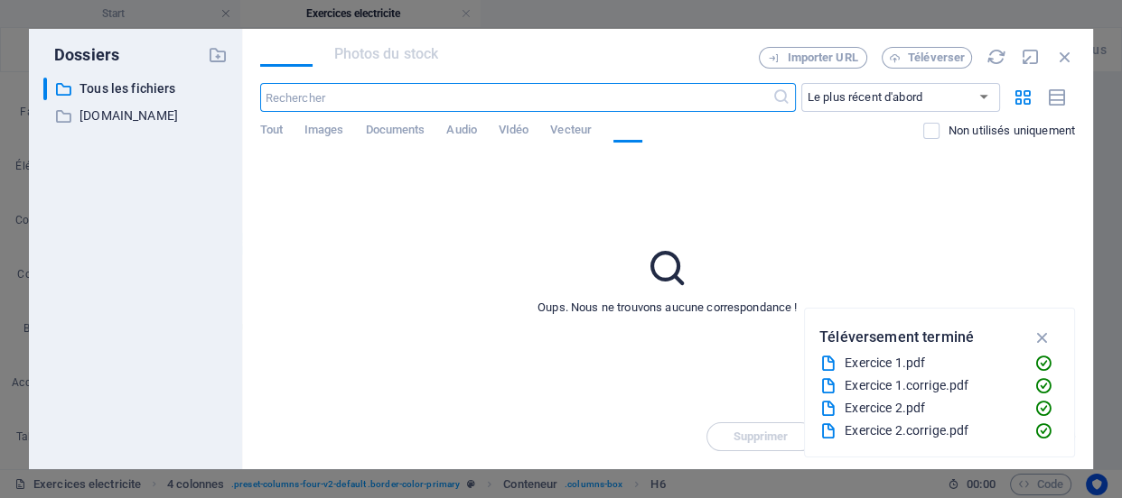
scroll to position [17268, 0]
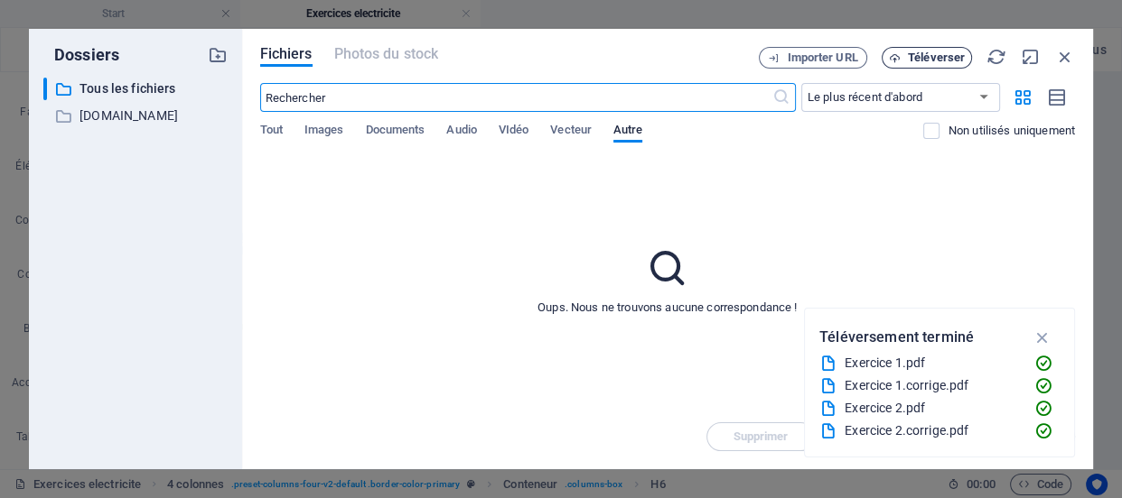
click at [929, 59] on span "Téléverser" at bounding box center [936, 57] width 57 height 11
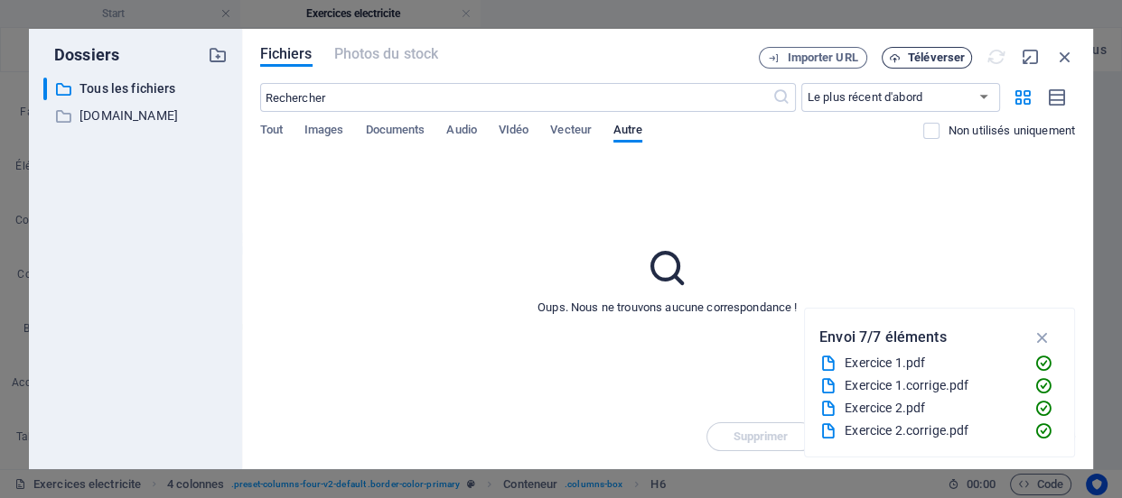
type input "[URL][DOMAIN_NAME]"
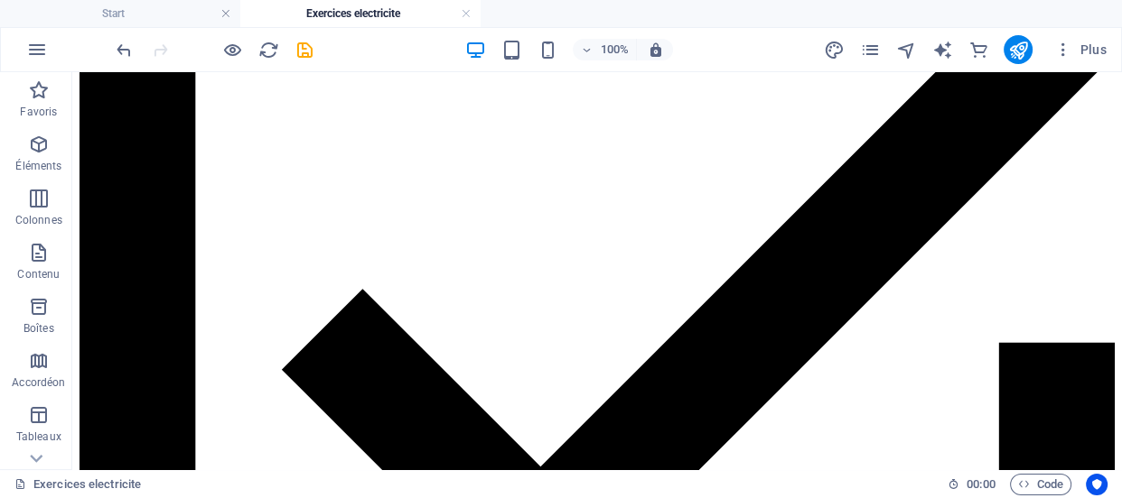
scroll to position [3021, 0]
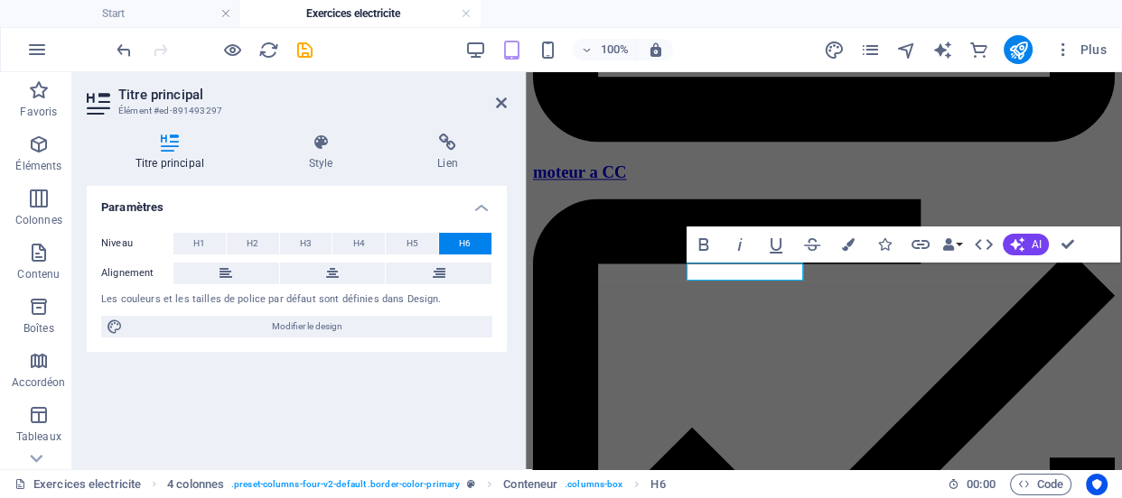
scroll to position [2422, 0]
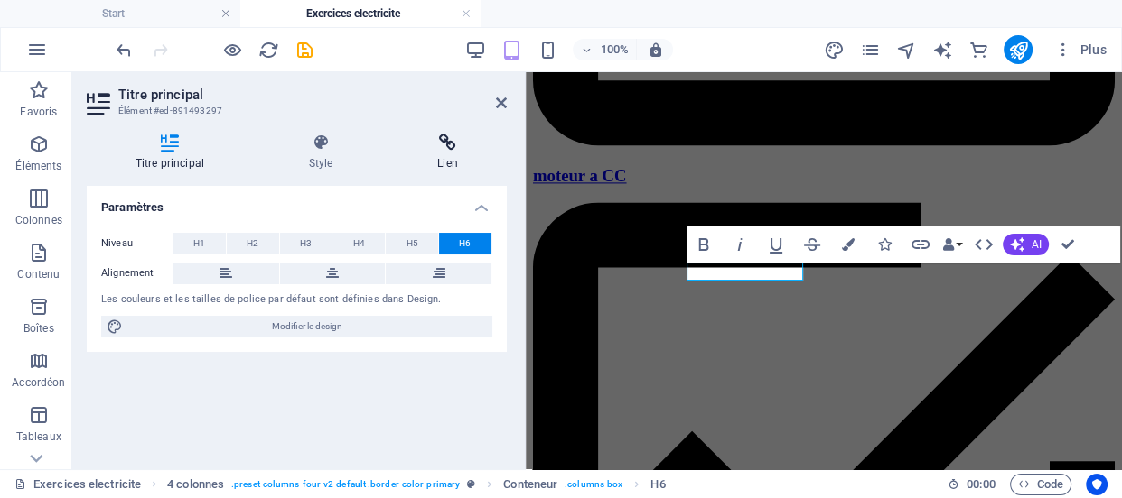
click at [446, 149] on icon at bounding box center [446, 143] width 117 height 18
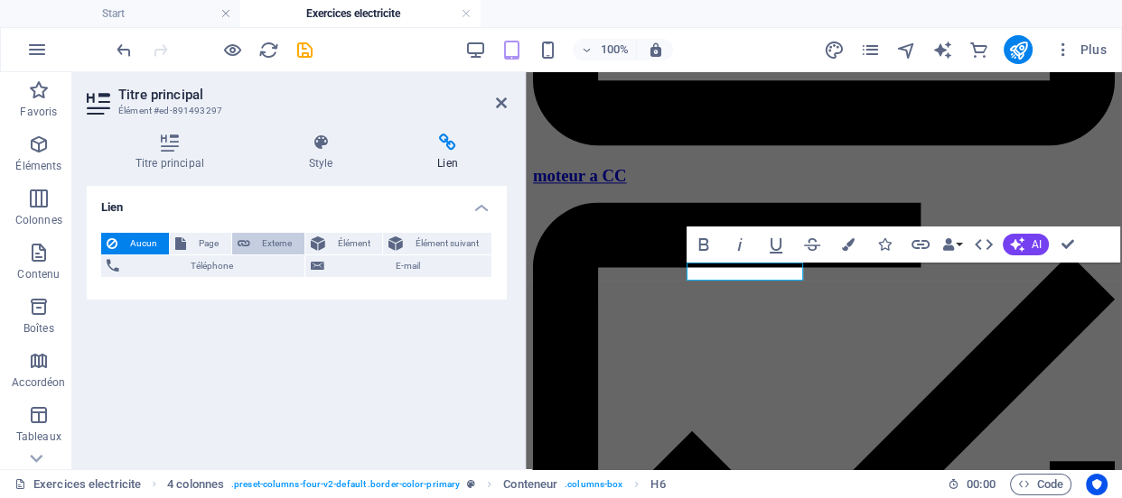
click at [270, 239] on span "Externe" at bounding box center [277, 244] width 43 height 22
select select "blank"
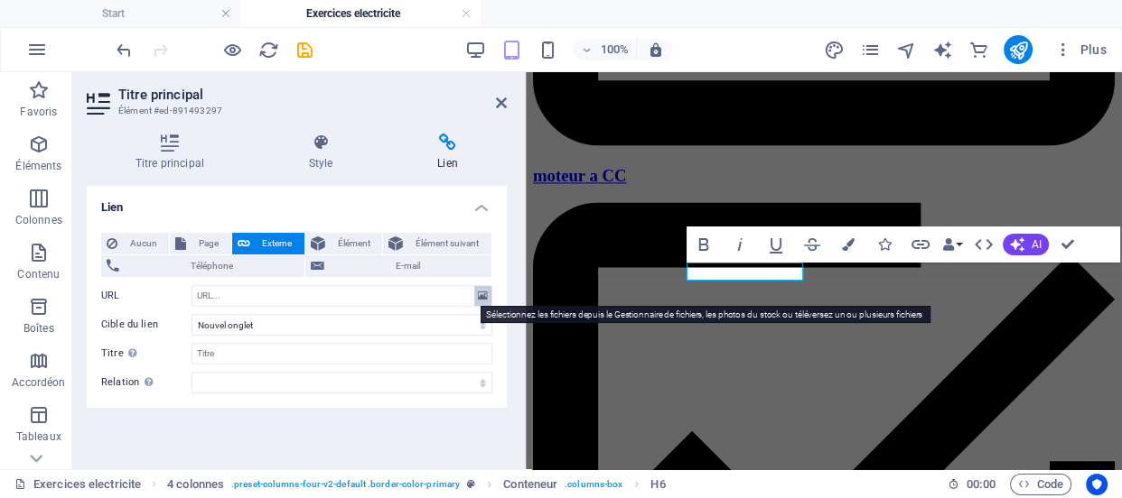
click at [479, 298] on icon at bounding box center [483, 296] width 10 height 20
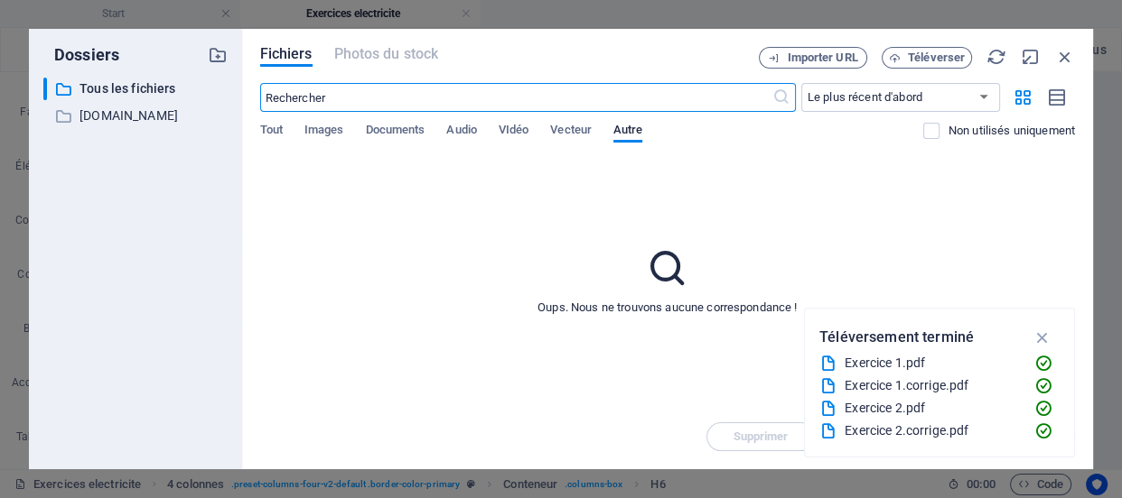
scroll to position [17541, 0]
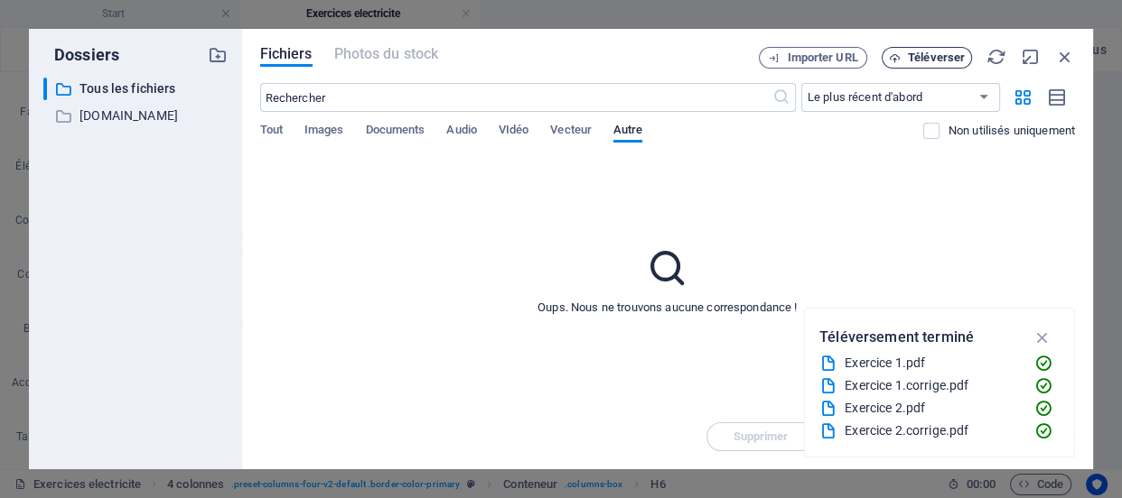
click at [939, 60] on span "Téléverser" at bounding box center [936, 57] width 57 height 11
type input "[URL][DOMAIN_NAME]"
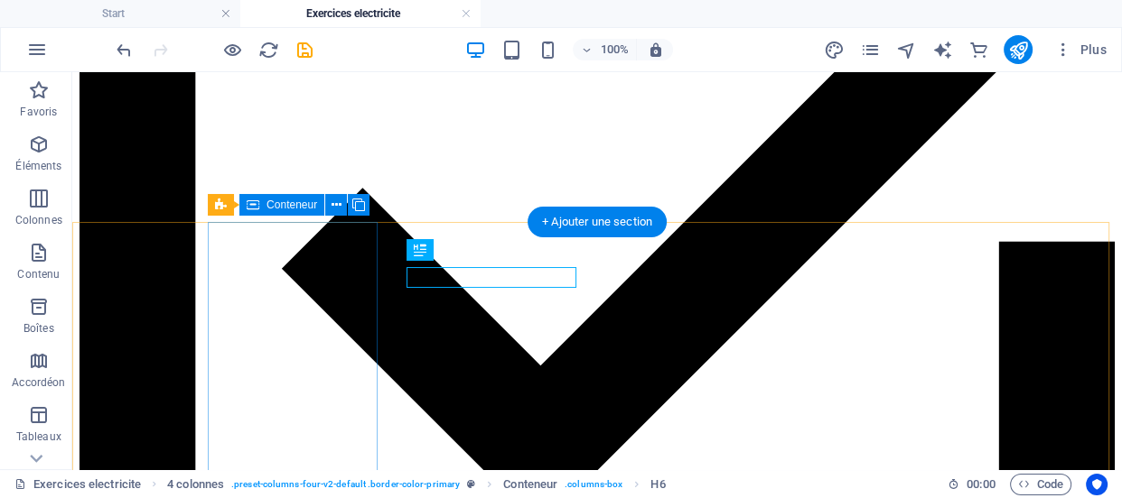
scroll to position [3103, 0]
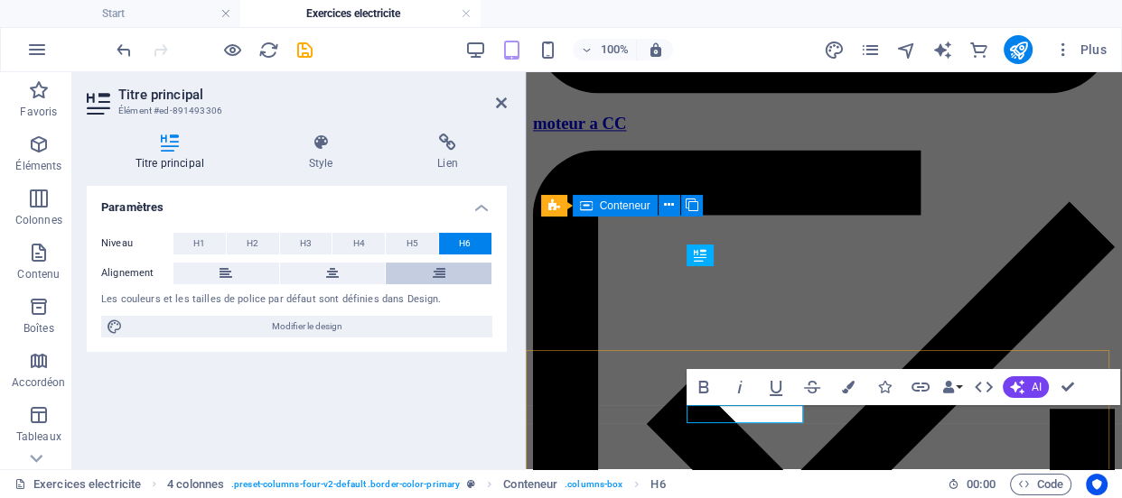
scroll to position [2470, 0]
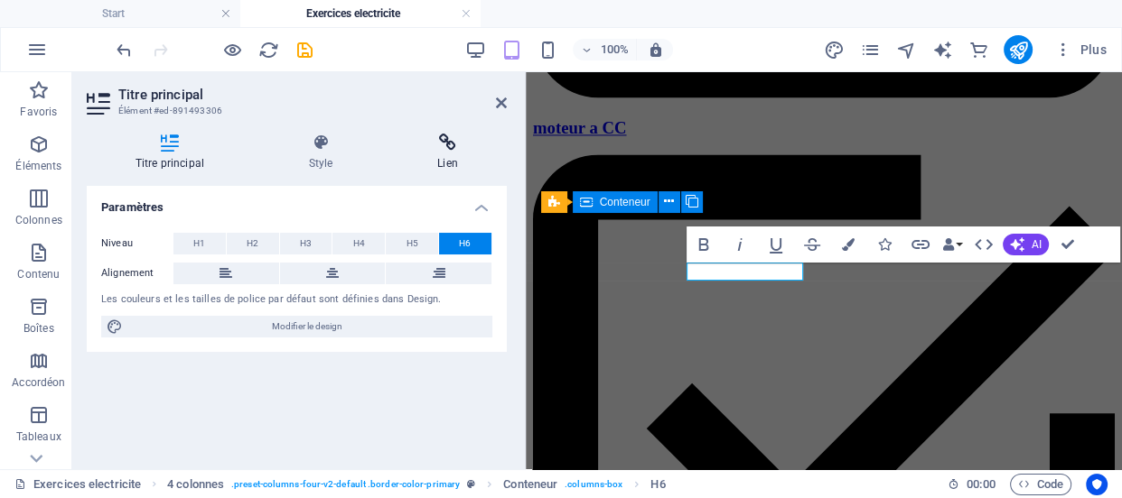
click at [442, 160] on h4 "Lien" at bounding box center [446, 153] width 117 height 38
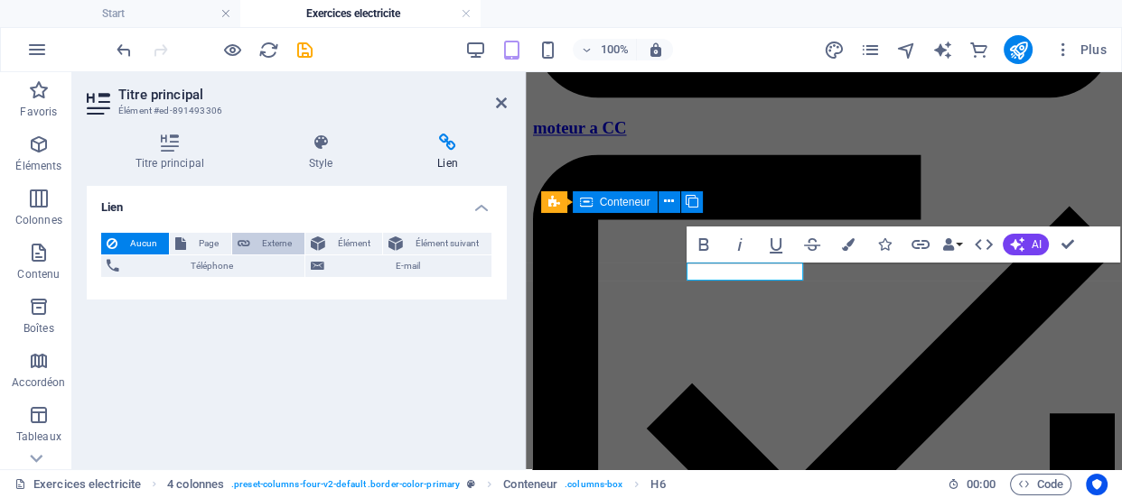
click at [284, 238] on span "Externe" at bounding box center [277, 244] width 43 height 22
select select "blank"
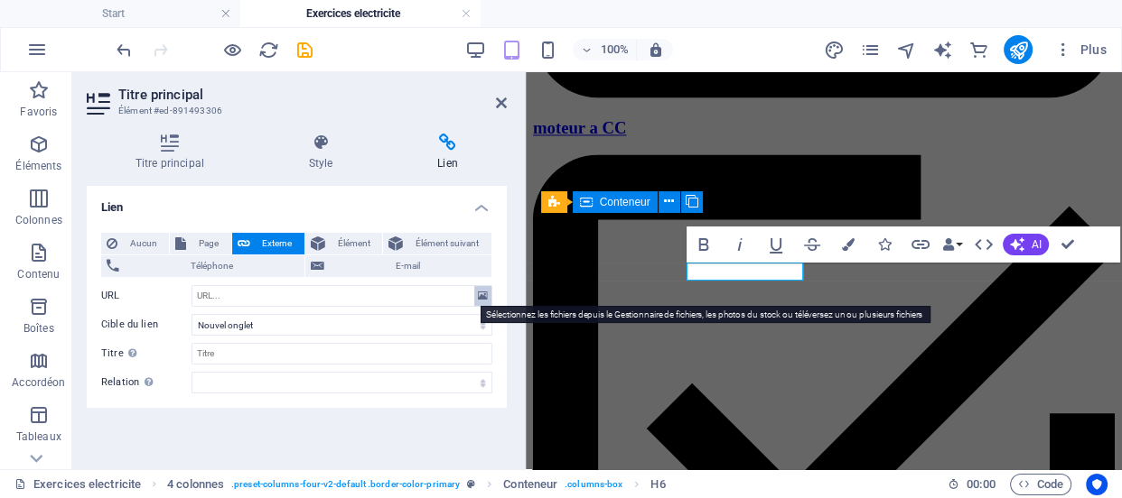
click at [480, 295] on icon at bounding box center [483, 296] width 10 height 20
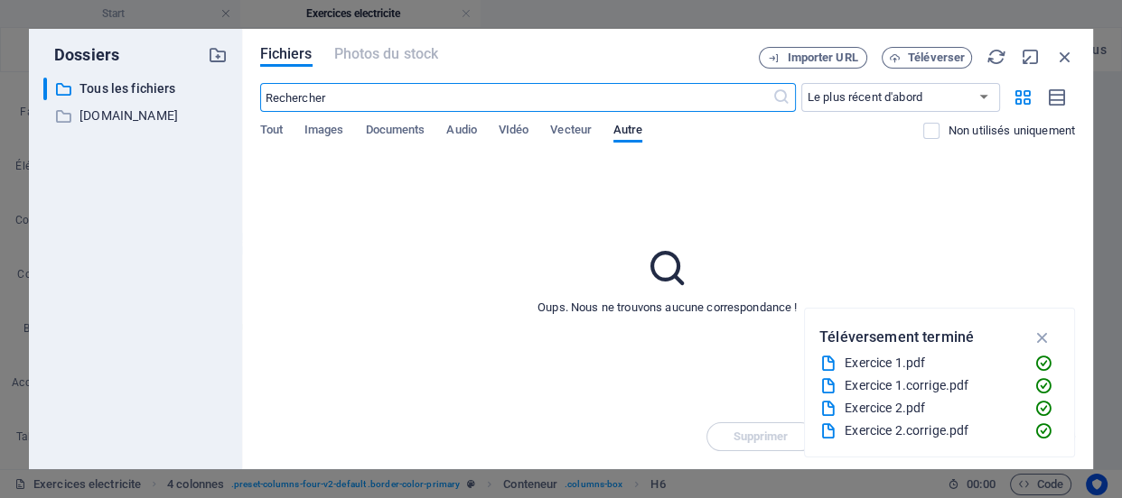
scroll to position [17625, 0]
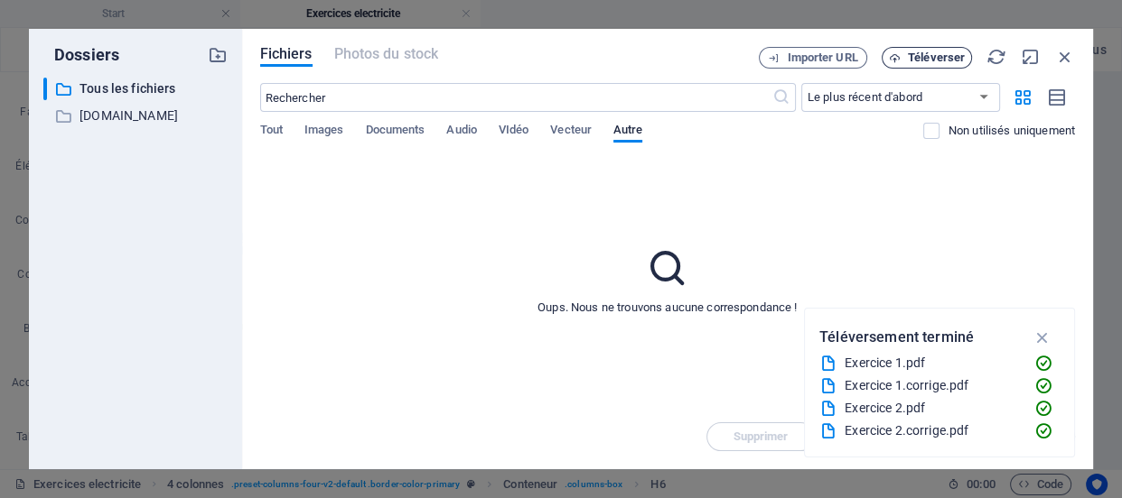
click at [957, 53] on span "Téléverser" at bounding box center [936, 57] width 57 height 11
type input "[URL][DOMAIN_NAME]"
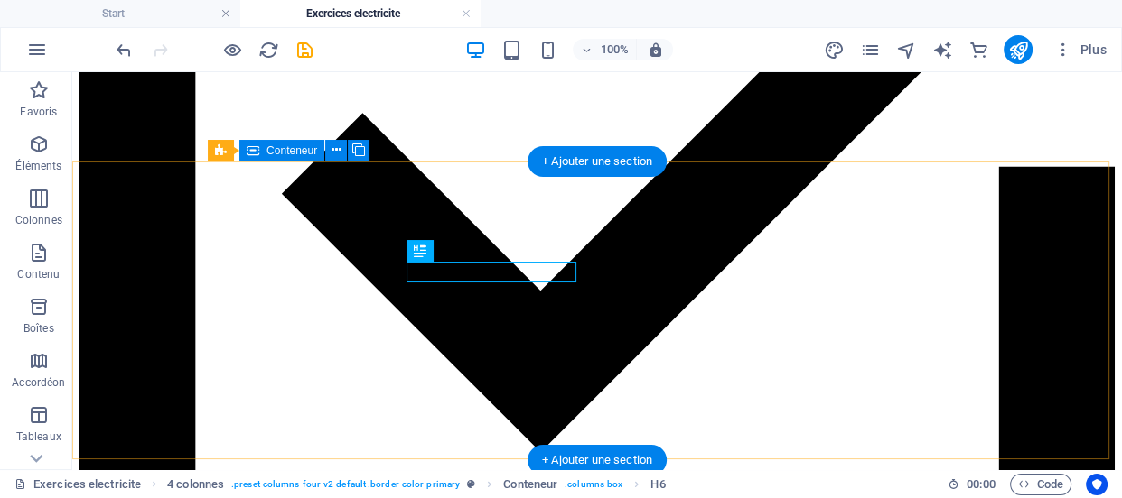
scroll to position [3158, 0]
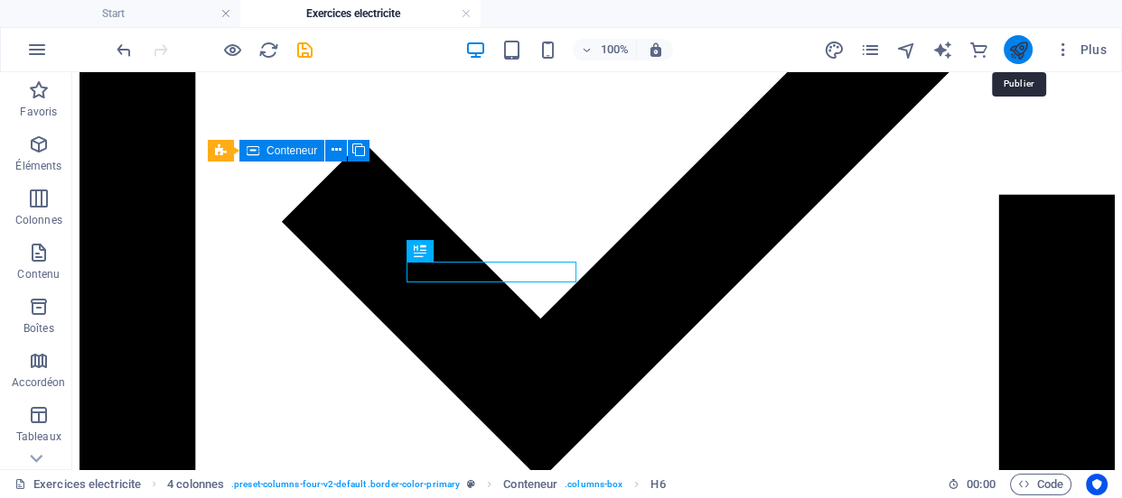
click at [1018, 53] on icon "publish" at bounding box center [1017, 50] width 21 height 21
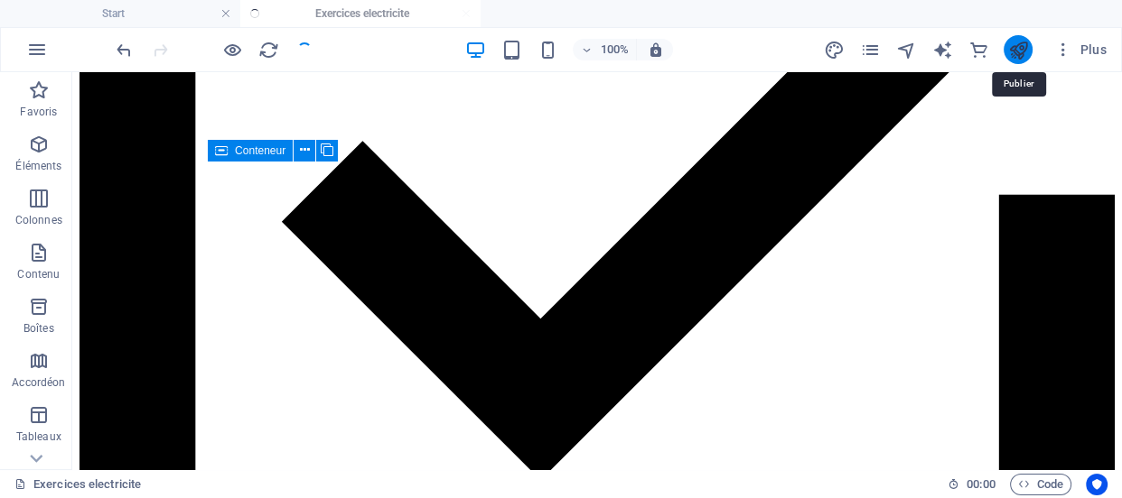
click at [1015, 48] on icon "publish" at bounding box center [1017, 50] width 21 height 21
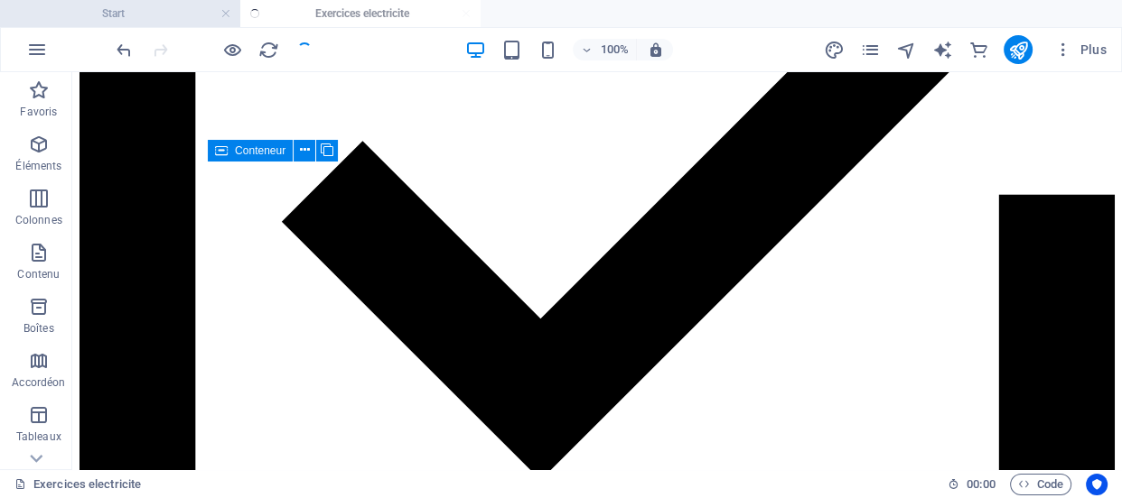
click at [181, 12] on h4 "Start" at bounding box center [120, 14] width 240 height 20
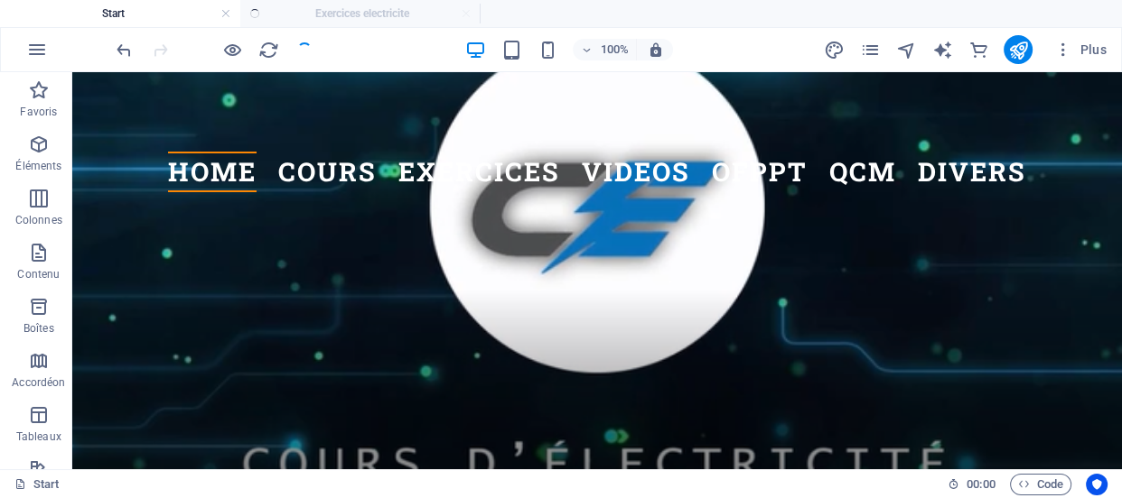
click at [359, 14] on ul "Start Exercices electricite" at bounding box center [561, 13] width 1122 height 27
click at [1021, 54] on icon "publish" at bounding box center [1017, 50] width 21 height 21
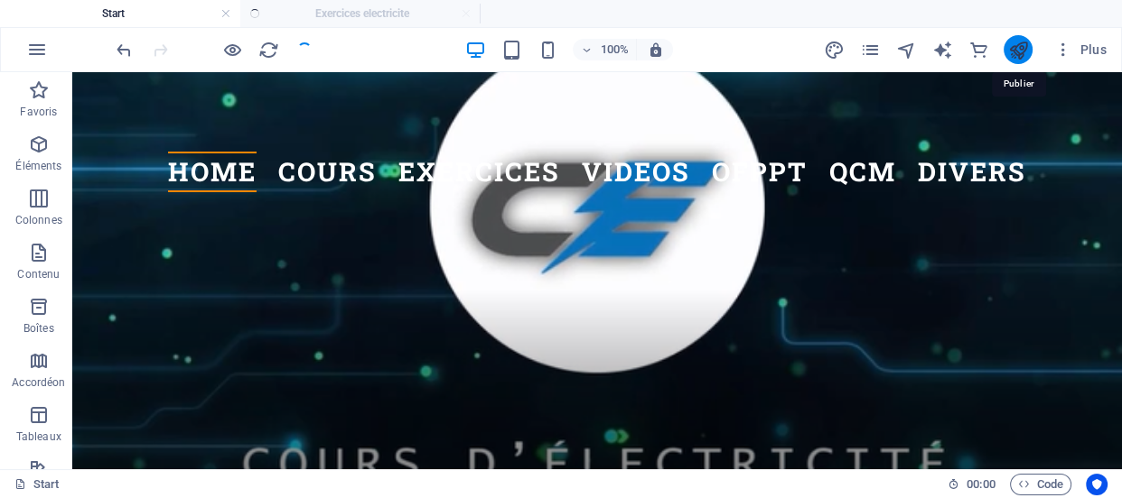
click at [1021, 54] on icon "publish" at bounding box center [1017, 50] width 21 height 21
click at [388, 9] on ul "Start Exercices electricite" at bounding box center [561, 13] width 1122 height 27
click at [1020, 52] on icon "publish" at bounding box center [1017, 50] width 21 height 21
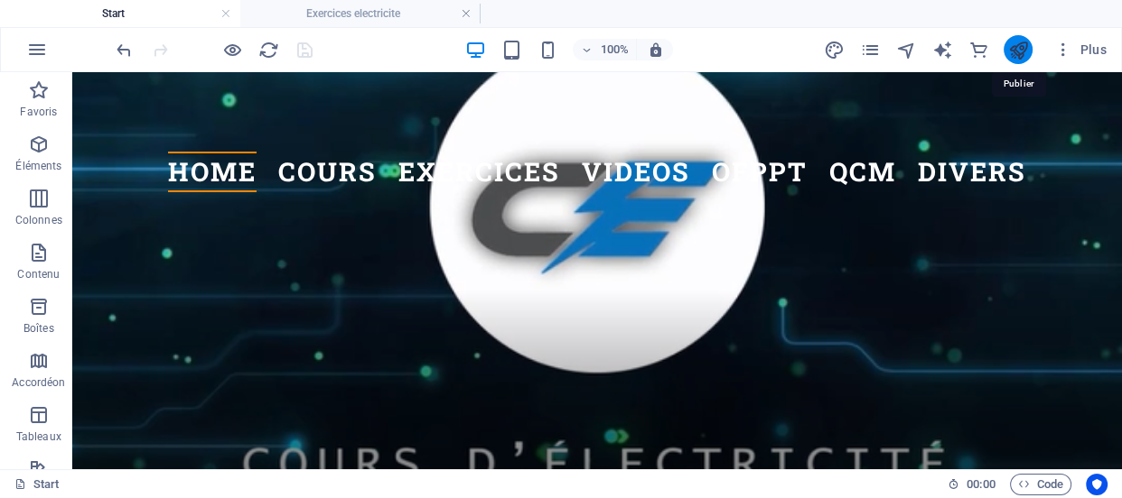
click at [1020, 52] on icon "publish" at bounding box center [1017, 50] width 21 height 21
